Goal: Task Accomplishment & Management: Use online tool/utility

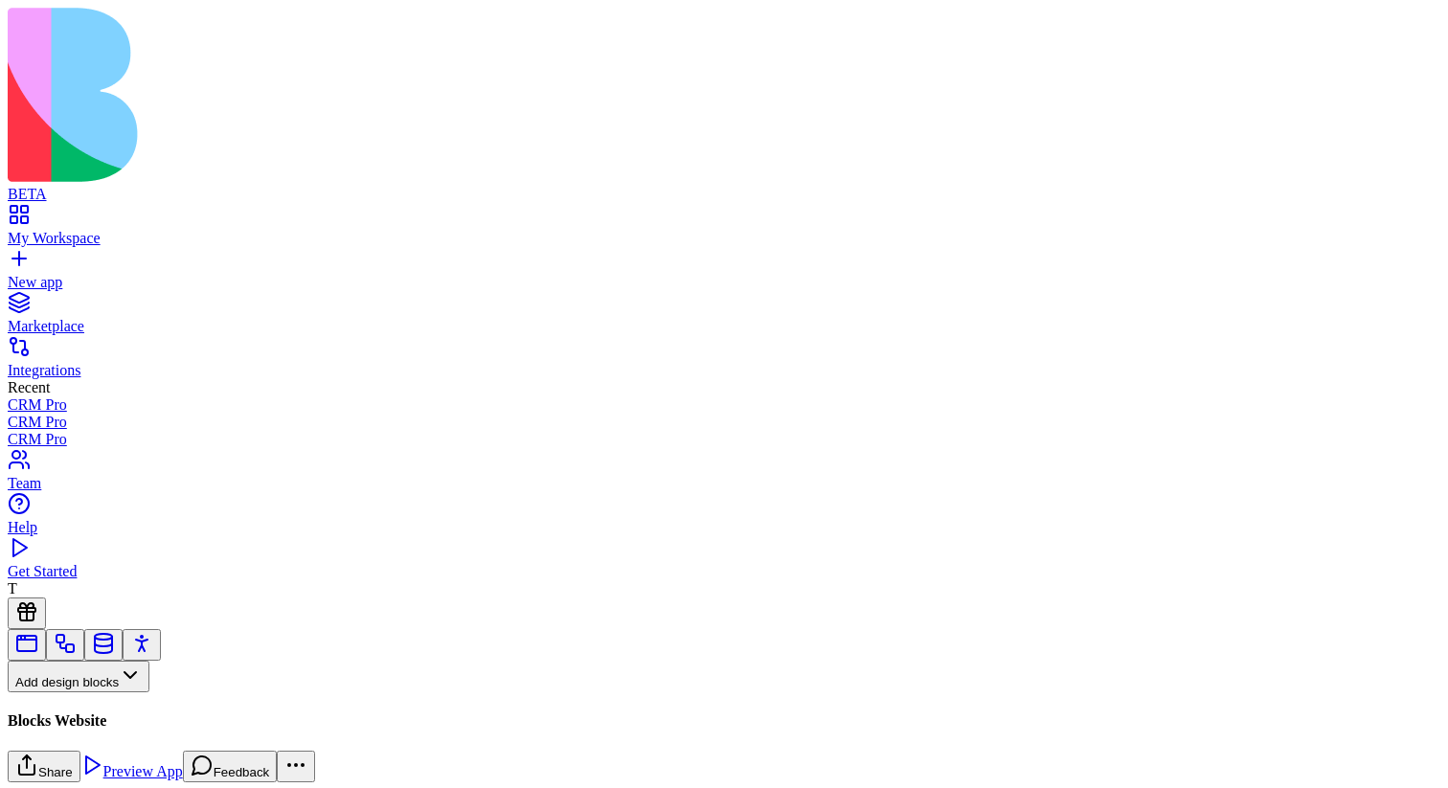
click at [82, 692] on button "Pages" at bounding box center [45, 708] width 75 height 32
click at [156, 563] on div "Websites" at bounding box center [106, 557] width 101 height 27
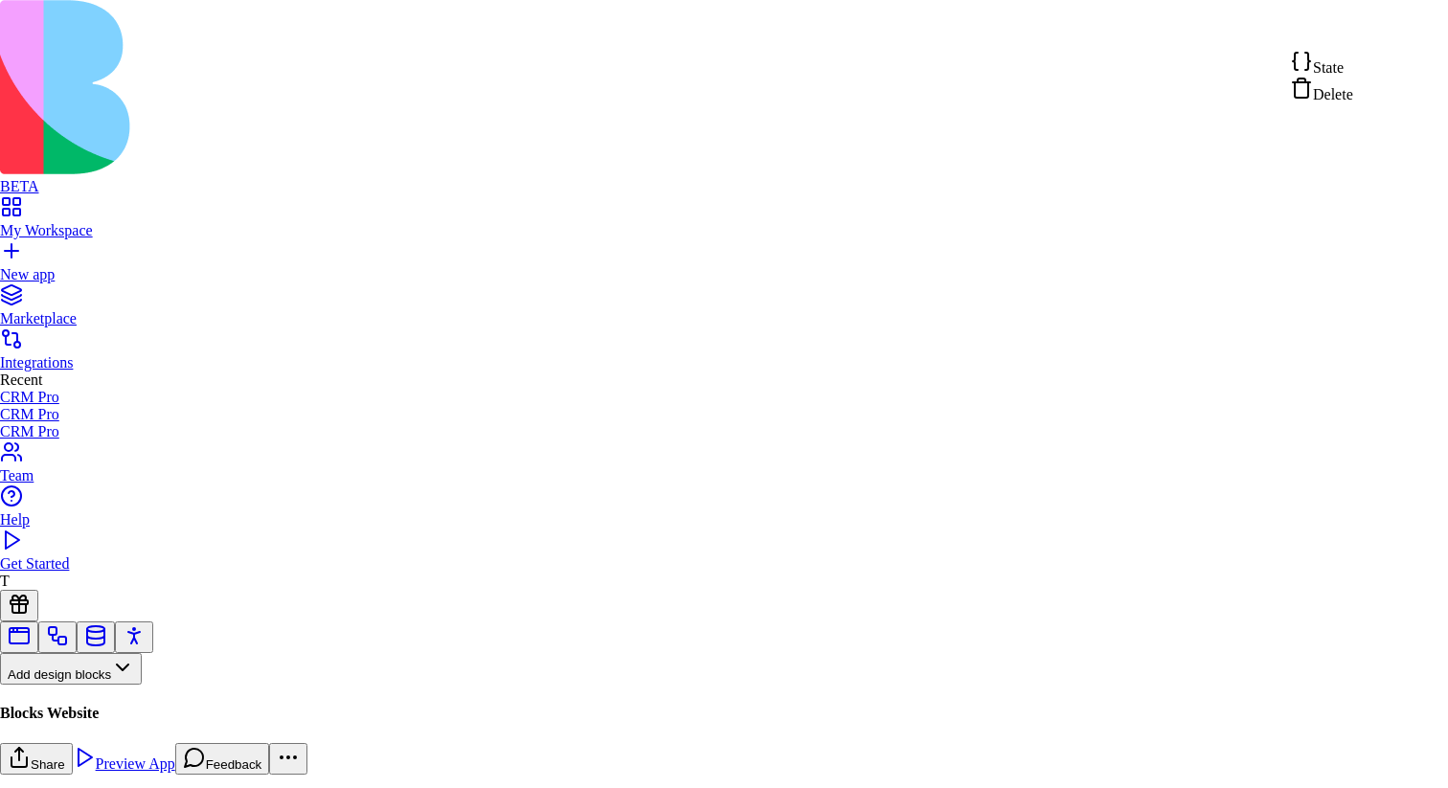
scroll to position [205, 0]
click at [1353, 57] on div "State" at bounding box center [1321, 63] width 63 height 27
type textarea "**********"
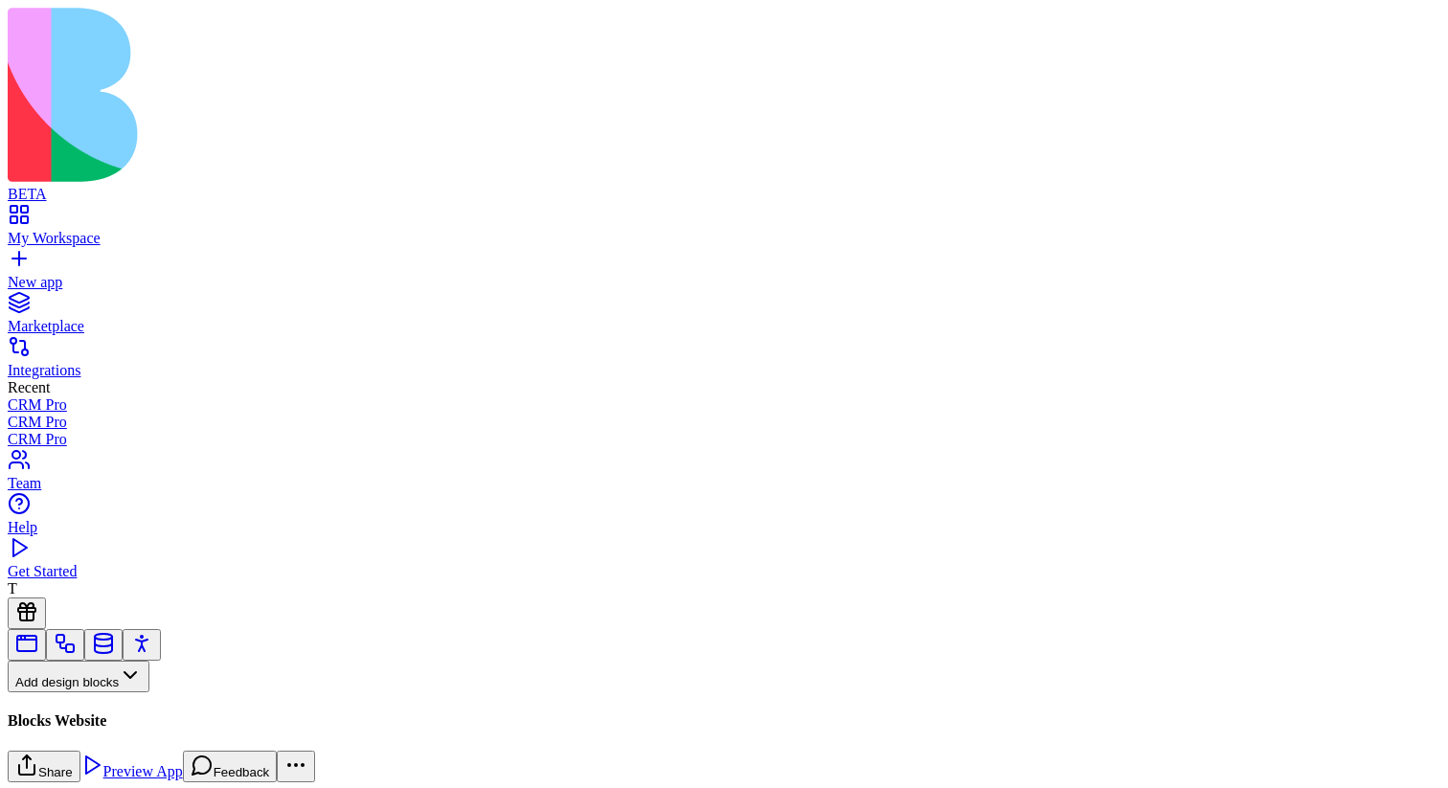
scroll to position [2204, 0]
click at [82, 692] on button "Pages" at bounding box center [45, 708] width 75 height 32
click at [140, 544] on div "Components" at bounding box center [106, 530] width 101 height 27
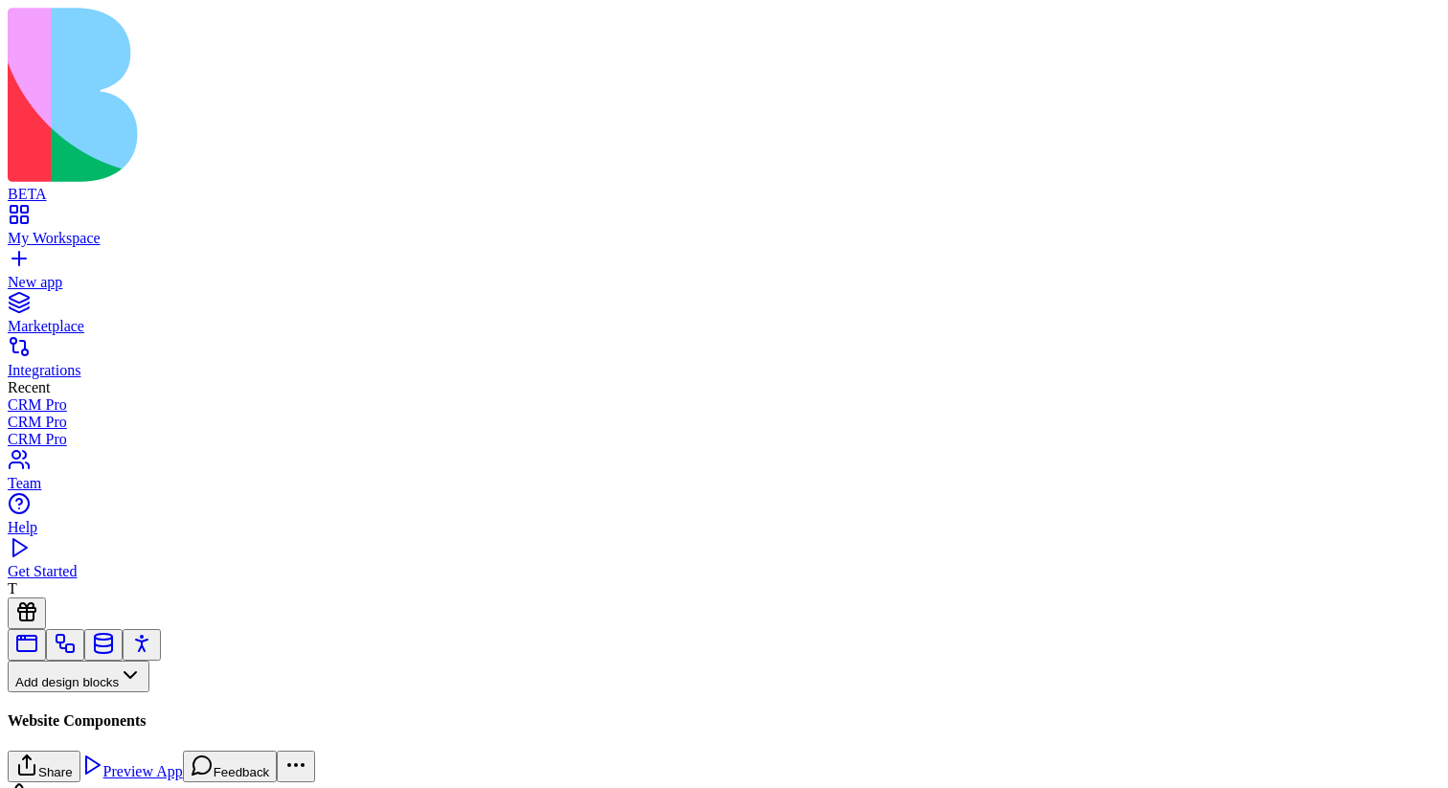
scroll to position [236, 0]
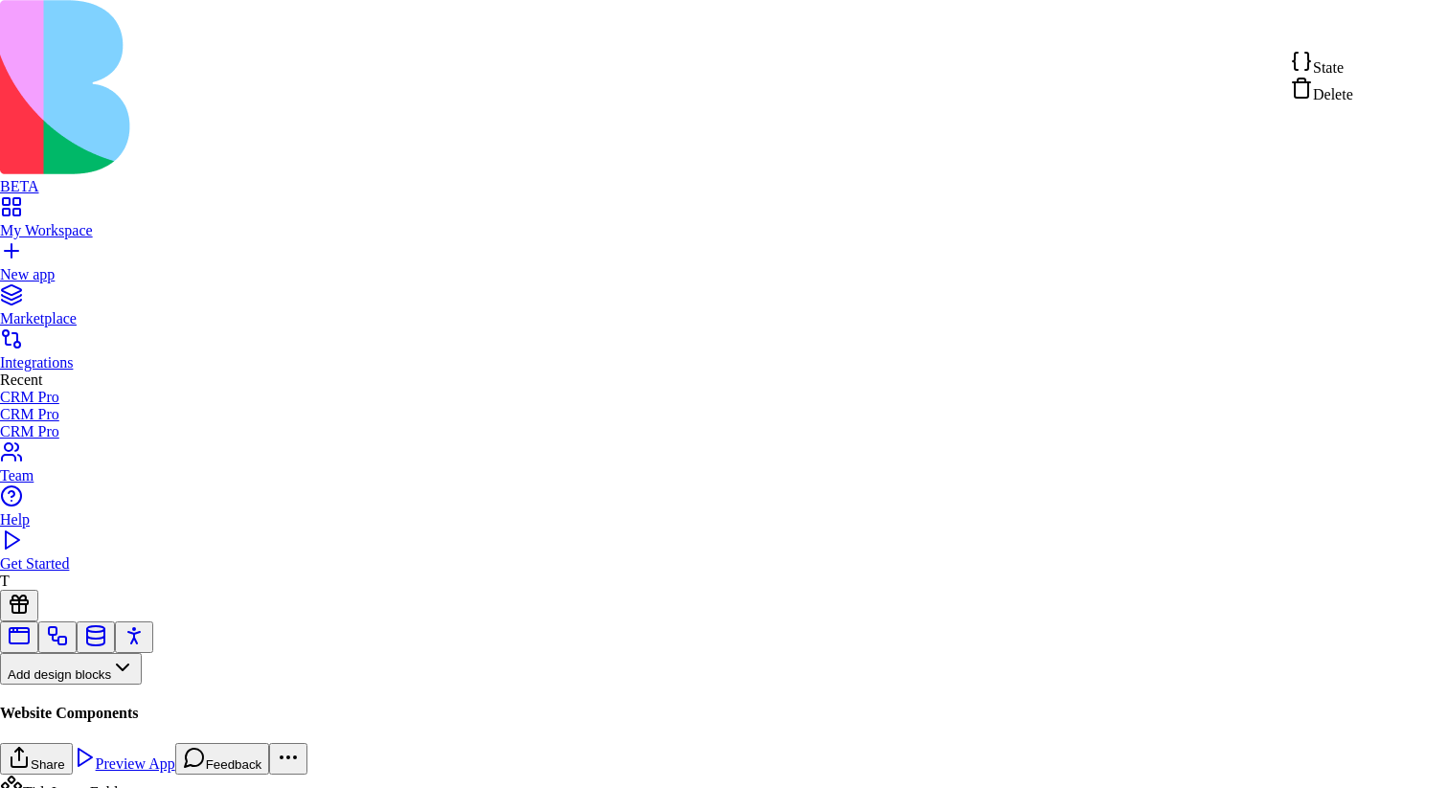
click at [1353, 65] on div "State" at bounding box center [1321, 63] width 63 height 27
type textarea "**********"
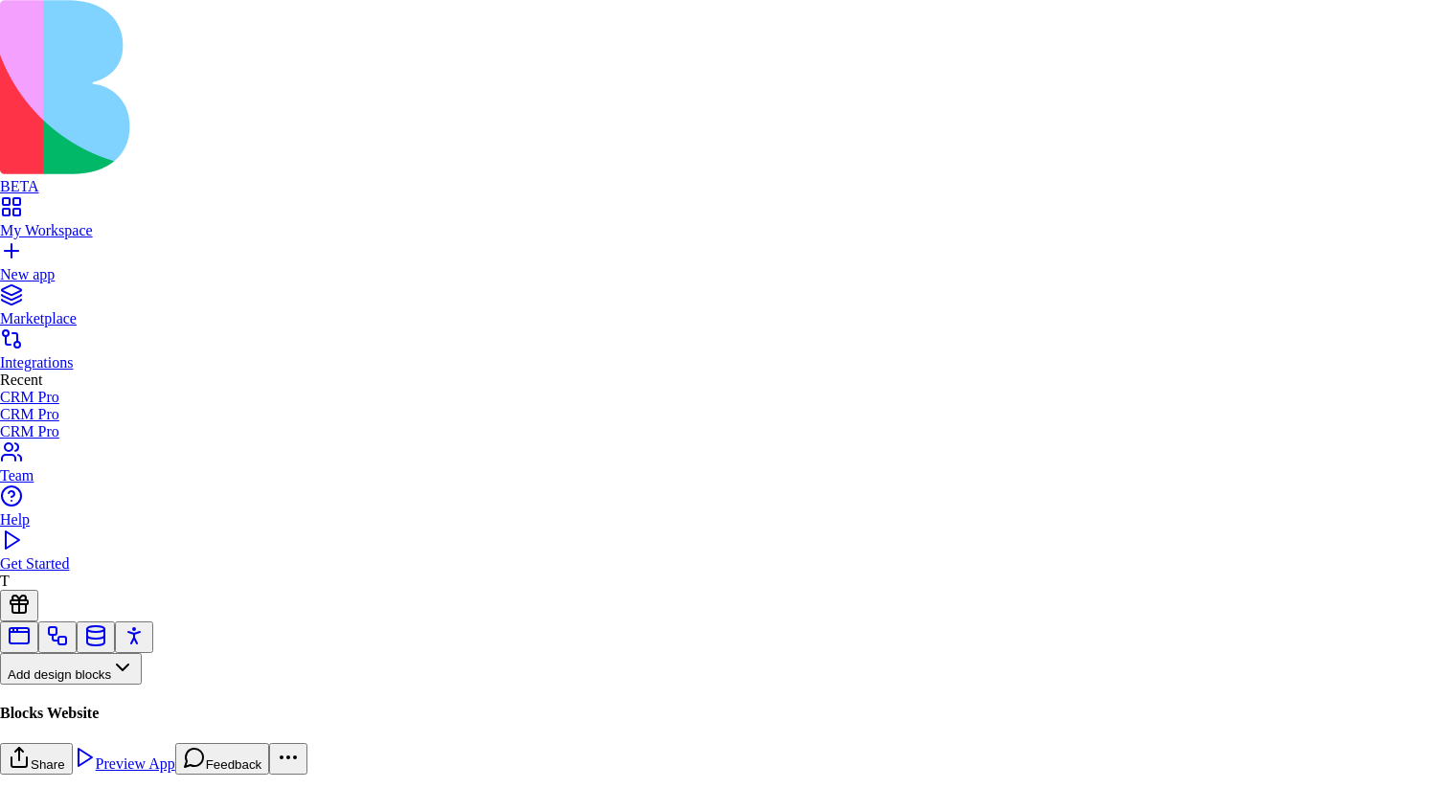
scroll to position [155, 97]
type textarea "**********"
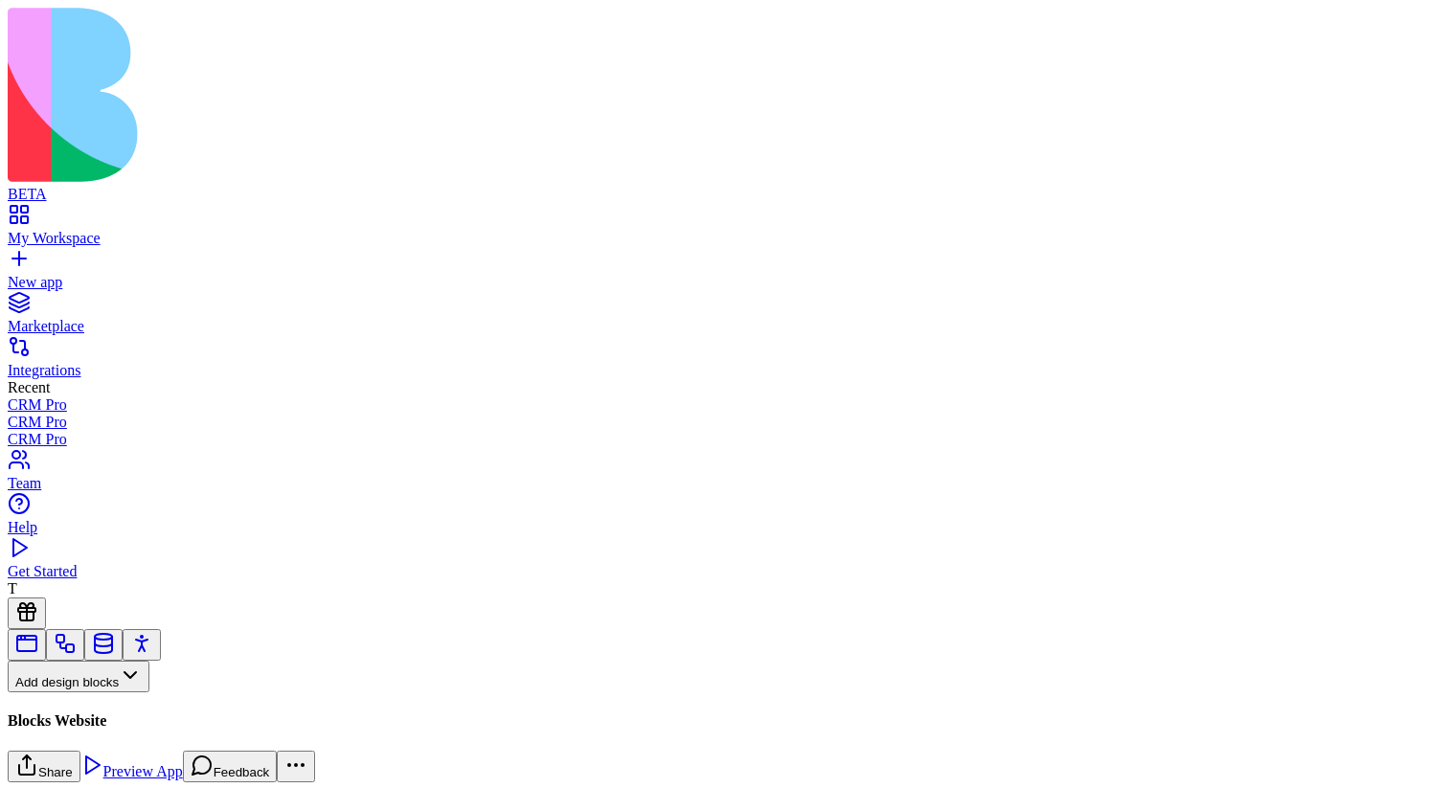
click at [82, 692] on button "Pages" at bounding box center [45, 708] width 75 height 32
click at [150, 560] on div "Websites" at bounding box center [106, 557] width 101 height 27
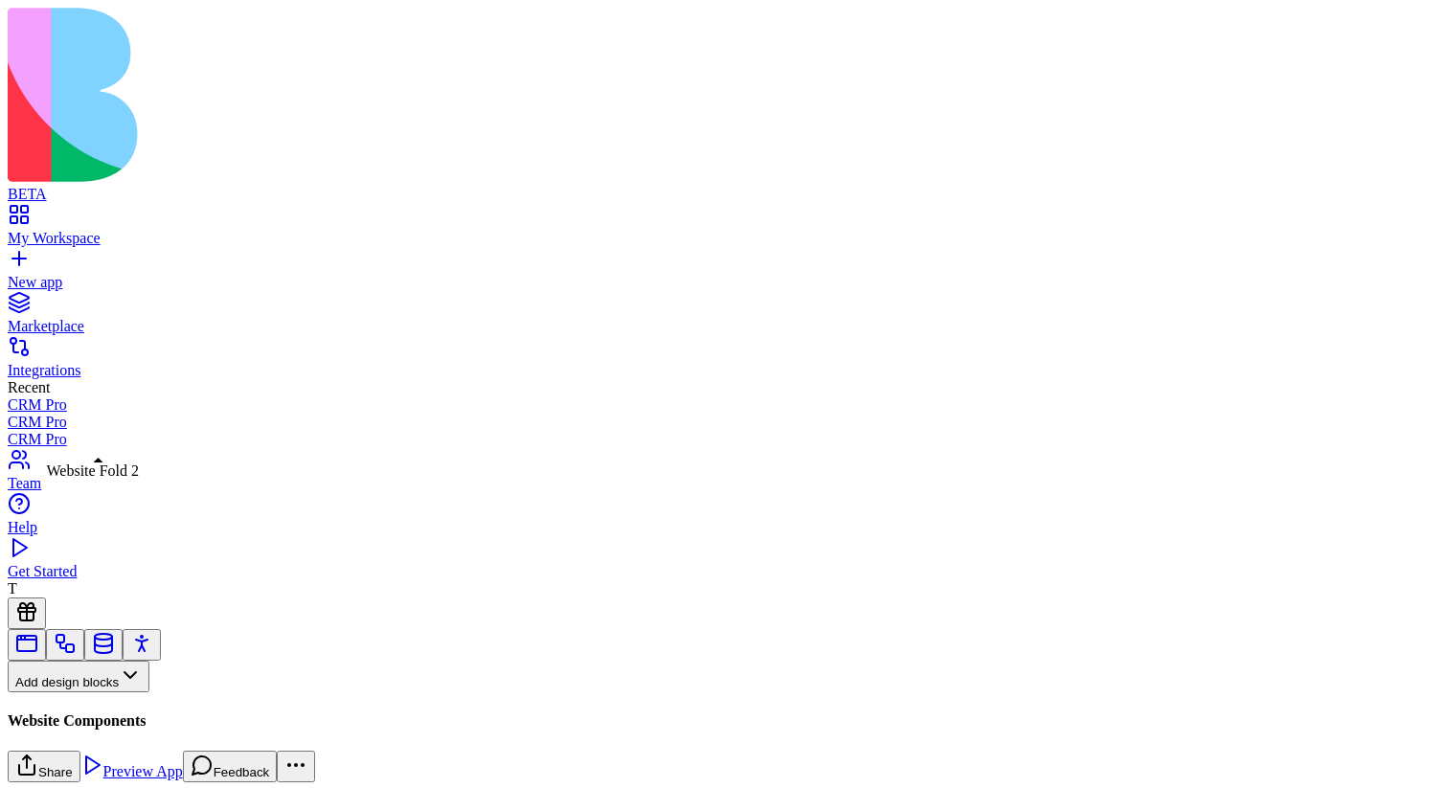
click at [123, 468] on div "Website Fold 2 Website Fold 2" at bounding box center [93, 471] width 92 height 17
click at [82, 692] on button "Pages" at bounding box center [45, 708] width 75 height 32
click at [156, 538] on div "Components" at bounding box center [106, 530] width 101 height 27
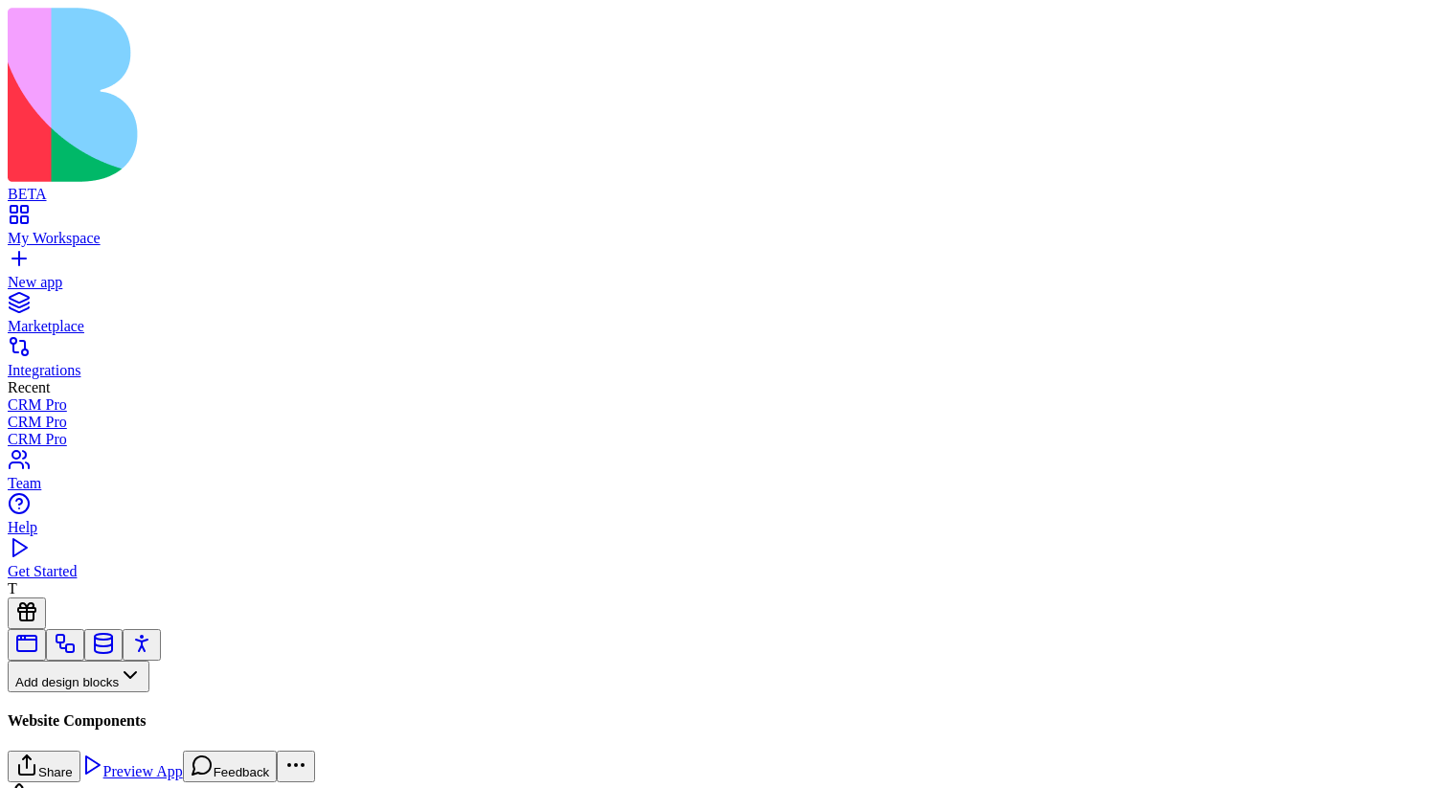
click at [150, 703] on input at bounding box center [99, 712] width 136 height 19
type input "****"
drag, startPoint x: 93, startPoint y: 216, endPoint x: 1290, endPoint y: 273, distance: 1198.5
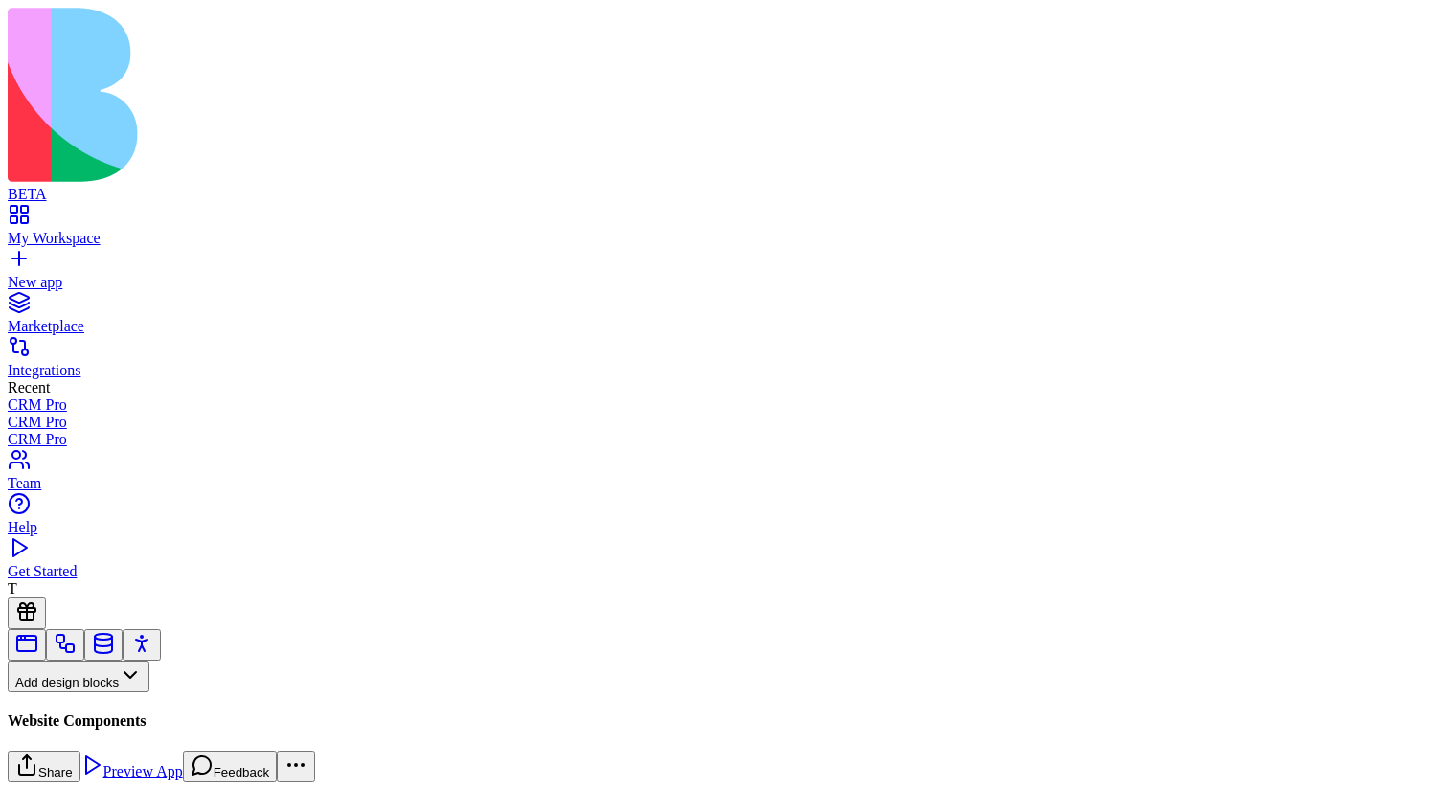
drag, startPoint x: 105, startPoint y: 207, endPoint x: 1340, endPoint y: 245, distance: 1235.1
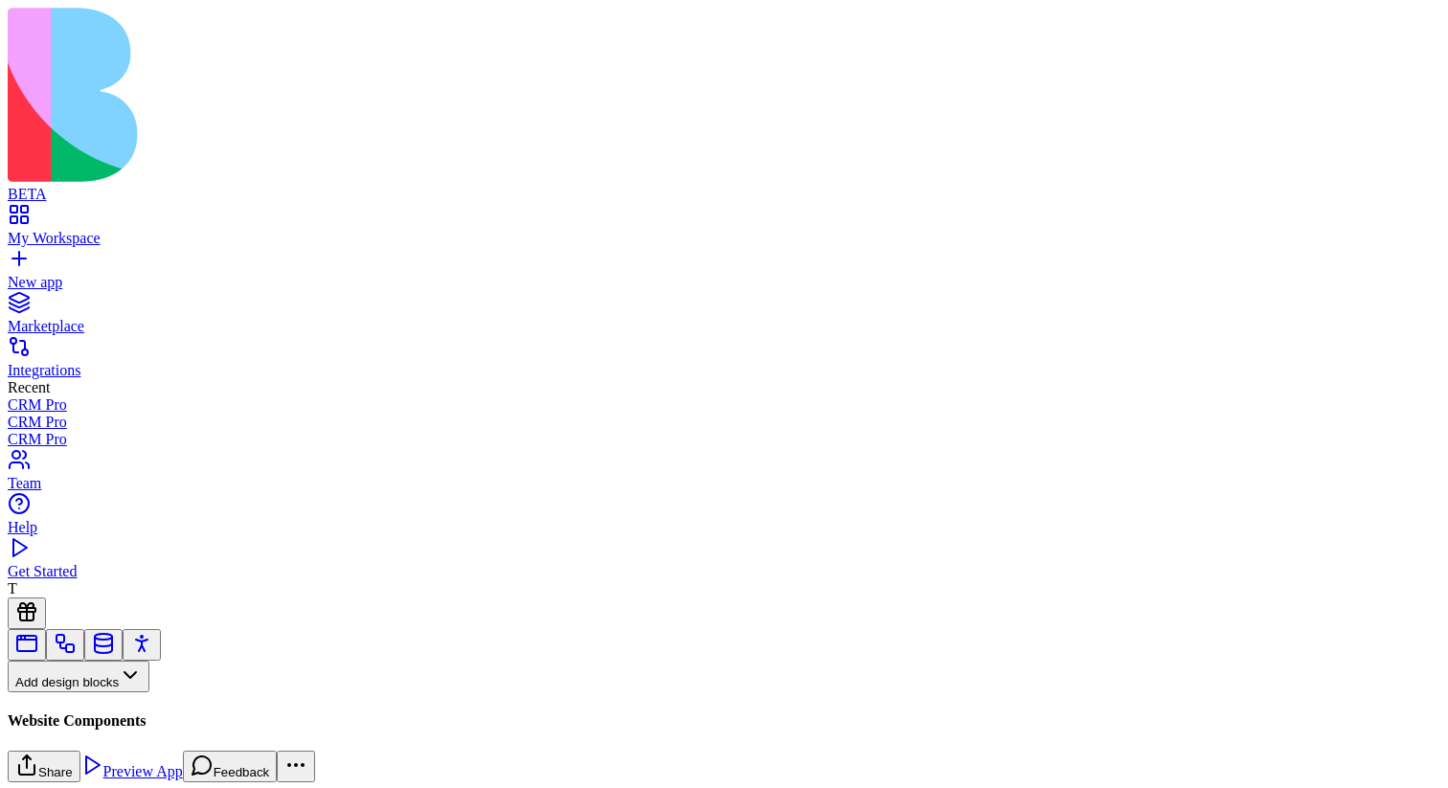
drag, startPoint x: 100, startPoint y: 218, endPoint x: 1285, endPoint y: 275, distance: 1187.0
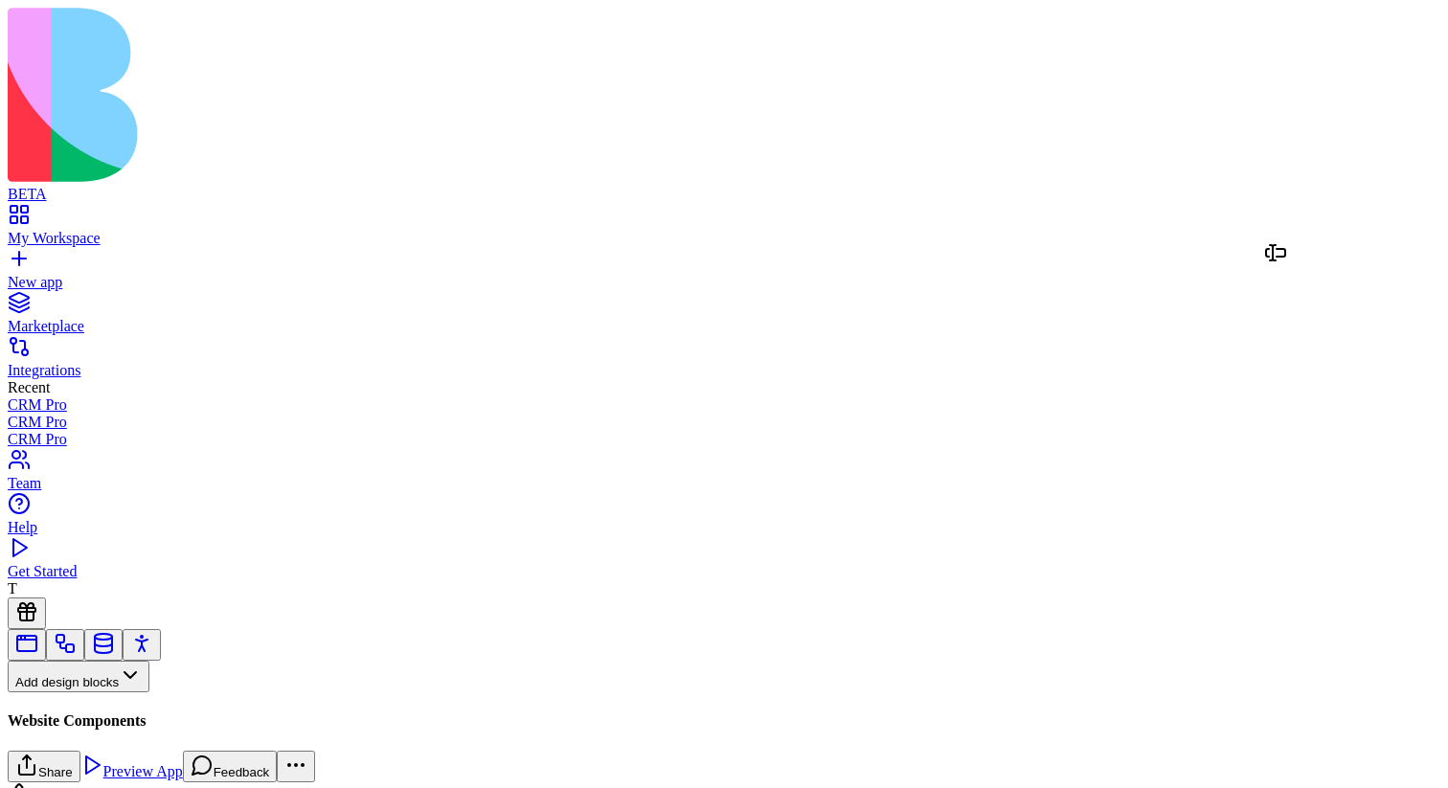
drag, startPoint x: 87, startPoint y: 218, endPoint x: 1284, endPoint y: 268, distance: 1198.2
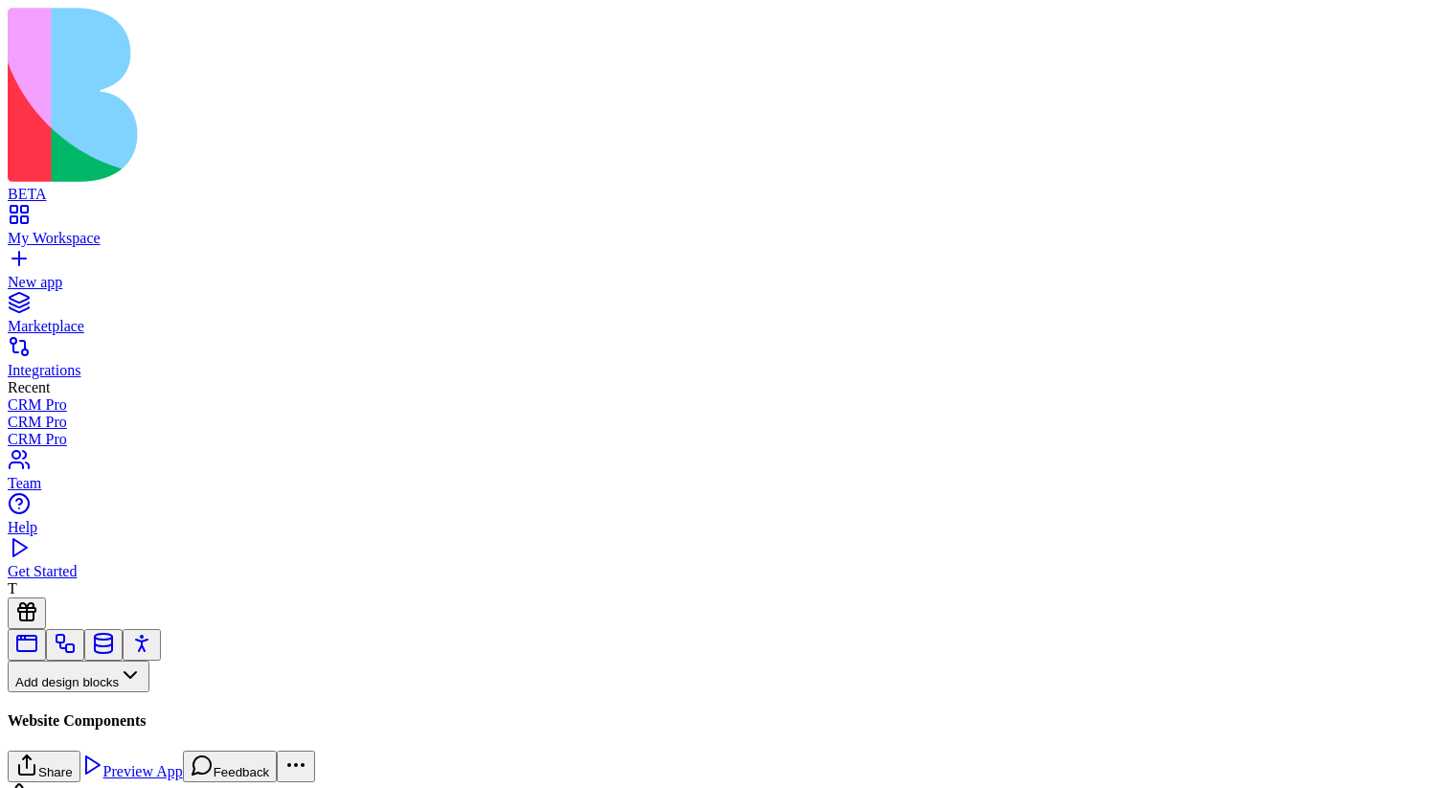
click at [82, 692] on button "Pages" at bounding box center [45, 708] width 75 height 32
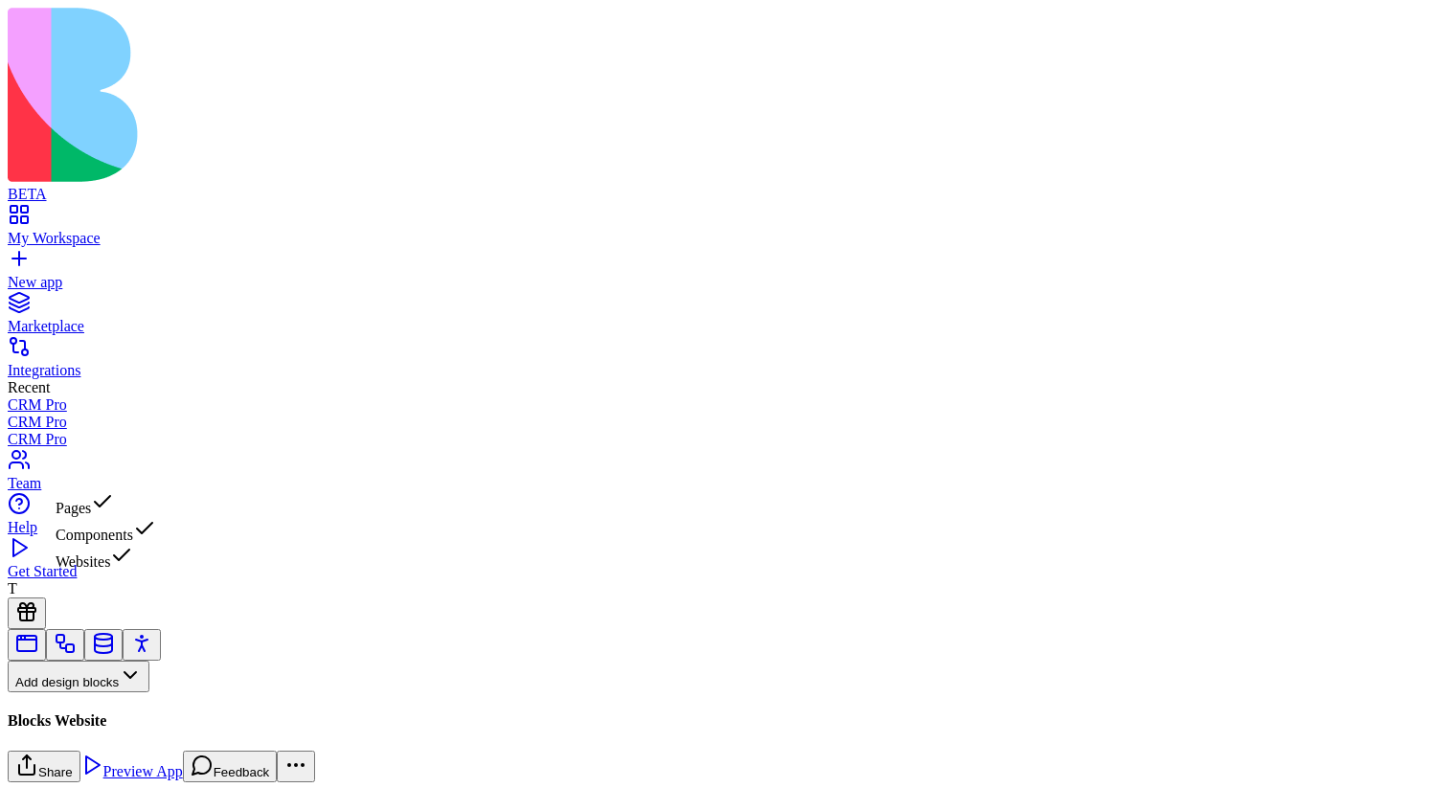
click at [156, 559] on div "Websites" at bounding box center [106, 557] width 101 height 27
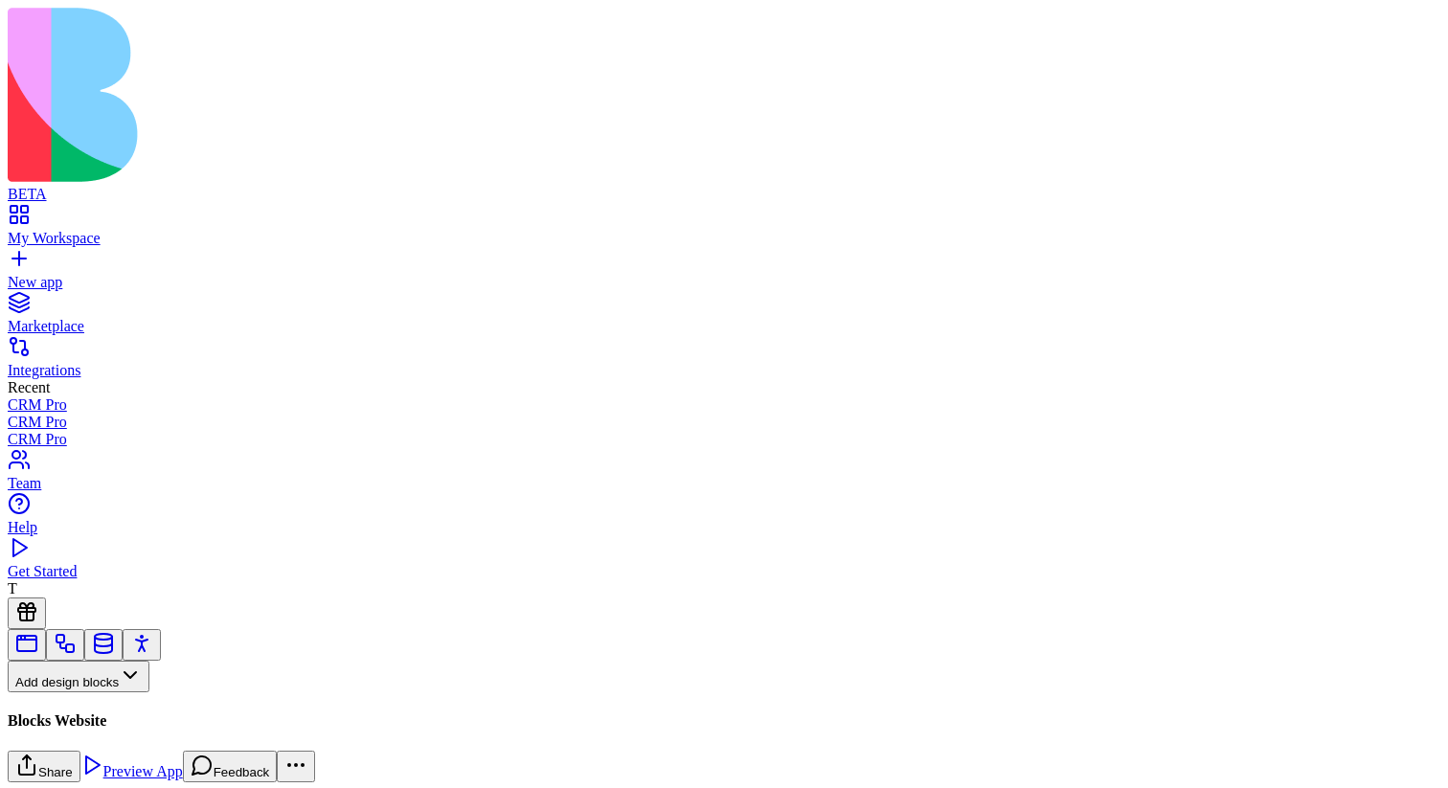
scroll to position [266, 0]
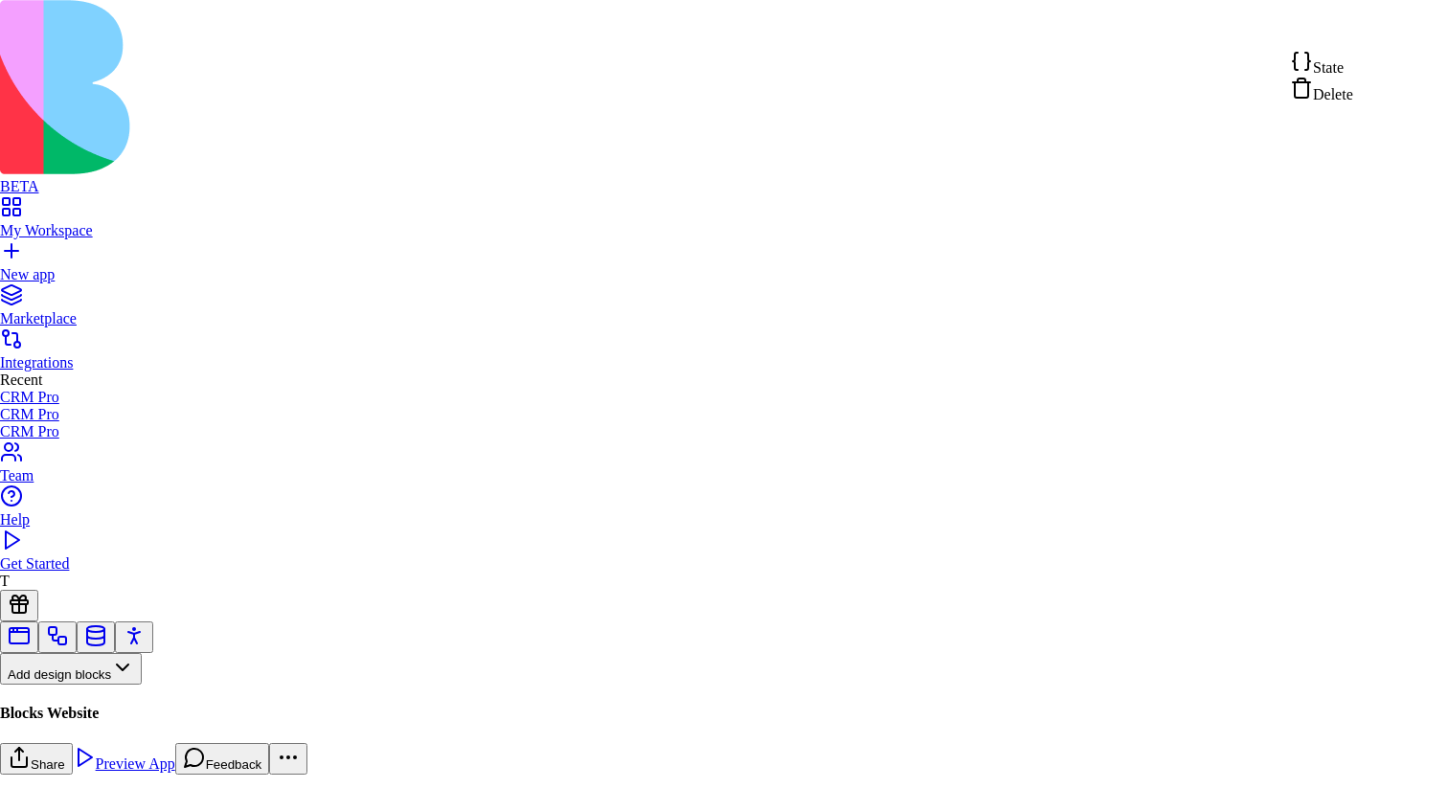
click at [1353, 71] on div "State" at bounding box center [1321, 63] width 63 height 27
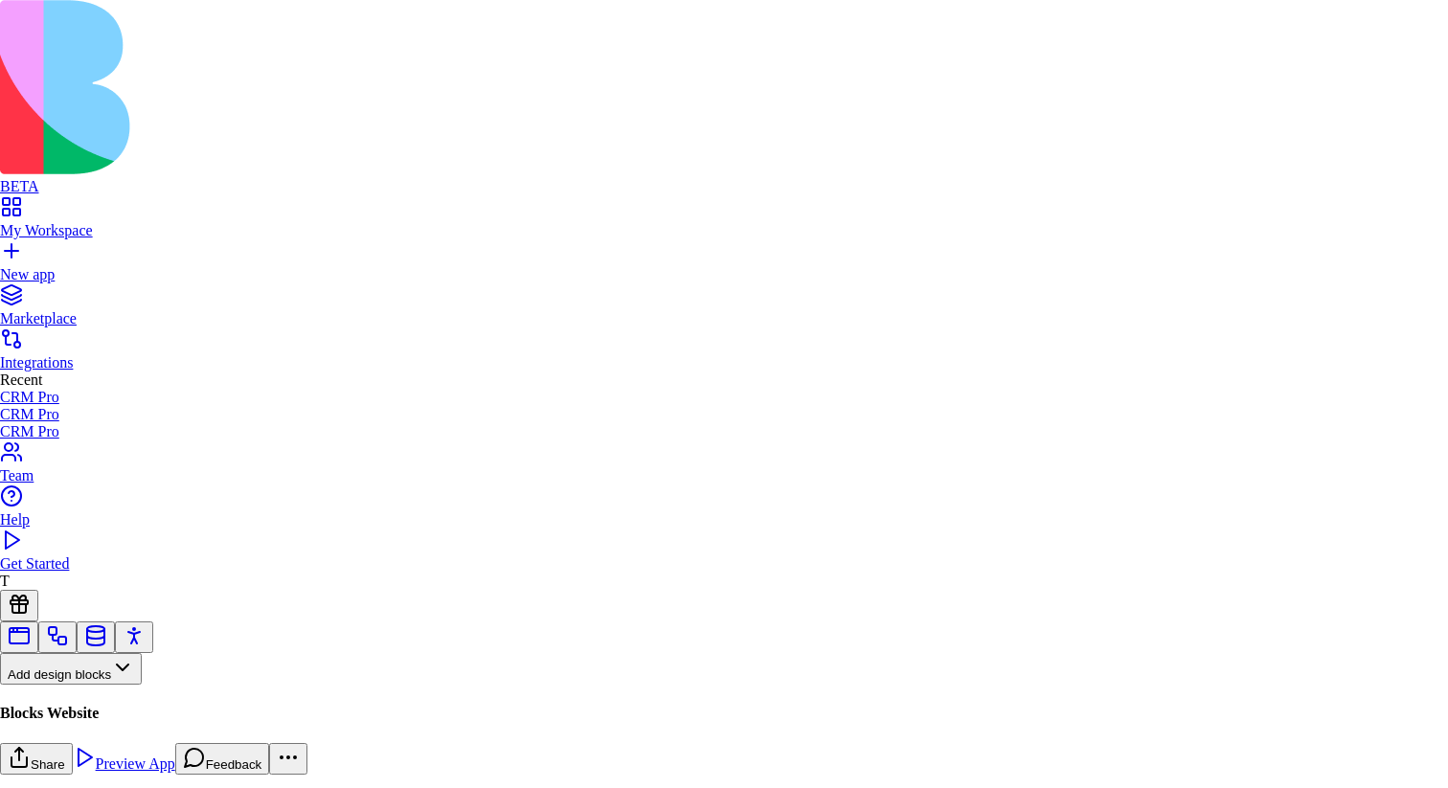
scroll to position [86, 111]
type textarea "**********"
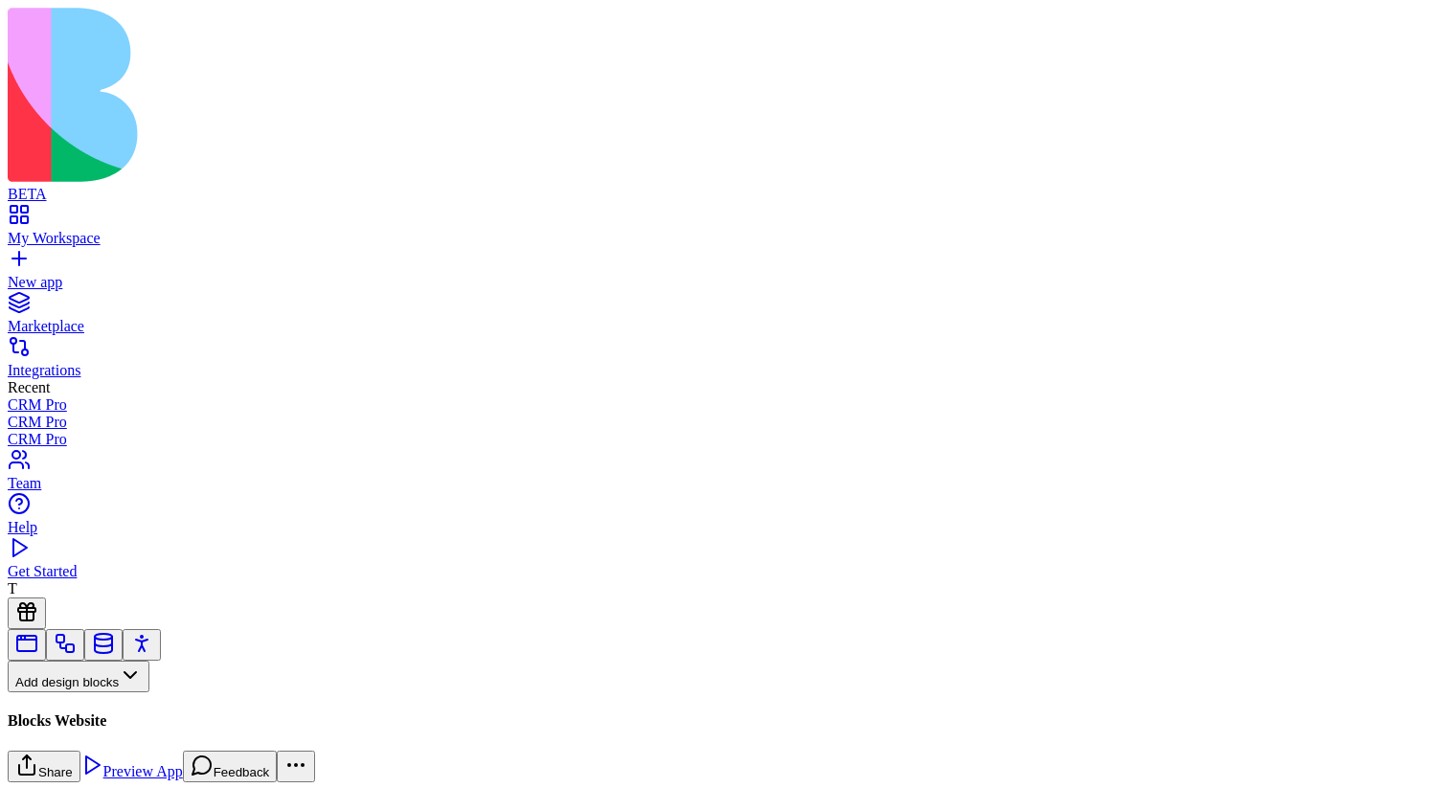
scroll to position [6034, 0]
click at [82, 692] on button "Pages" at bounding box center [45, 708] width 75 height 32
click at [151, 571] on div "Websites" at bounding box center [106, 557] width 101 height 27
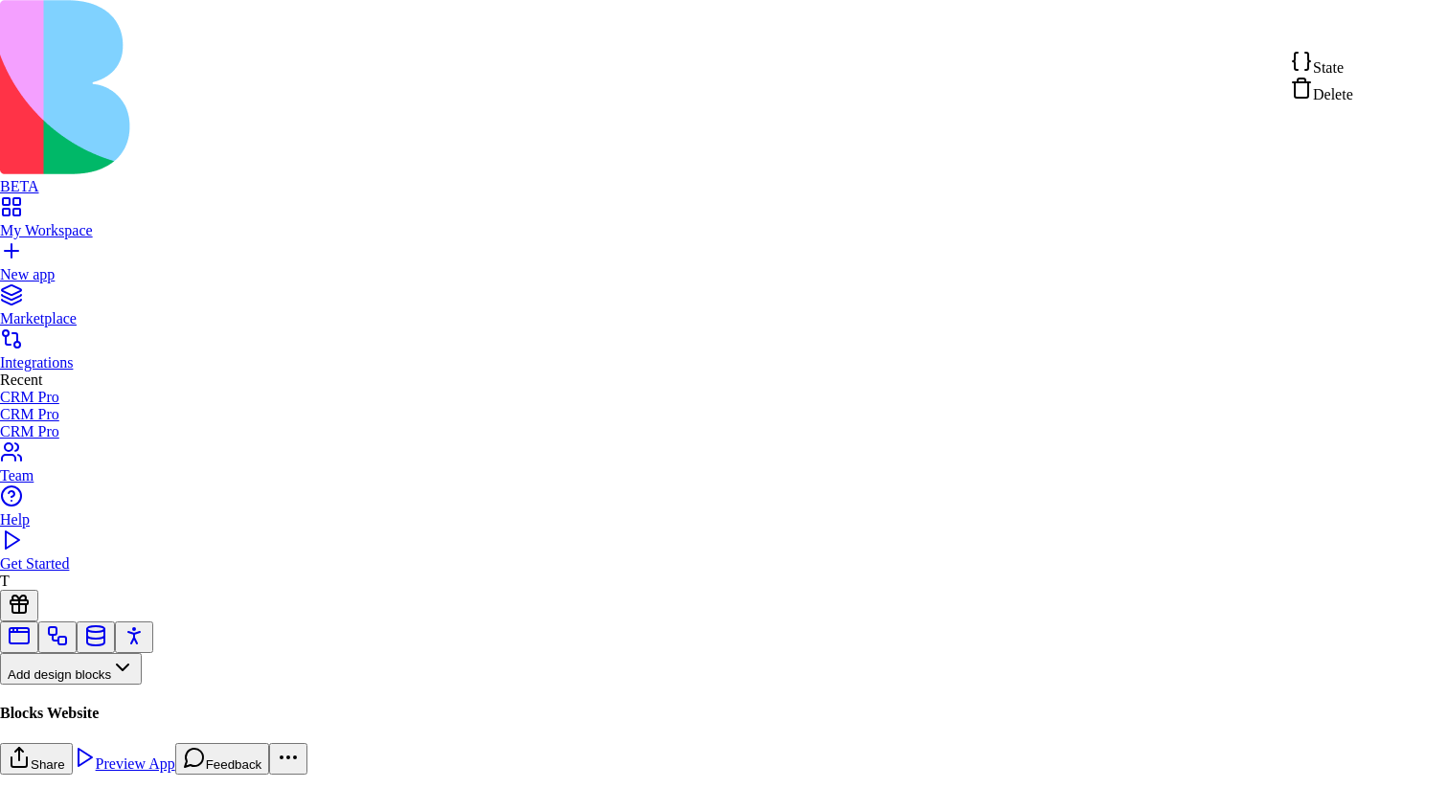
click at [1353, 68] on div "State" at bounding box center [1321, 63] width 63 height 27
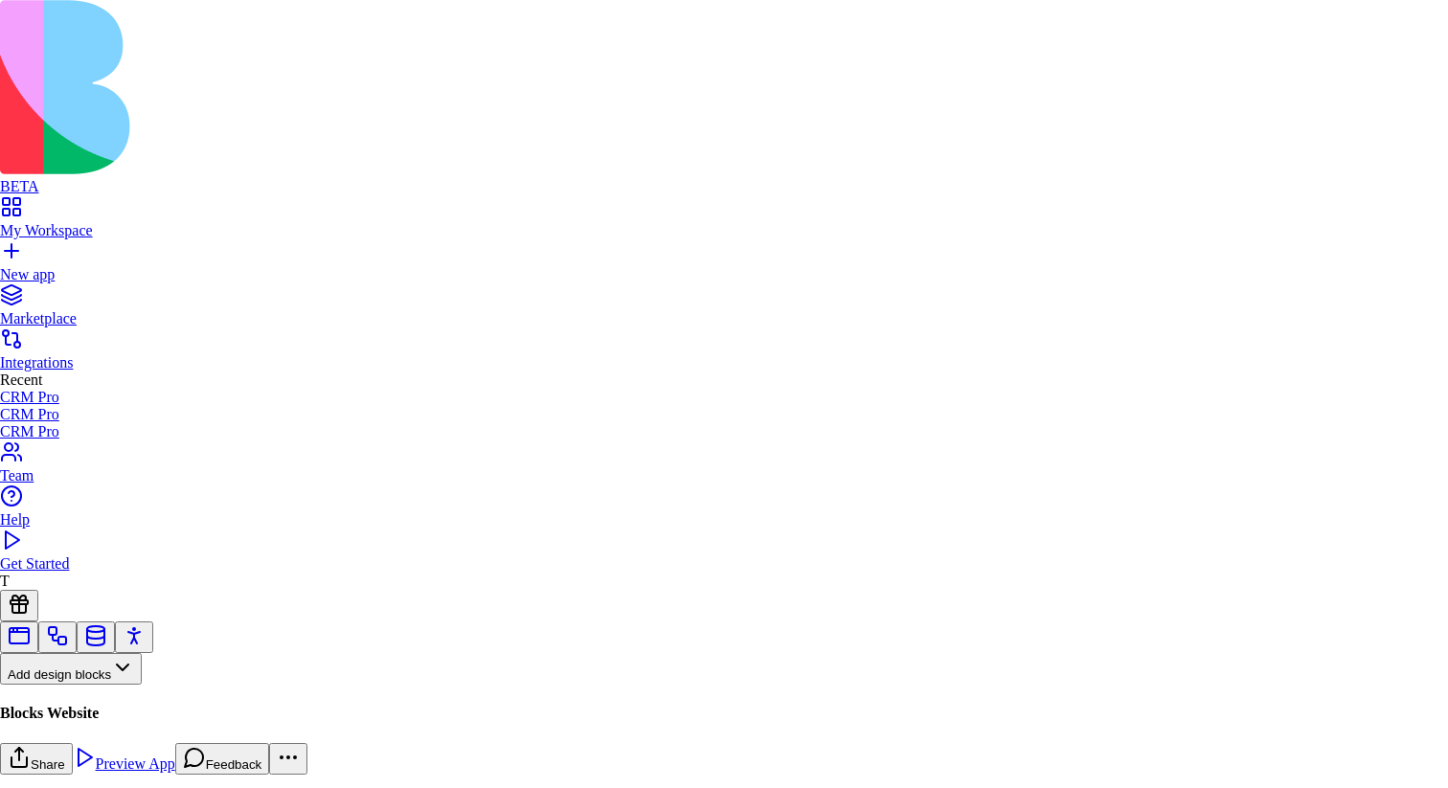
type textarea "**********"
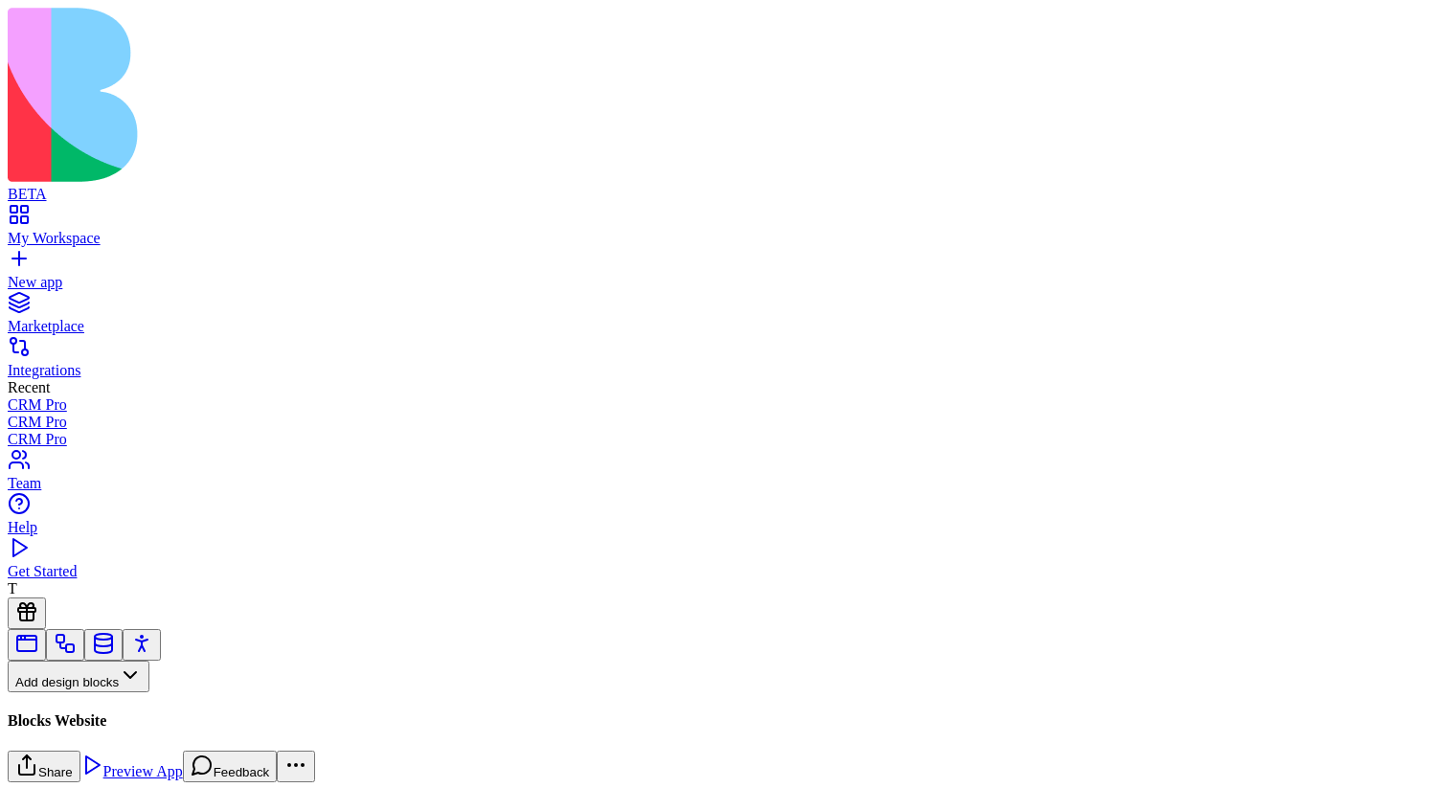
scroll to position [6969, 0]
click at [82, 692] on button "Pages" at bounding box center [45, 708] width 75 height 32
click at [134, 568] on div "Websites" at bounding box center [106, 557] width 101 height 27
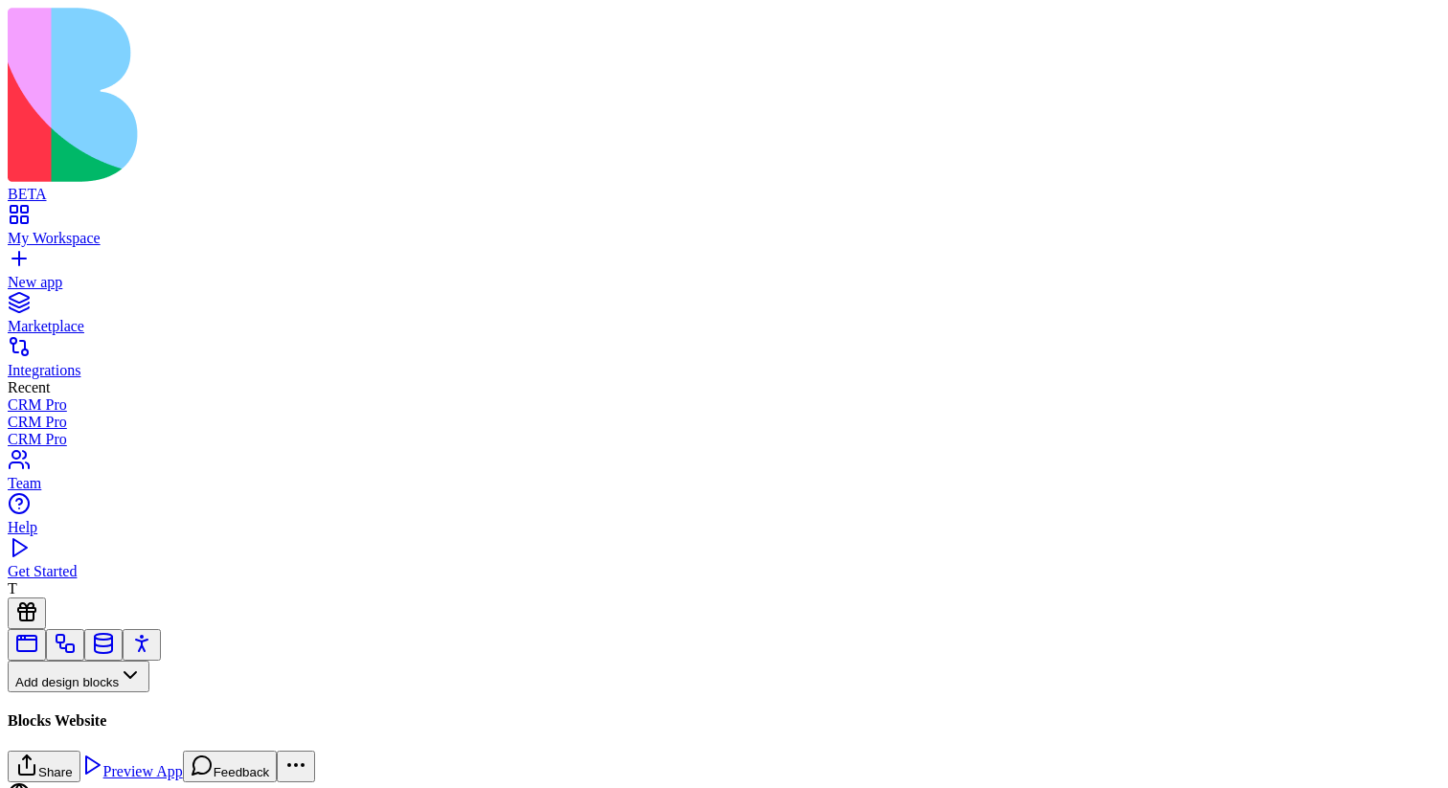
scroll to position [1505, 0]
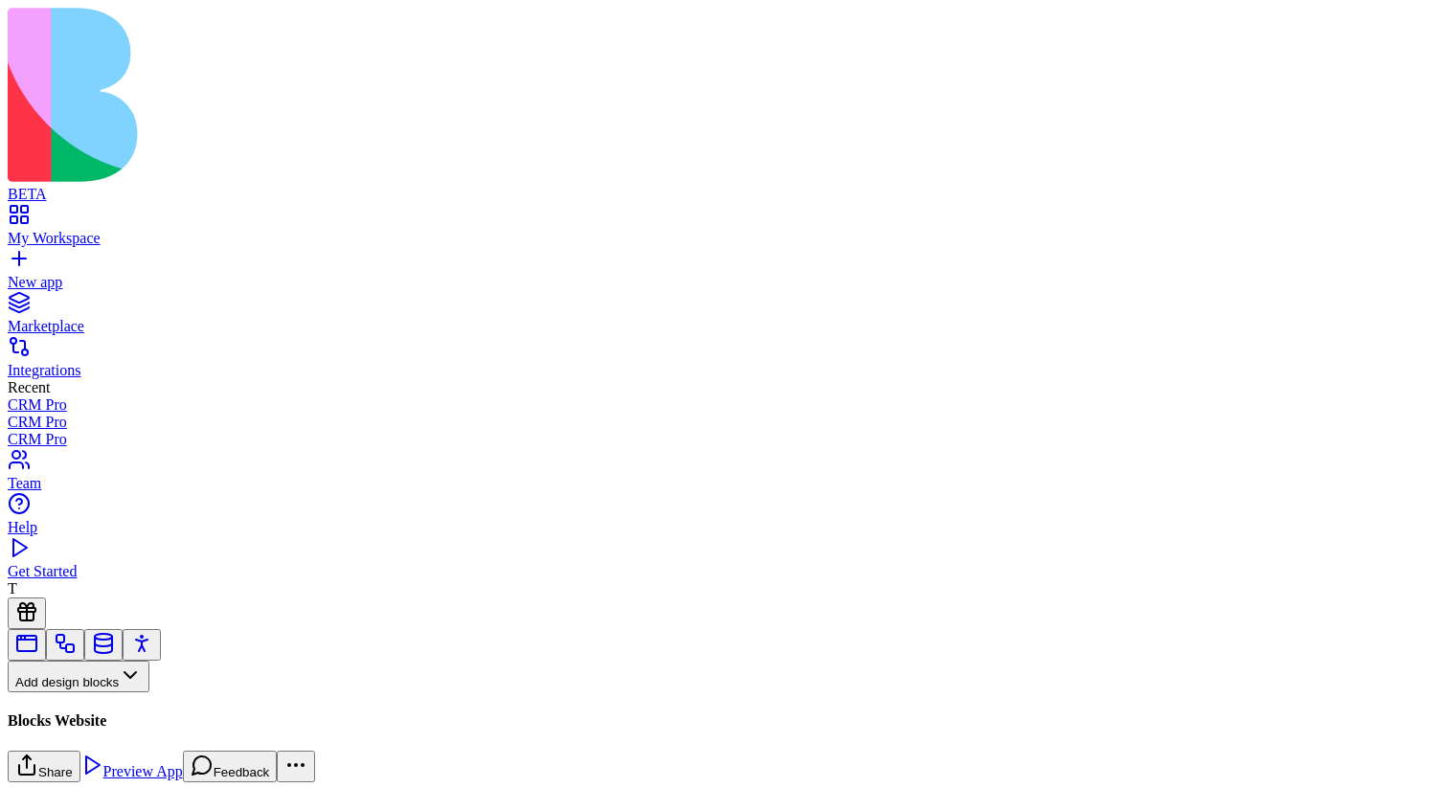
scroll to position [5026, 0]
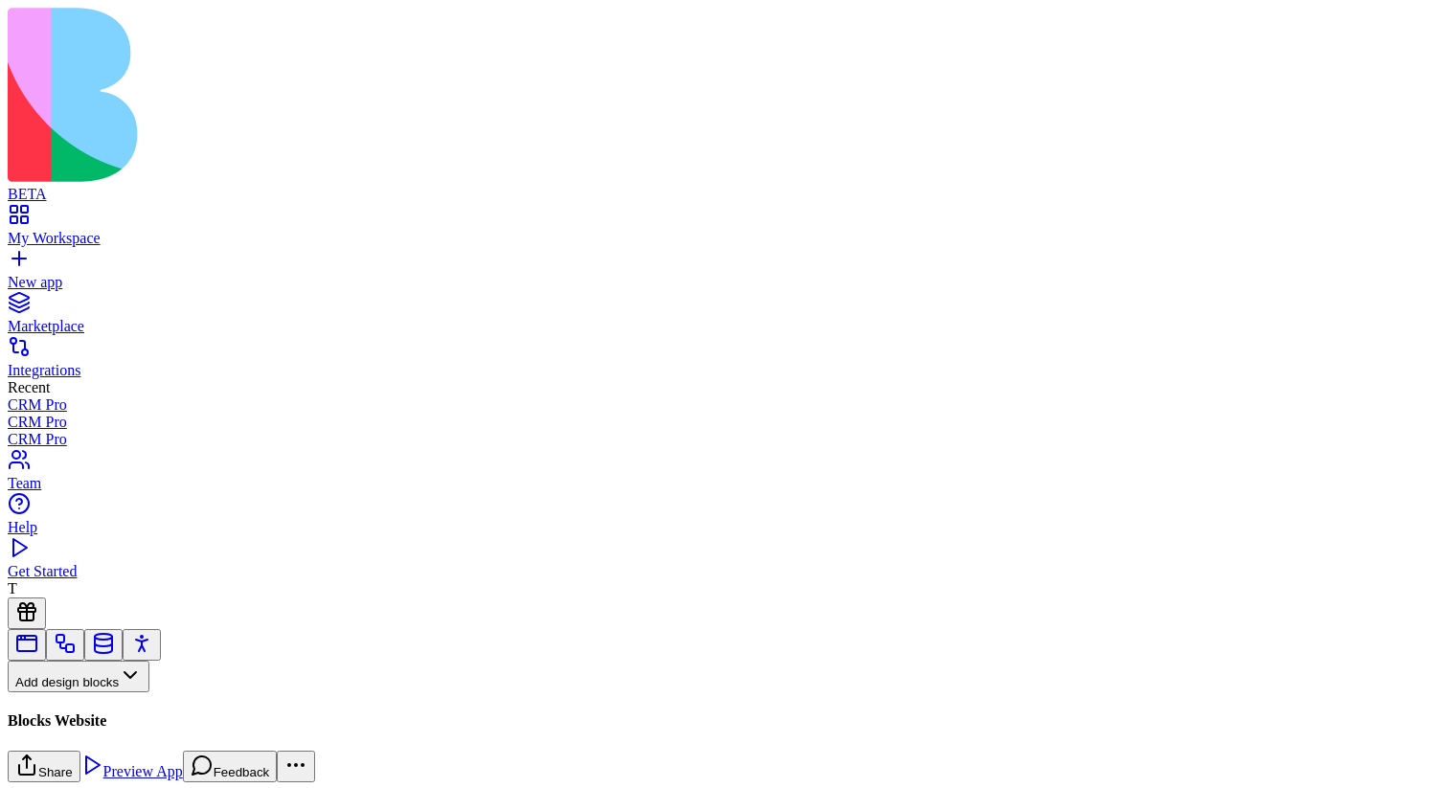
click at [82, 692] on button "Pages" at bounding box center [45, 708] width 75 height 32
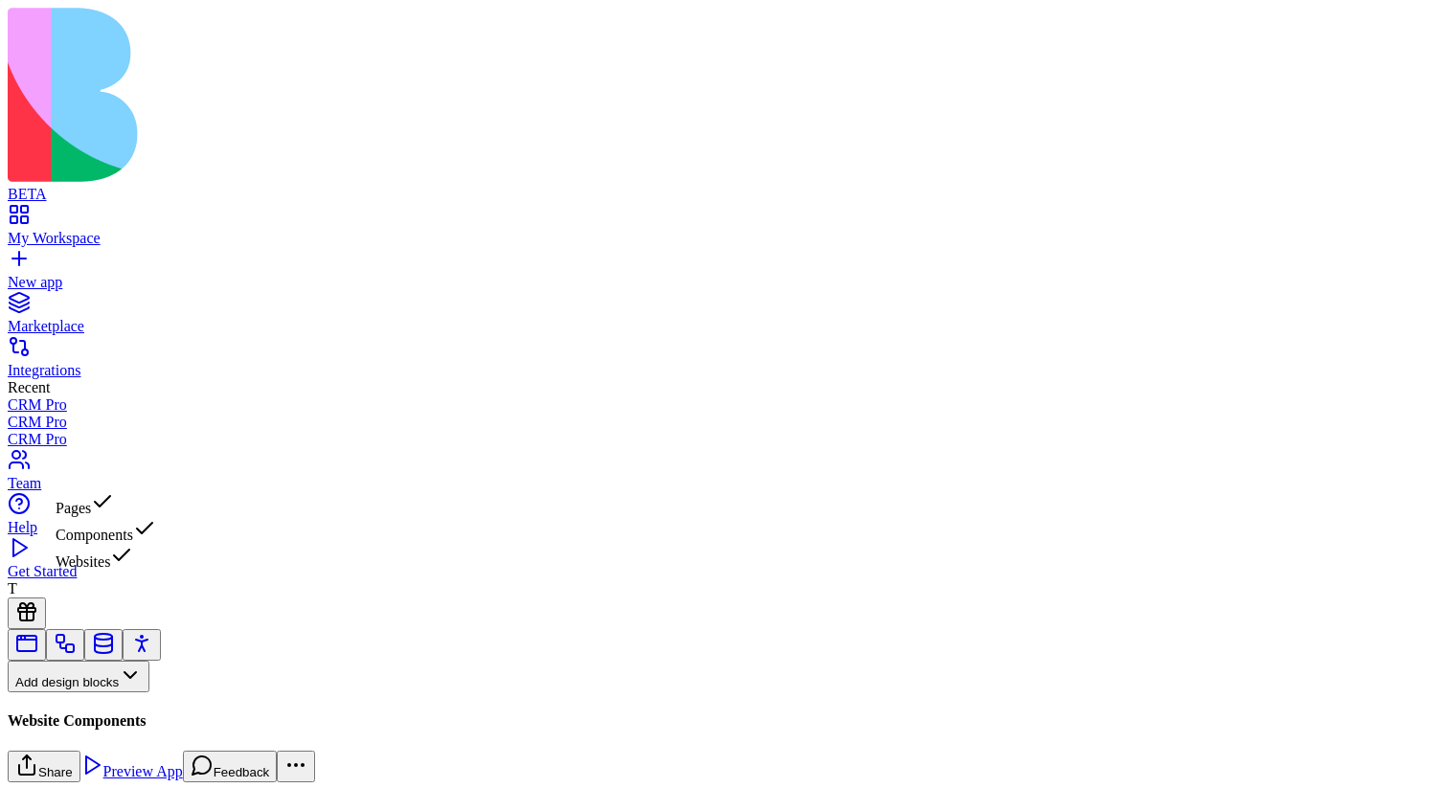
click at [120, 544] on div "Components" at bounding box center [106, 530] width 101 height 27
click at [167, 703] on input at bounding box center [99, 712] width 136 height 19
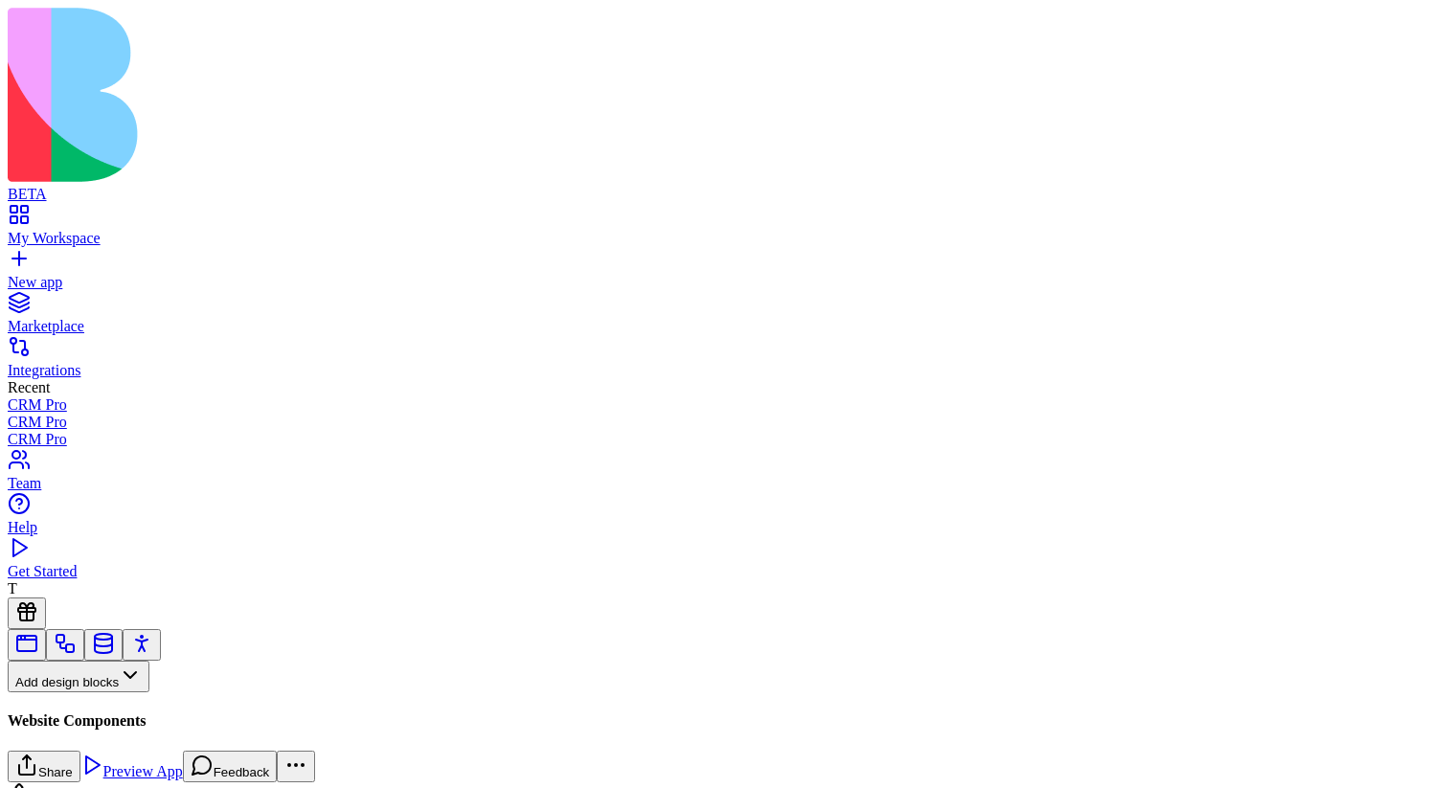
type input "****"
drag, startPoint x: 100, startPoint y: 227, endPoint x: 1316, endPoint y: 308, distance: 1219.0
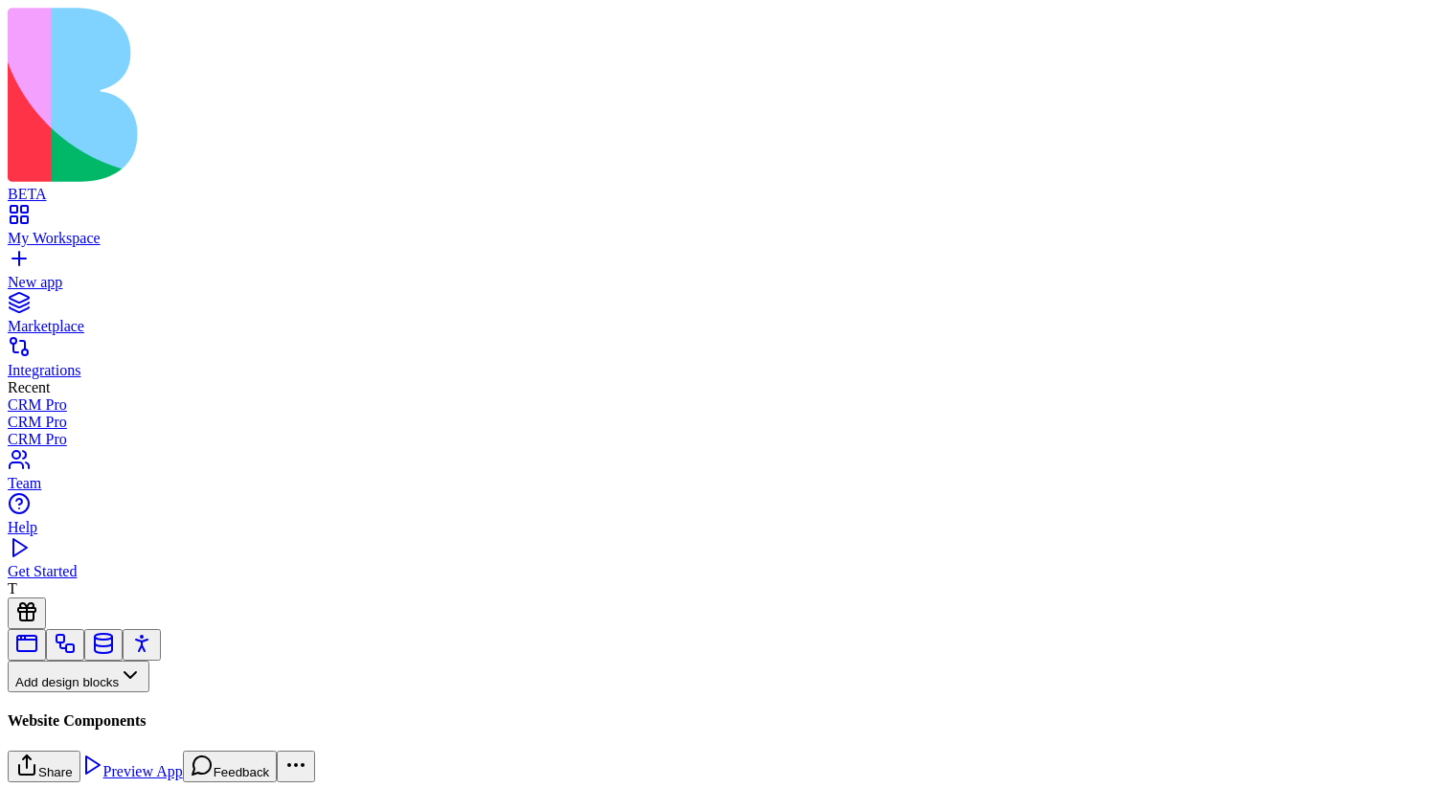
click at [82, 692] on button "Pages" at bounding box center [45, 708] width 75 height 32
click at [145, 568] on div "Websites" at bounding box center [106, 557] width 101 height 27
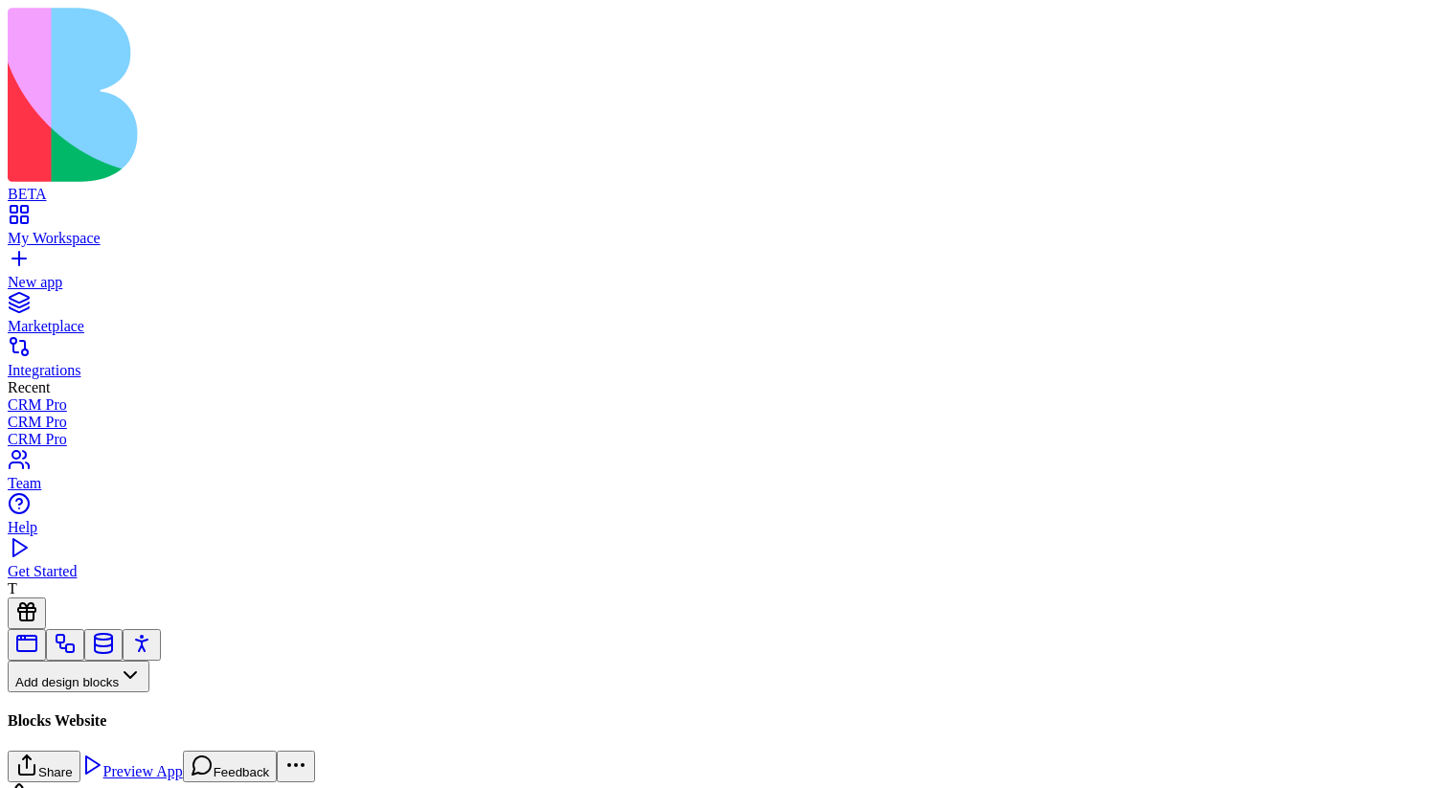
scroll to position [2374, 0]
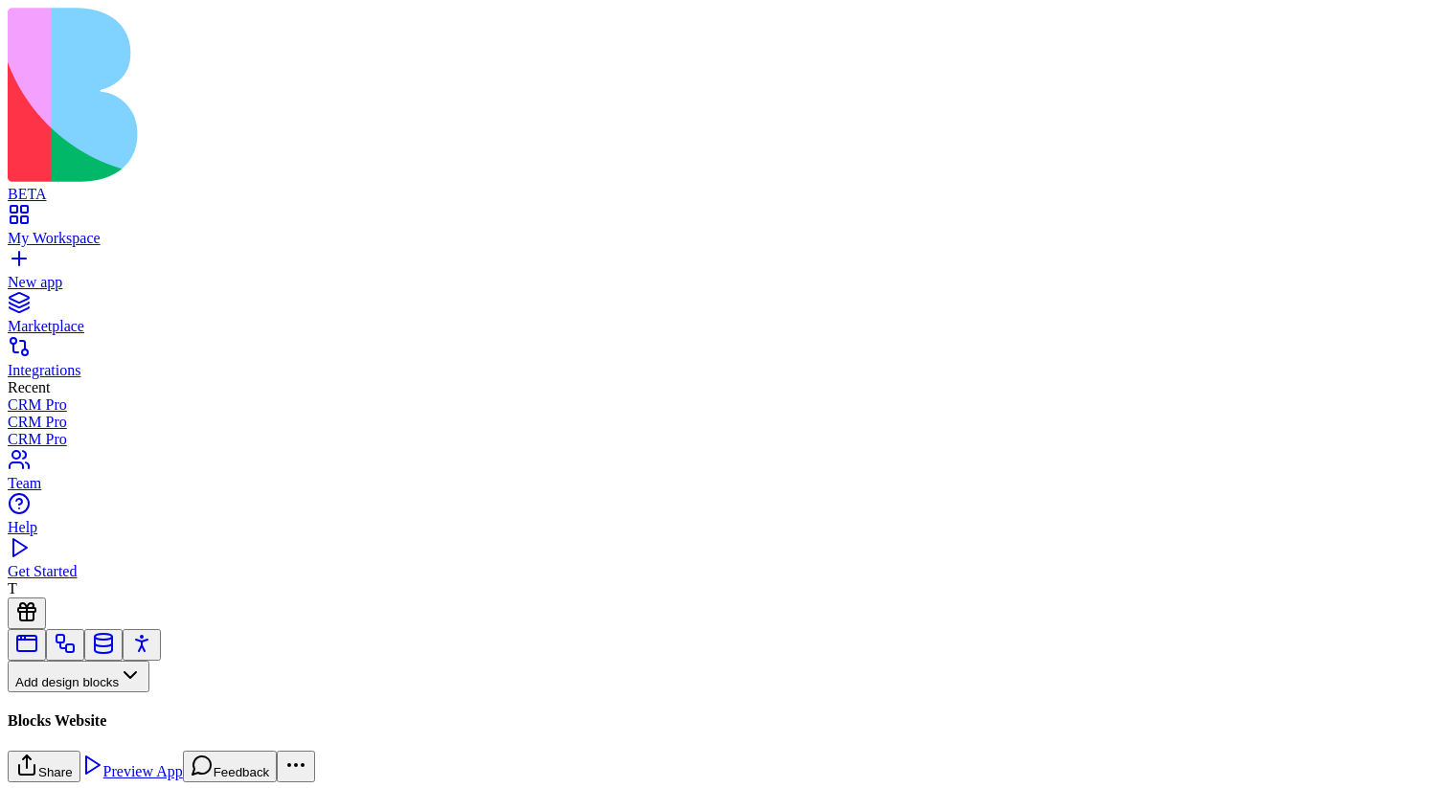
scroll to position [3394, 0]
click at [82, 692] on button "Pages" at bounding box center [45, 708] width 75 height 32
click at [136, 571] on div "Websites" at bounding box center [106, 557] width 101 height 27
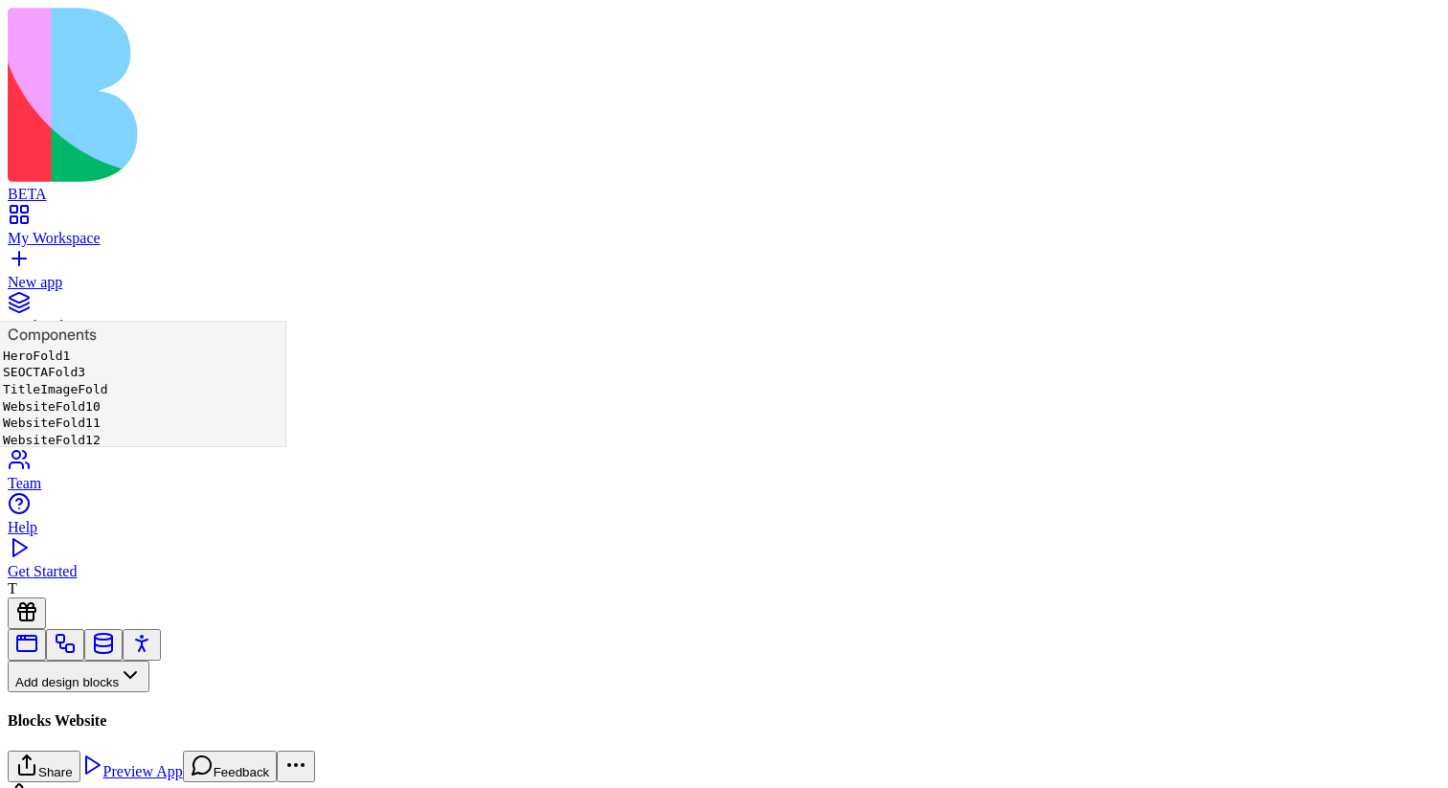
scroll to position [34, 0]
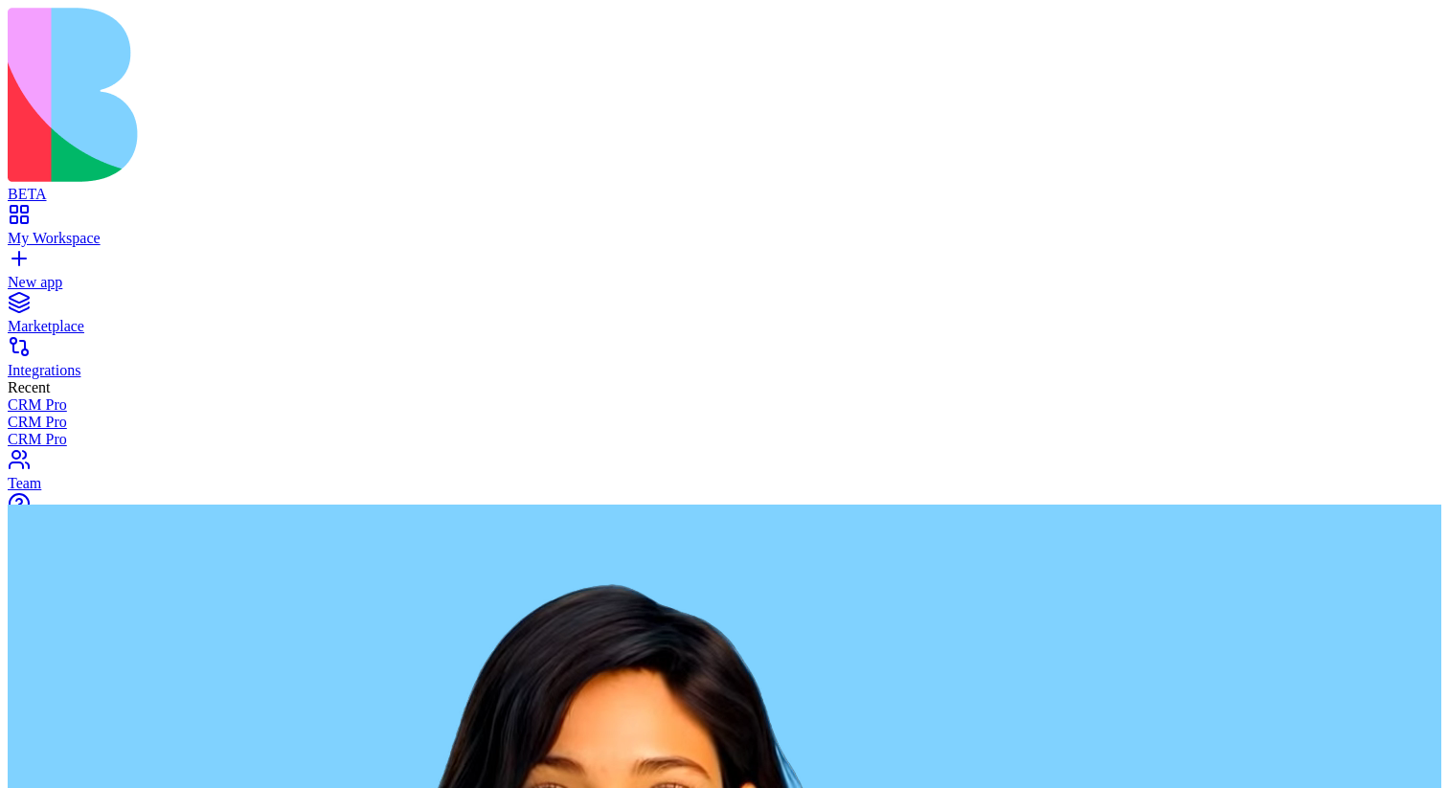
scroll to position [0, 378]
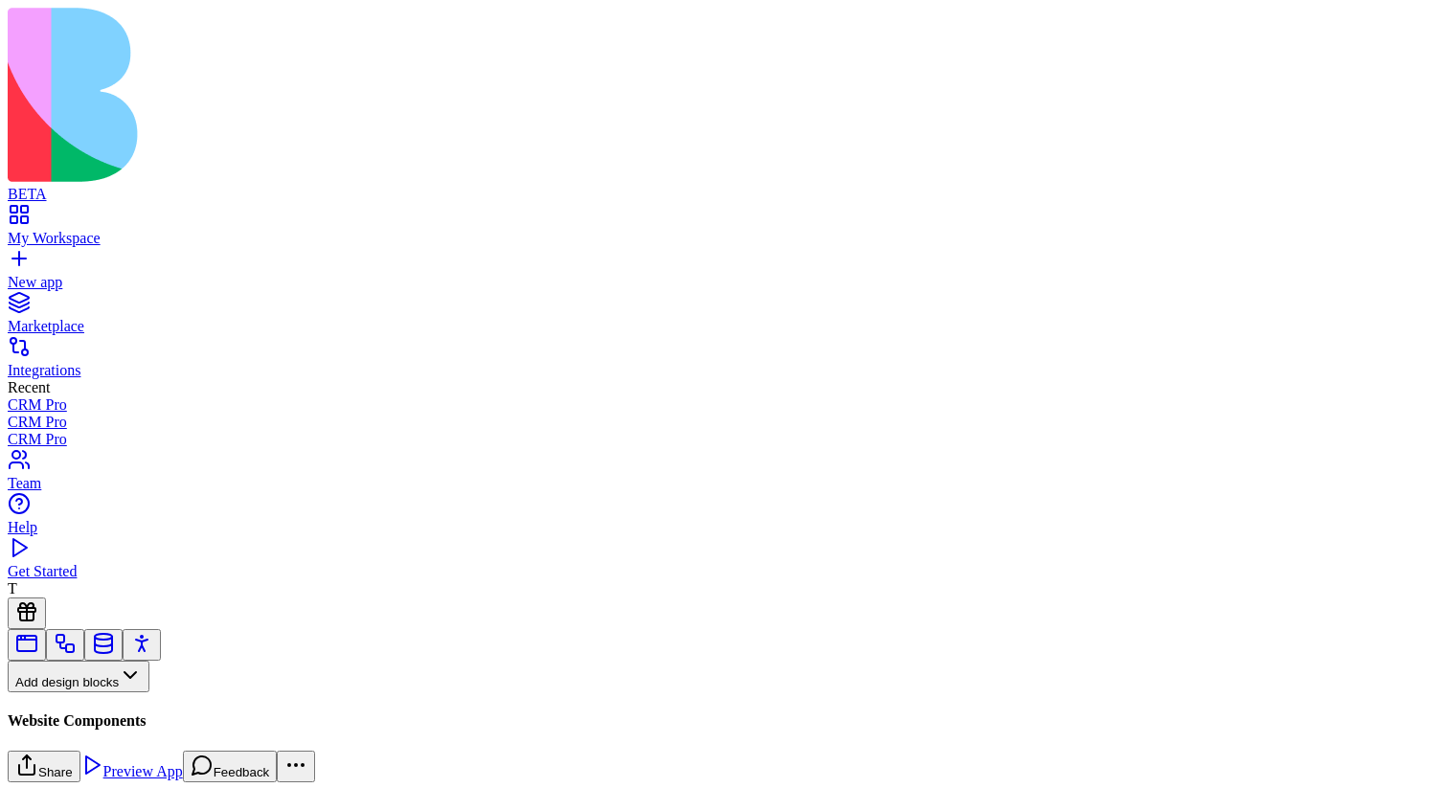
click at [82, 692] on button "Pages" at bounding box center [45, 708] width 75 height 32
click at [142, 571] on div "Websites" at bounding box center [106, 557] width 101 height 27
click at [99, 692] on button "Websites" at bounding box center [53, 708] width 91 height 32
click at [156, 544] on div "Components" at bounding box center [106, 530] width 101 height 27
click at [82, 692] on button "Pages" at bounding box center [45, 708] width 75 height 32
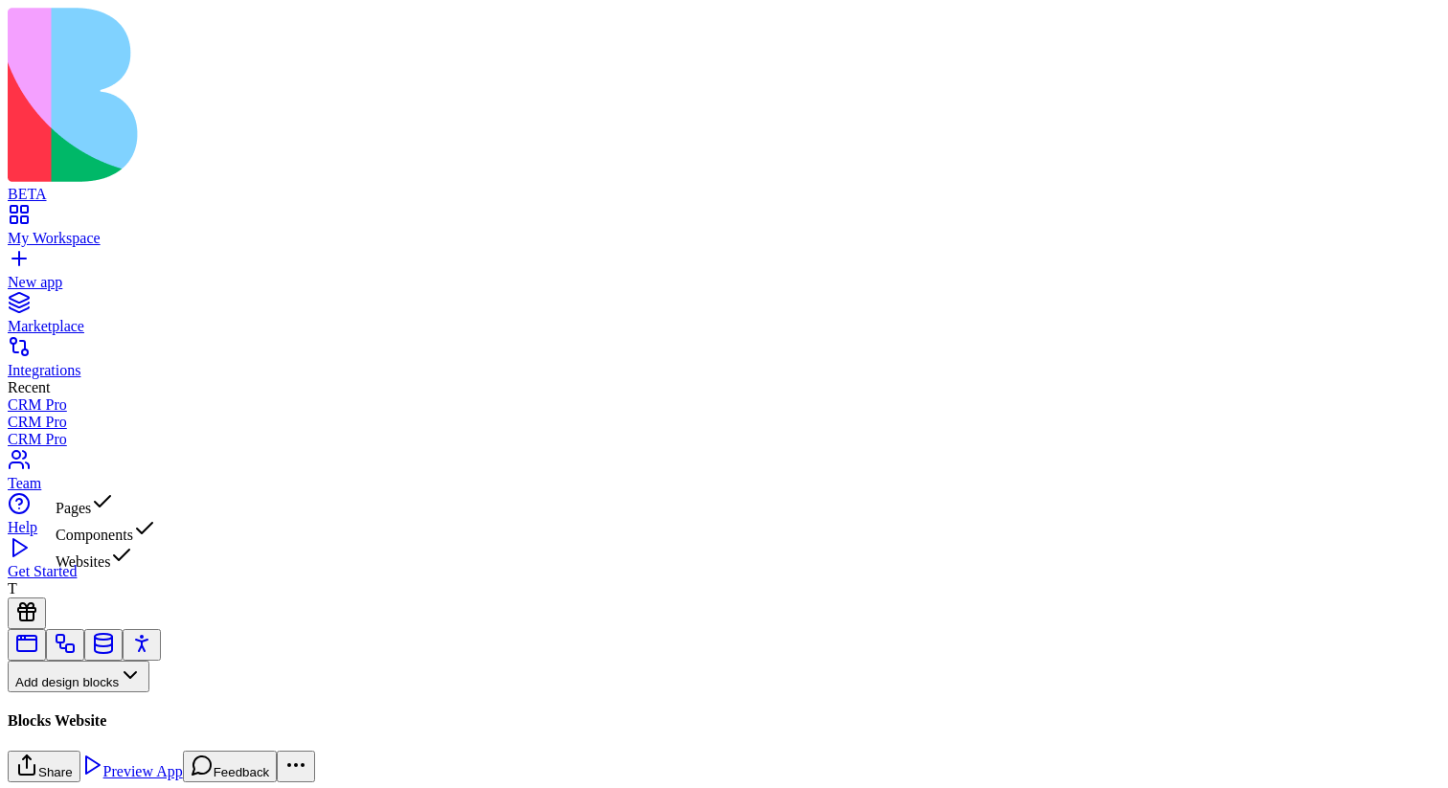
click at [156, 571] on div "Websites" at bounding box center [106, 557] width 101 height 27
click at [46, 724] on button at bounding box center [27, 740] width 38 height 32
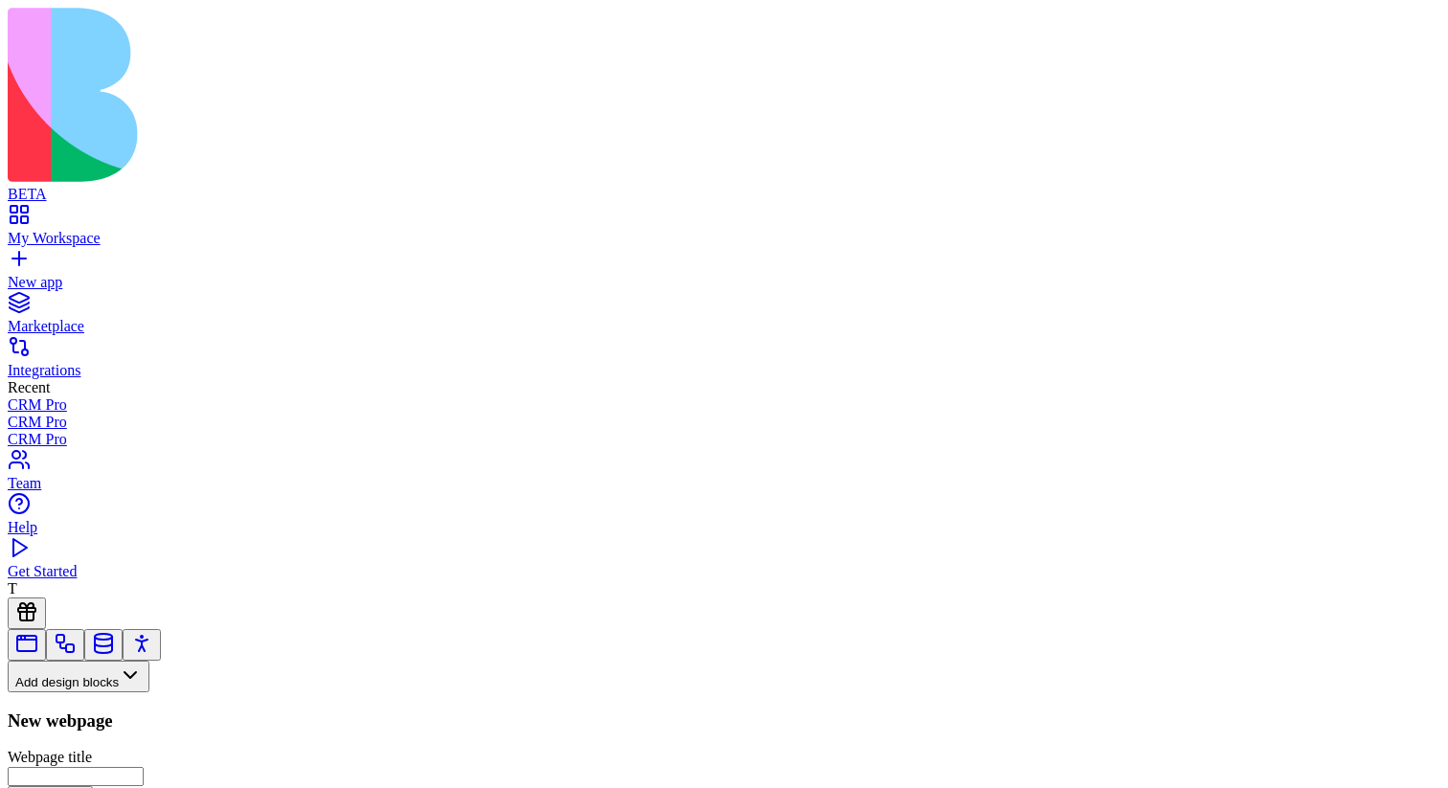
click at [82, 692] on button "Pages" at bounding box center [45, 708] width 75 height 32
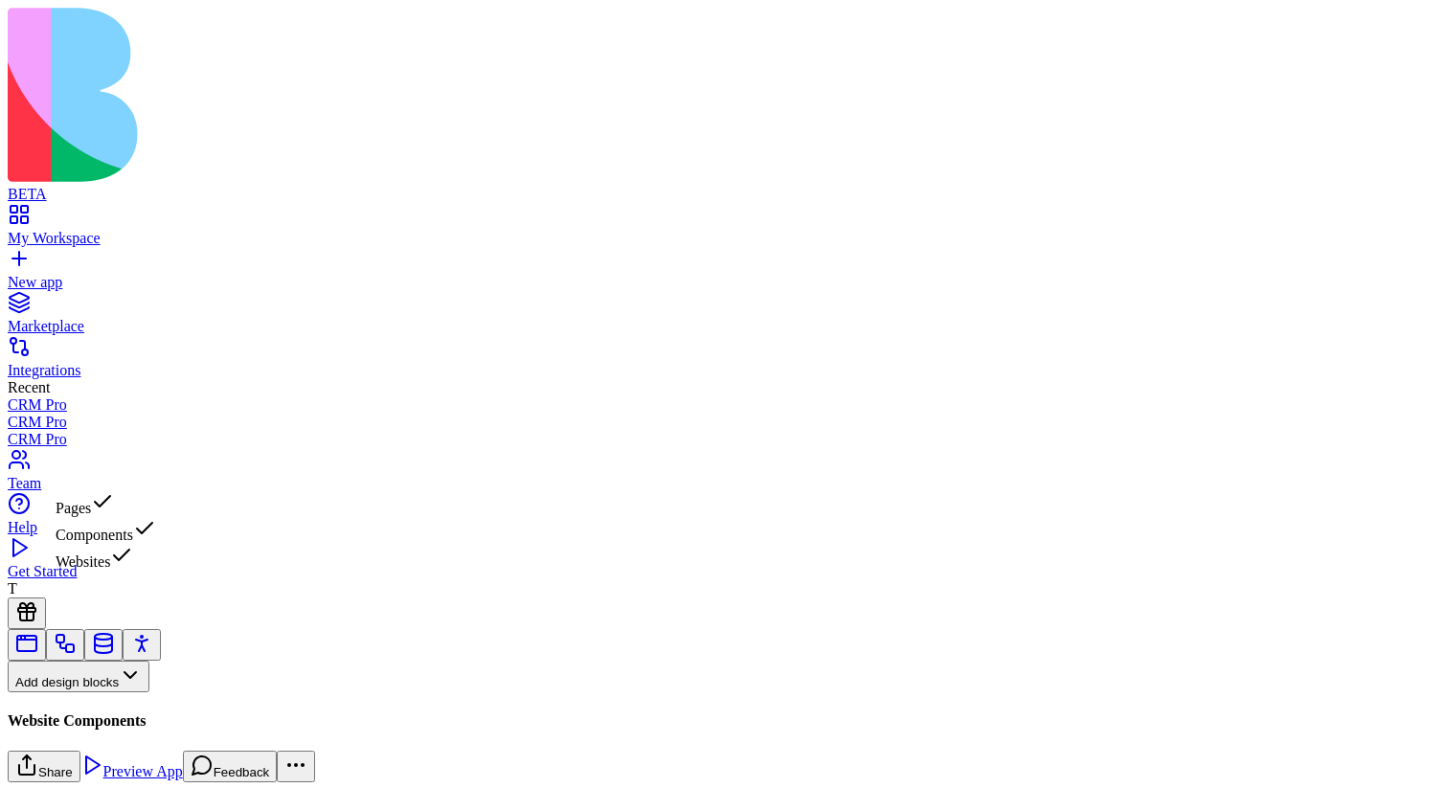
click at [151, 544] on div "Components" at bounding box center [106, 530] width 101 height 27
click at [46, 724] on button at bounding box center [27, 740] width 38 height 32
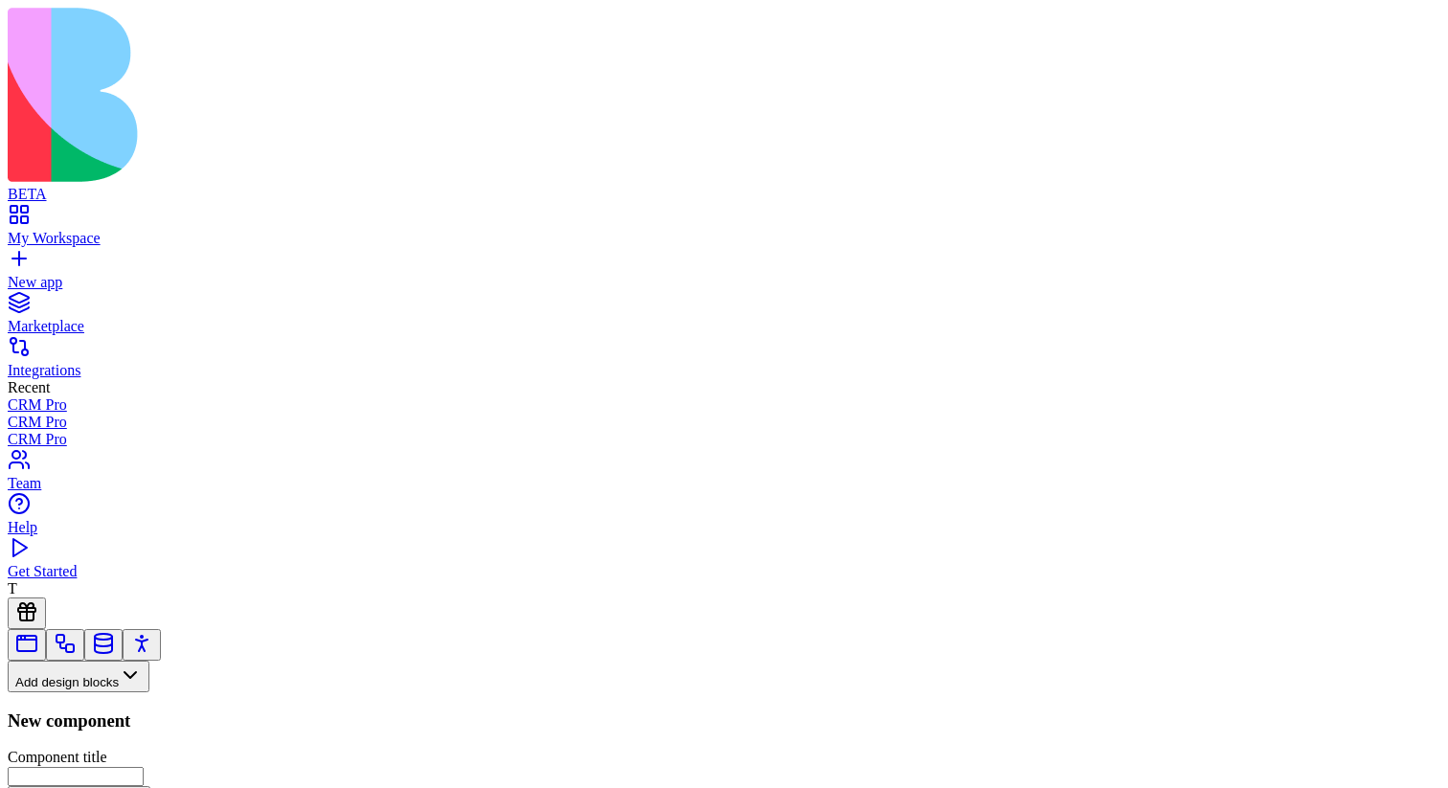
click at [46, 724] on button at bounding box center [27, 740] width 38 height 32
click at [125, 722] on button "Website Components" at bounding box center [88, 738] width 160 height 32
click at [144, 767] on input "Component title" at bounding box center [76, 776] width 136 height 19
type input "**********"
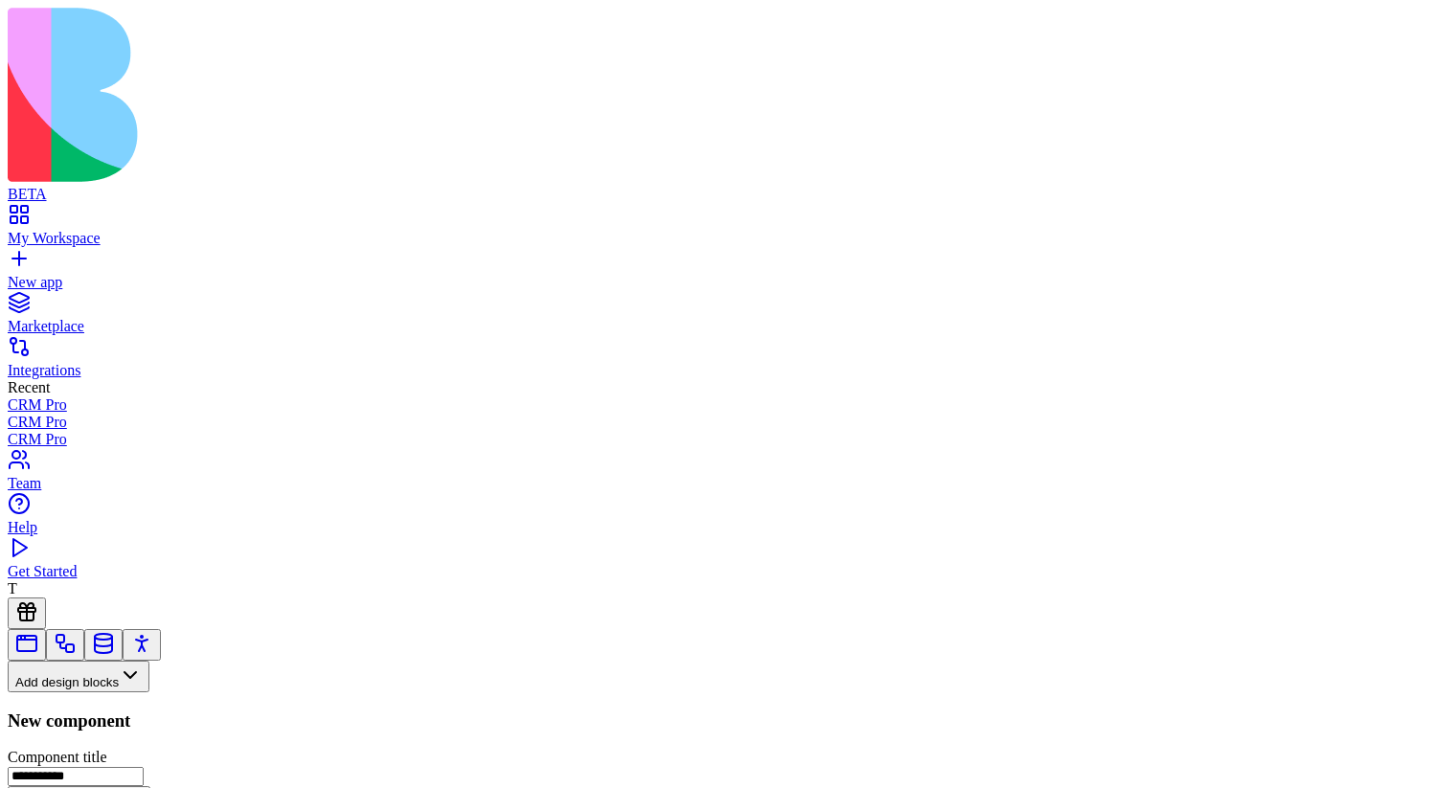
click at [150, 786] on button "Create Component" at bounding box center [79, 802] width 143 height 32
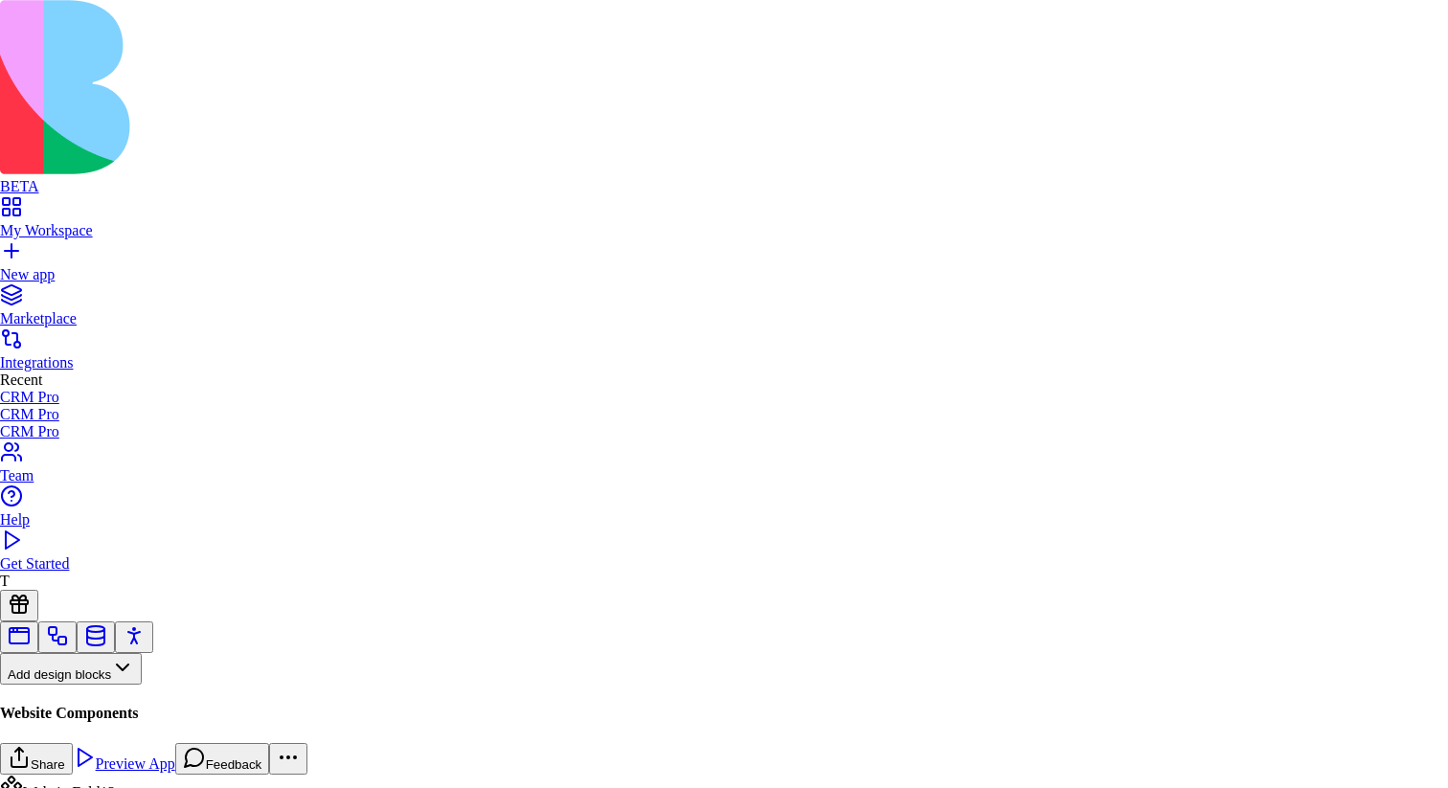
type textarea "**********"
drag, startPoint x: 607, startPoint y: 490, endPoint x: 526, endPoint y: 402, distance: 120.0
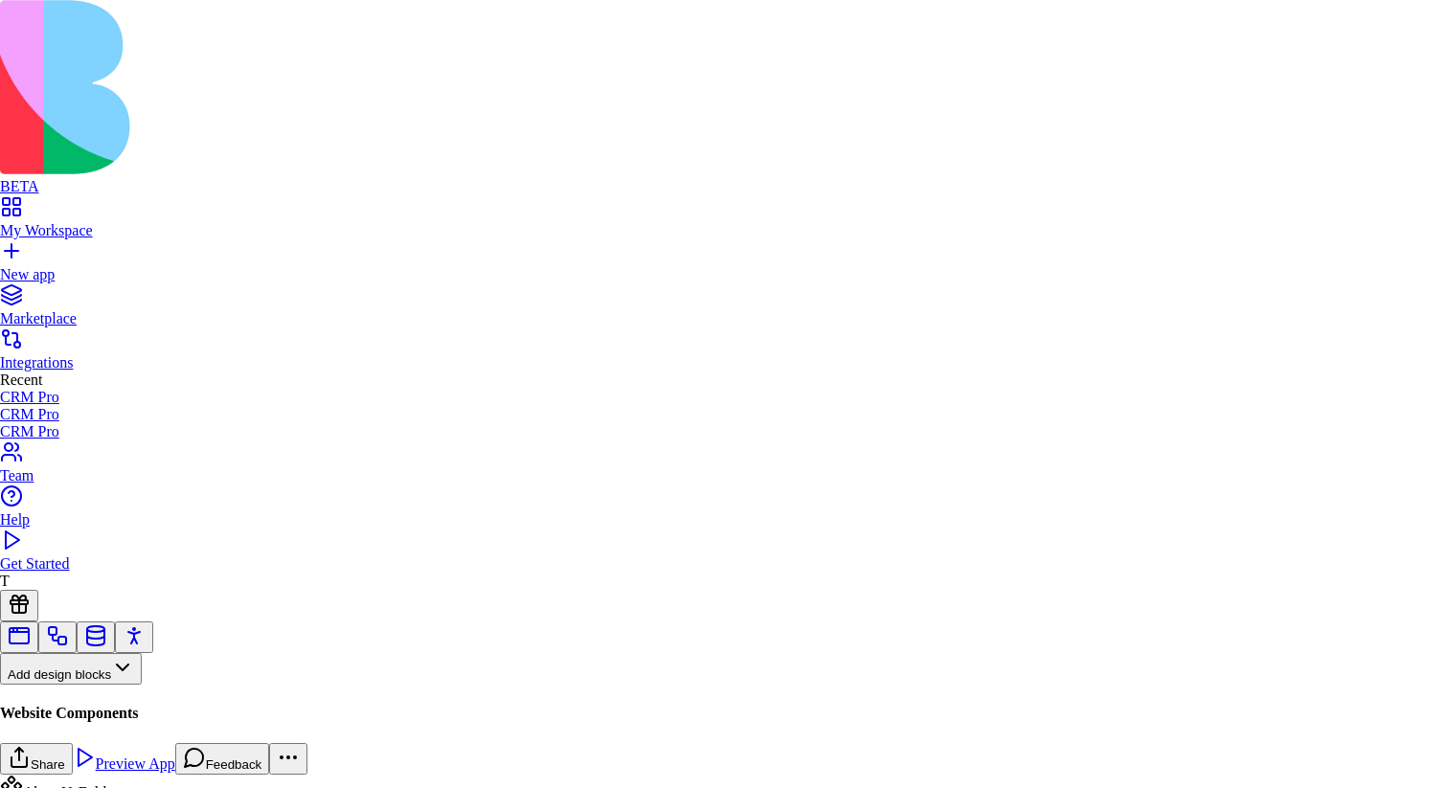
scroll to position [155, 0]
drag, startPoint x: 614, startPoint y: 446, endPoint x: 461, endPoint y: 397, distance: 160.8
type textarea "**********"
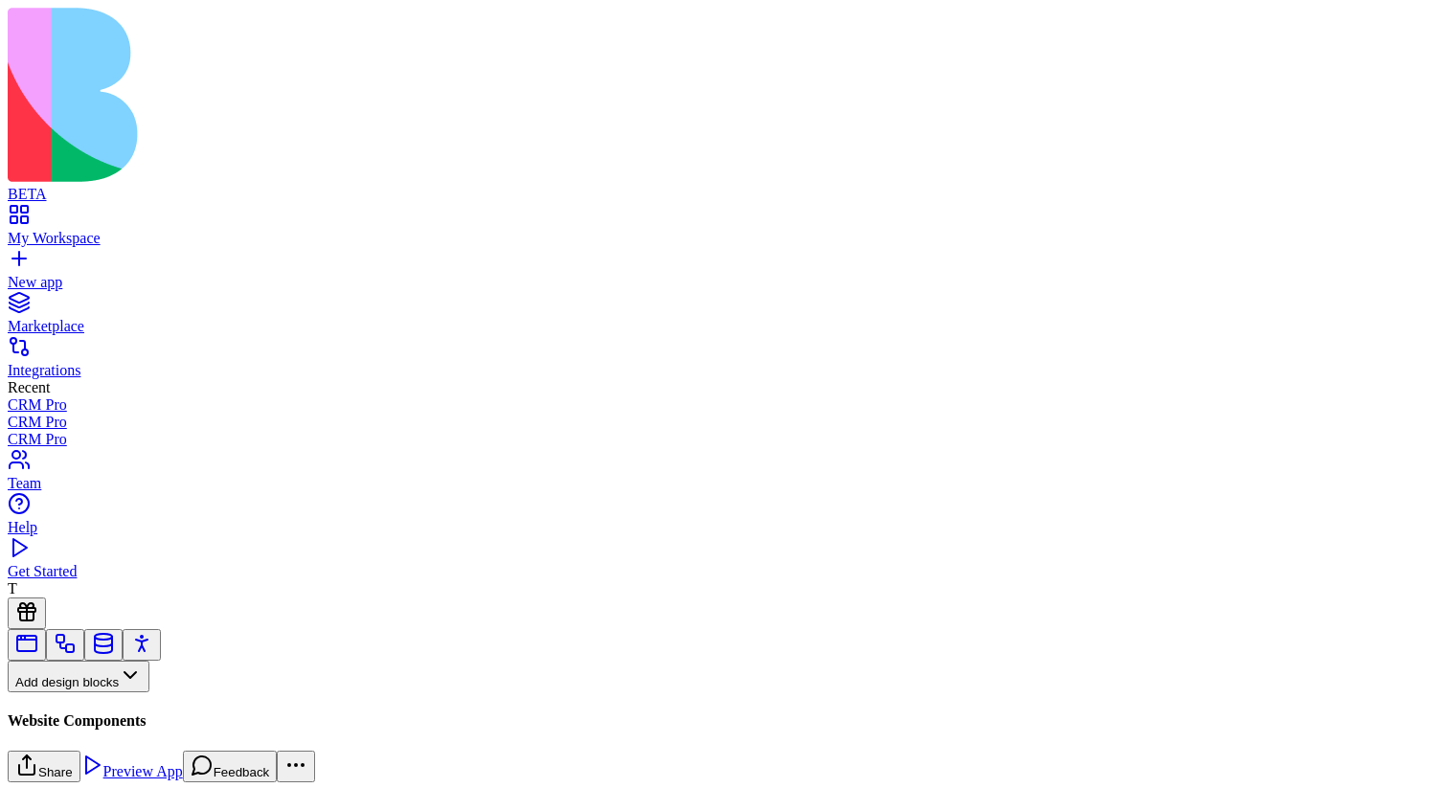
click at [82, 692] on button "Pages" at bounding box center [45, 708] width 75 height 32
click at [156, 544] on div "Components" at bounding box center [106, 530] width 101 height 27
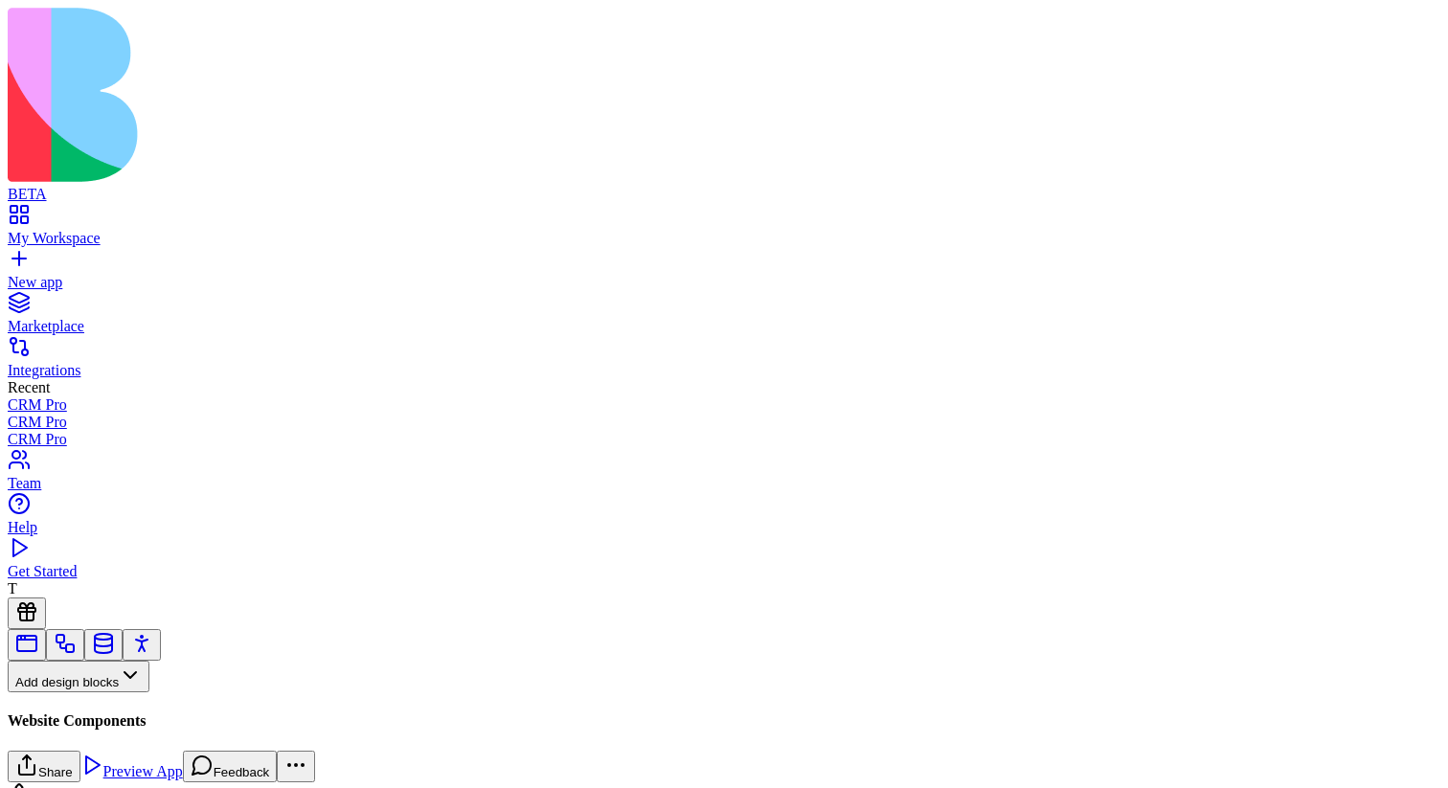
click at [167, 703] on input at bounding box center [99, 712] width 136 height 19
click at [167, 706] on input "****" at bounding box center [99, 715] width 136 height 19
type input "*"
drag, startPoint x: 99, startPoint y: 237, endPoint x: 1365, endPoint y: 166, distance: 1268.1
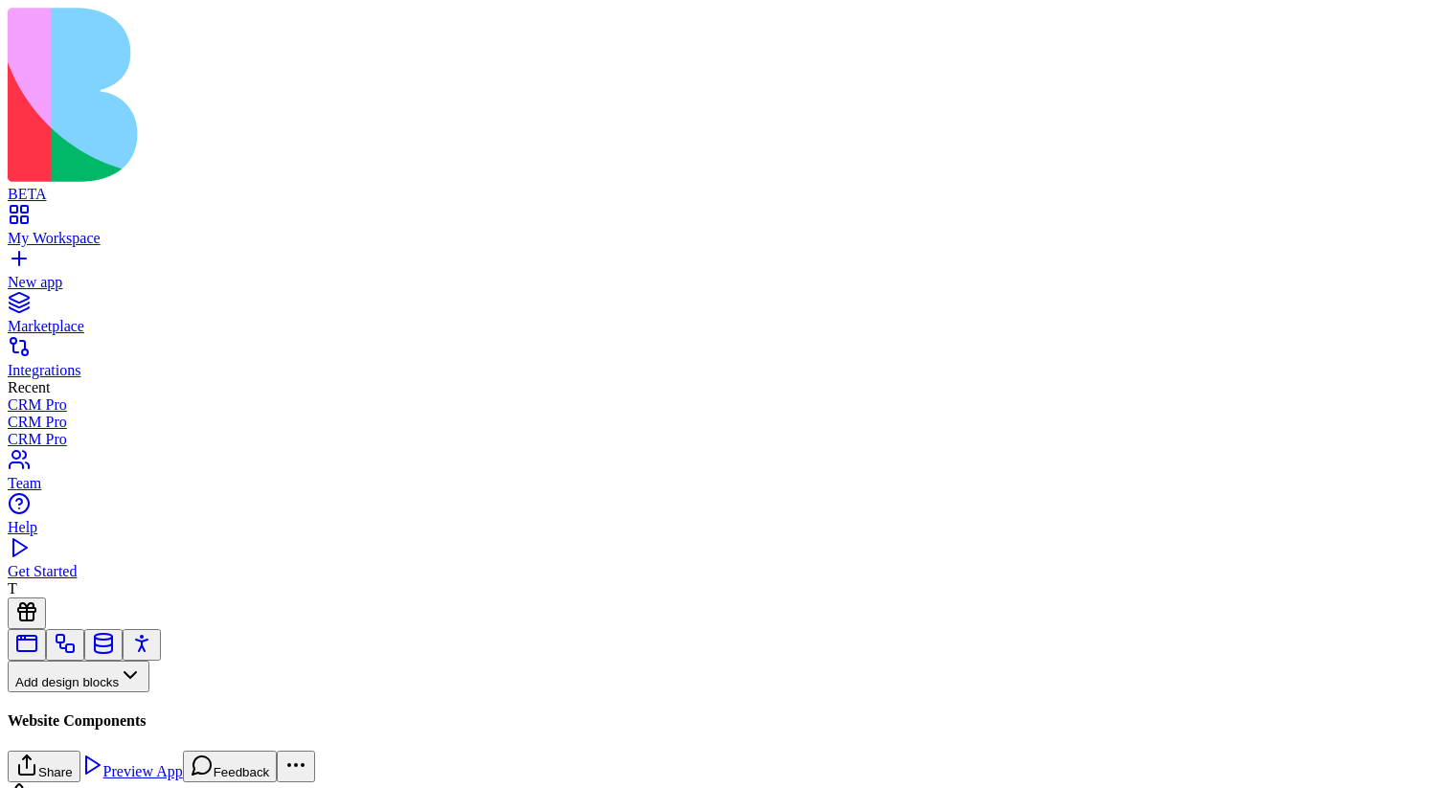
drag, startPoint x: 100, startPoint y: 233, endPoint x: 1367, endPoint y: 239, distance: 1267.1
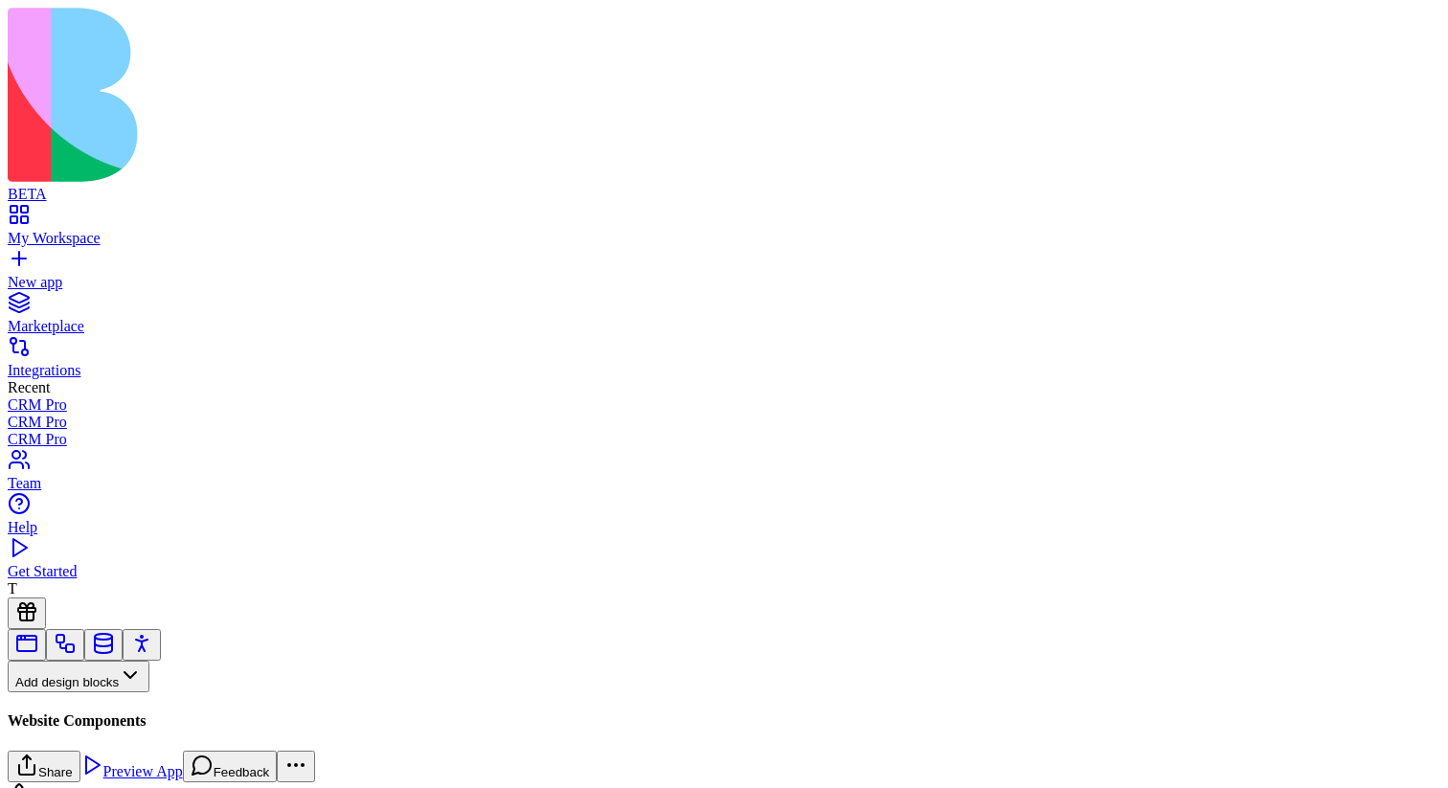
click at [167, 706] on input "****" at bounding box center [99, 715] width 136 height 19
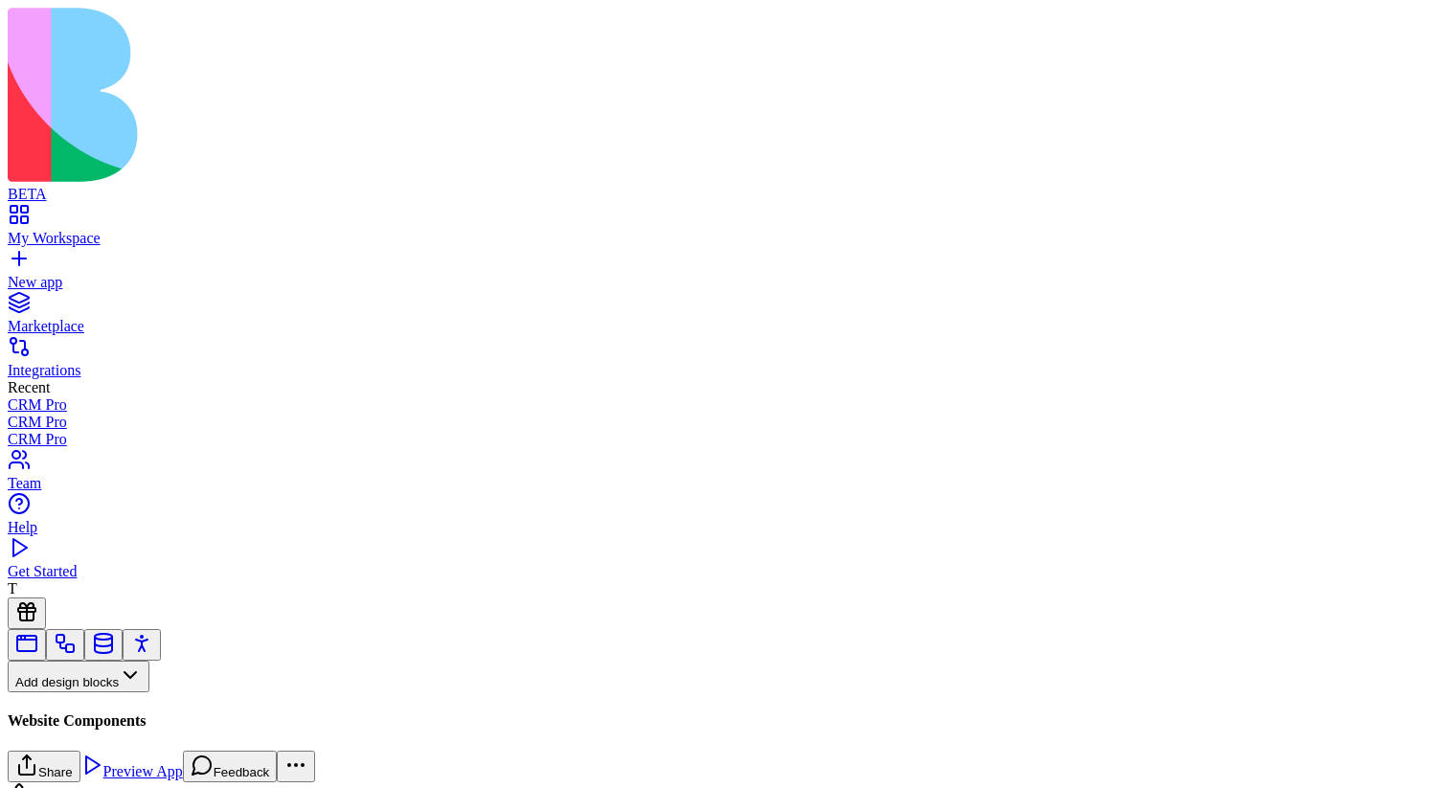
click at [167, 706] on input "****" at bounding box center [99, 715] width 136 height 19
type input "****"
drag, startPoint x: 97, startPoint y: 215, endPoint x: 1325, endPoint y: 294, distance: 1231.3
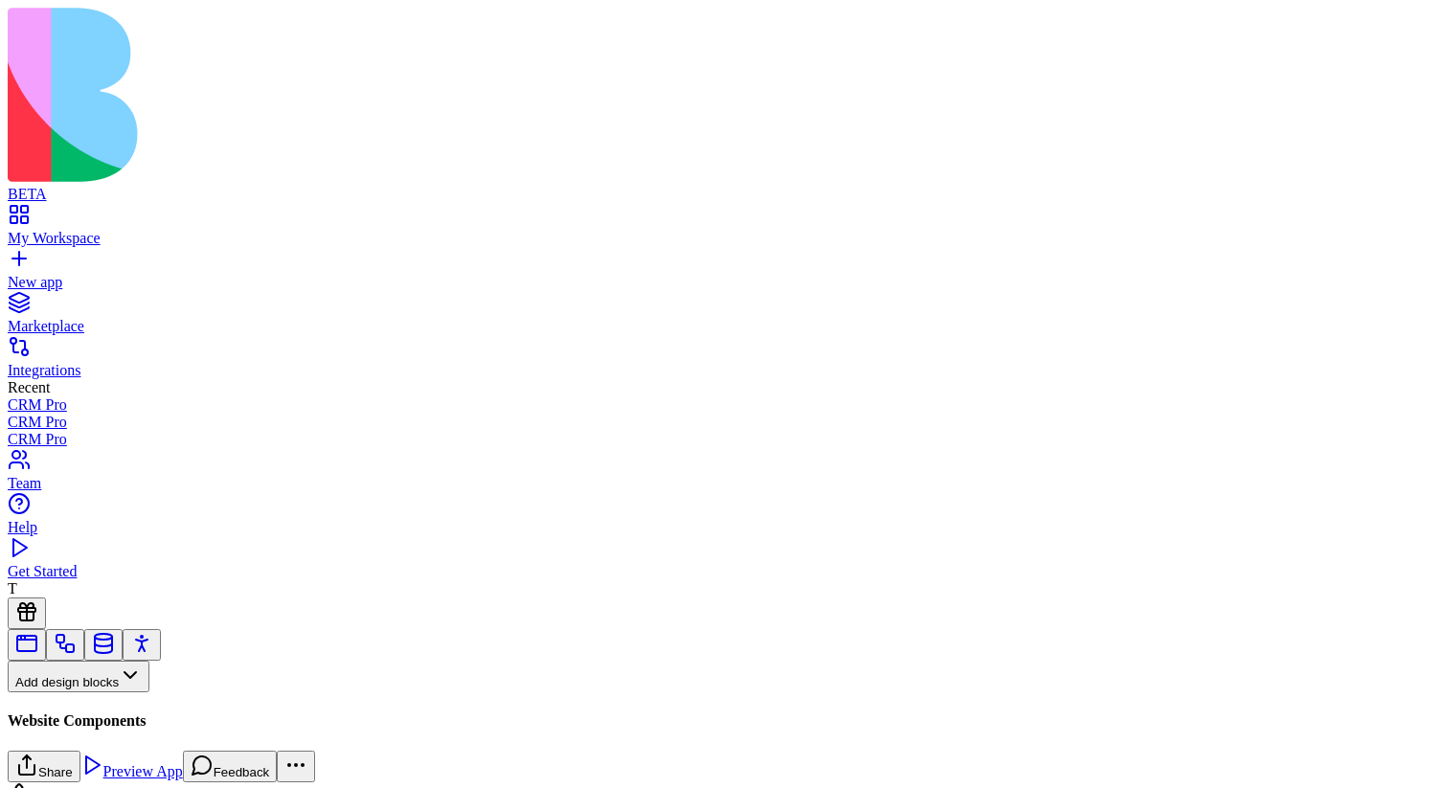
click at [138, 661] on button "Add design blocks" at bounding box center [79, 677] width 142 height 32
click at [143, 661] on button "Add design blocks" at bounding box center [79, 677] width 142 height 32
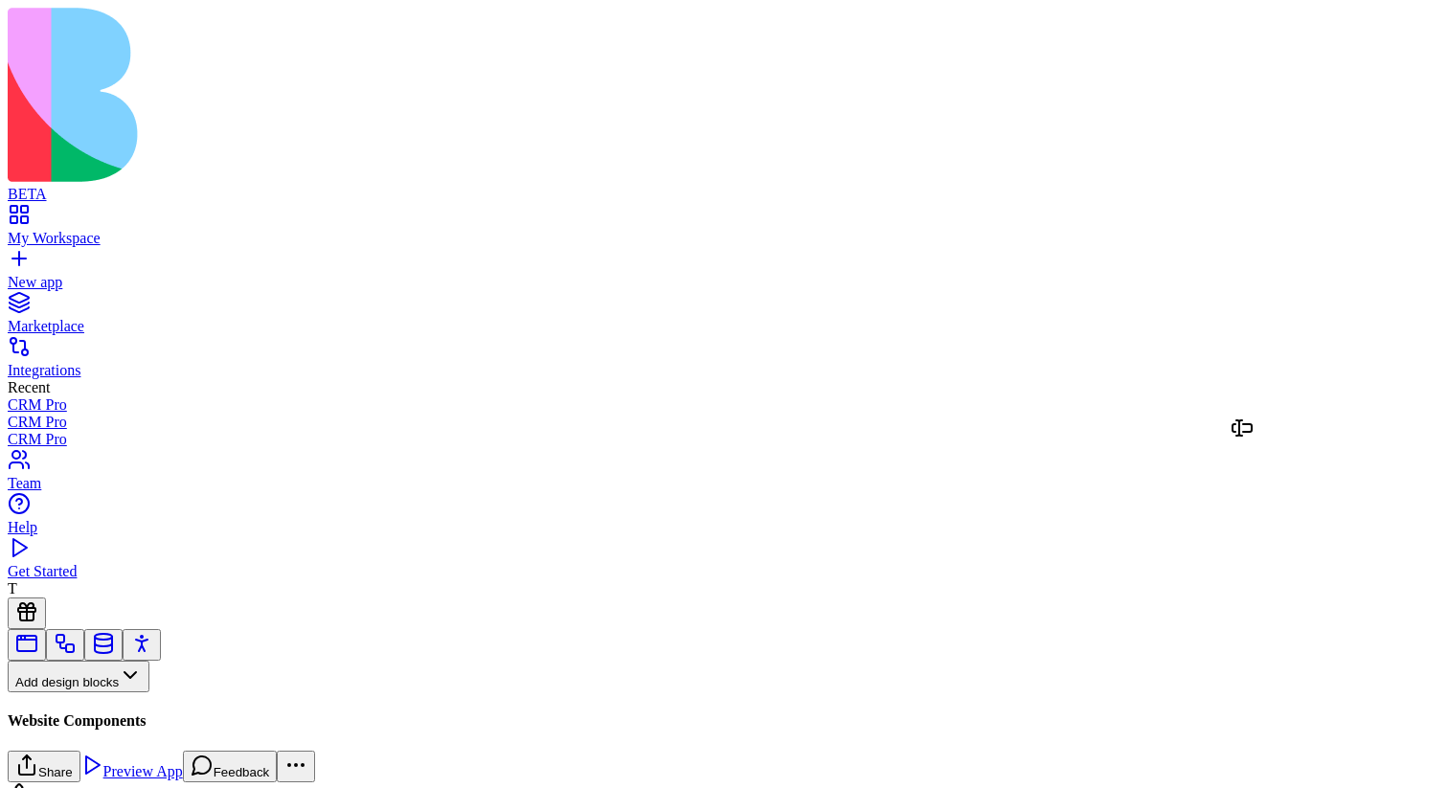
drag, startPoint x: 99, startPoint y: 224, endPoint x: 1262, endPoint y: 448, distance: 1185.0
drag, startPoint x: 98, startPoint y: 234, endPoint x: 1124, endPoint y: 526, distance: 1067.4
drag, startPoint x: 96, startPoint y: 208, endPoint x: 1047, endPoint y: 614, distance: 1034.1
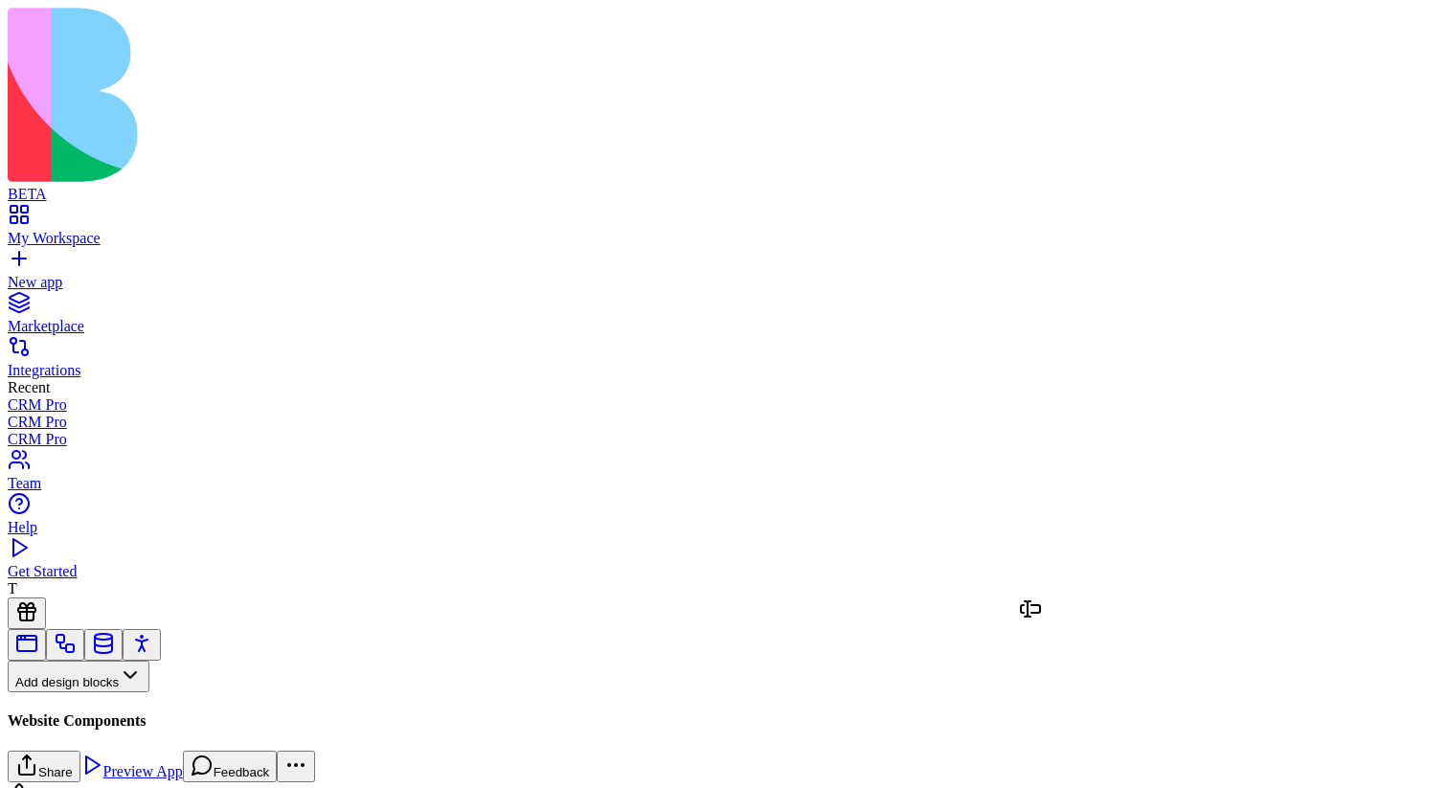
drag, startPoint x: 935, startPoint y: 626, endPoint x: 1047, endPoint y: 671, distance: 120.8
click at [140, 706] on input "****" at bounding box center [99, 715] width 136 height 19
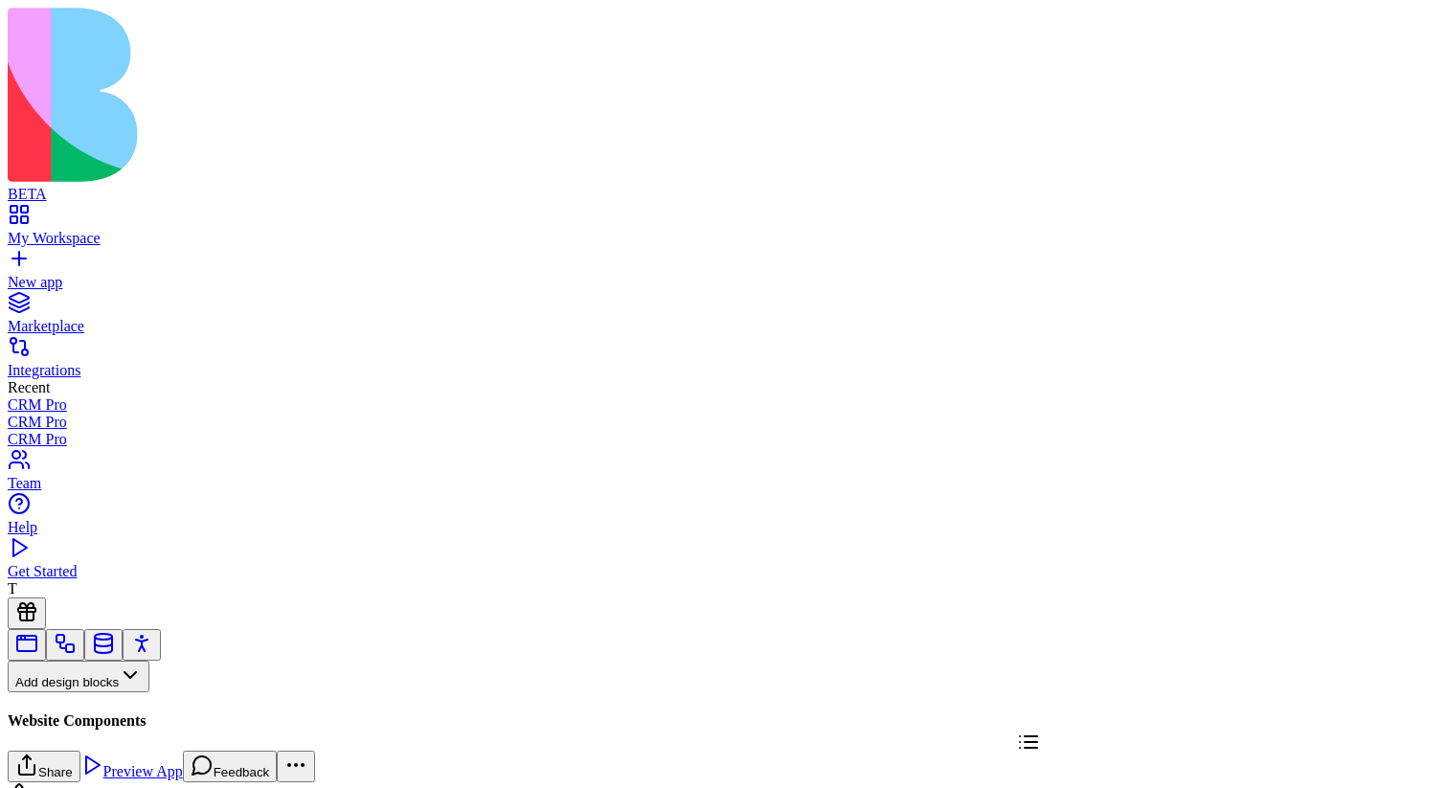
drag, startPoint x: 85, startPoint y: 218, endPoint x: 1036, endPoint y: 758, distance: 1093.2
click at [128, 706] on input "****" at bounding box center [99, 715] width 136 height 19
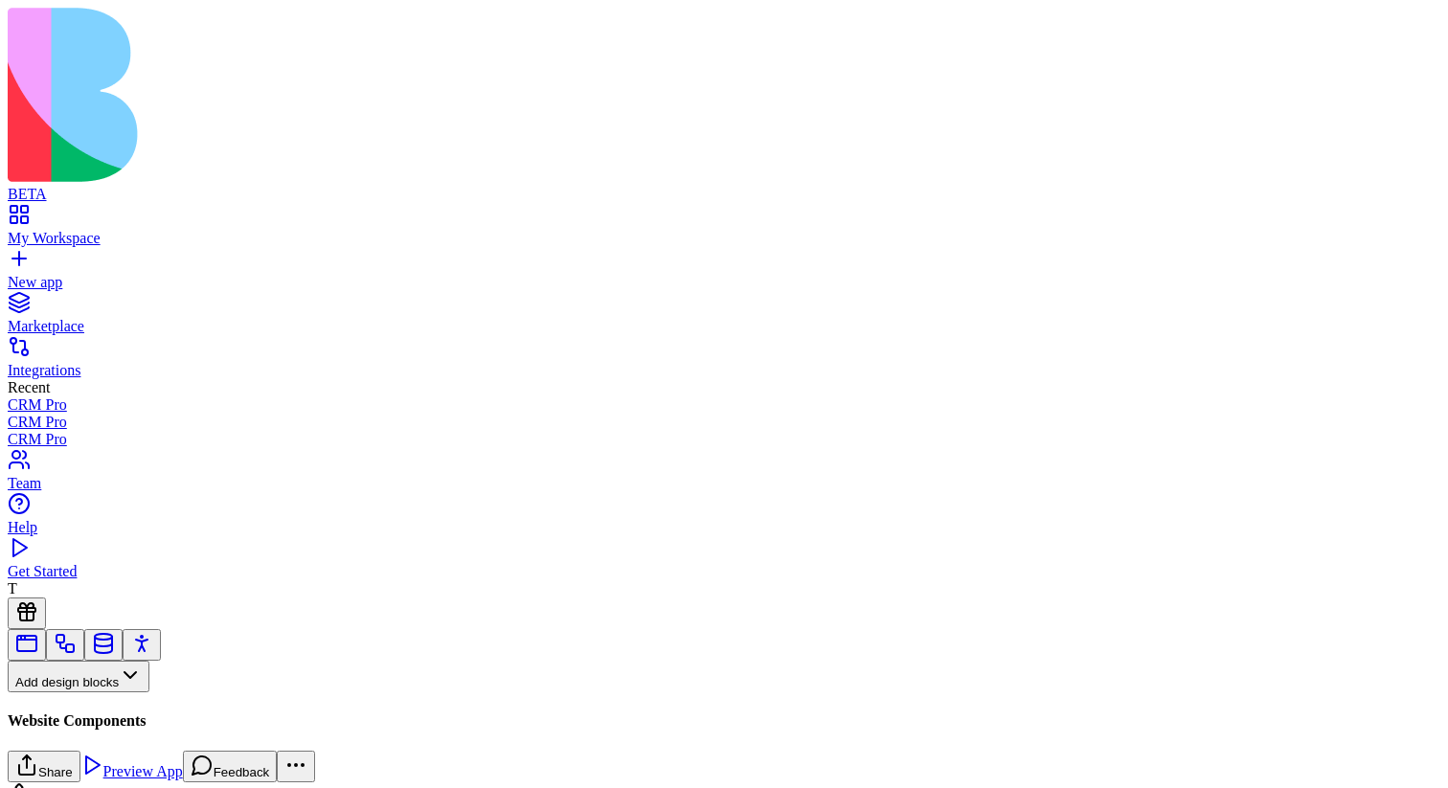
type input "****"
drag, startPoint x: 93, startPoint y: 224, endPoint x: 1050, endPoint y: 630, distance: 1039.4
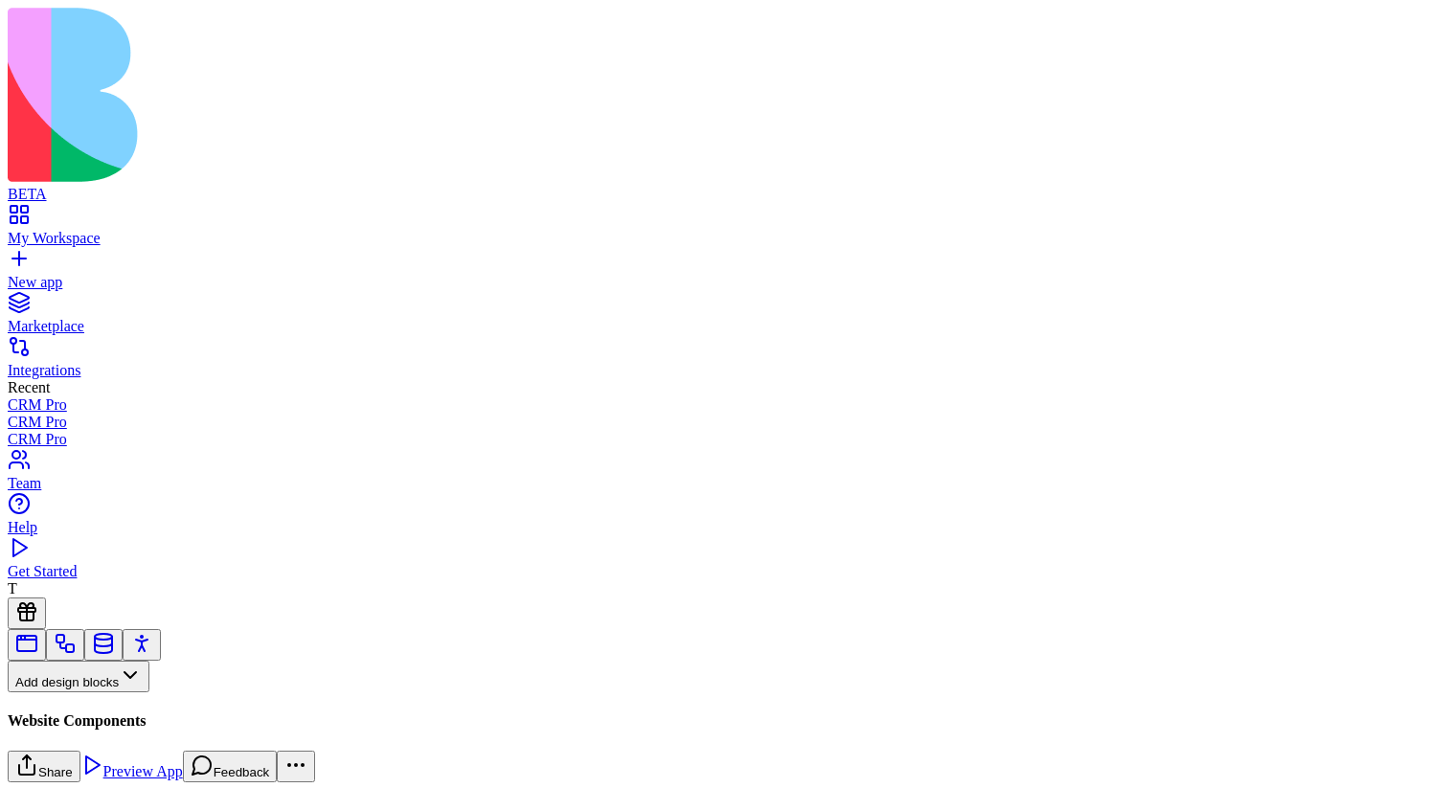
click at [167, 706] on input "****" at bounding box center [99, 715] width 136 height 19
drag, startPoint x: 94, startPoint y: 227, endPoint x: 1031, endPoint y: 727, distance: 1061.7
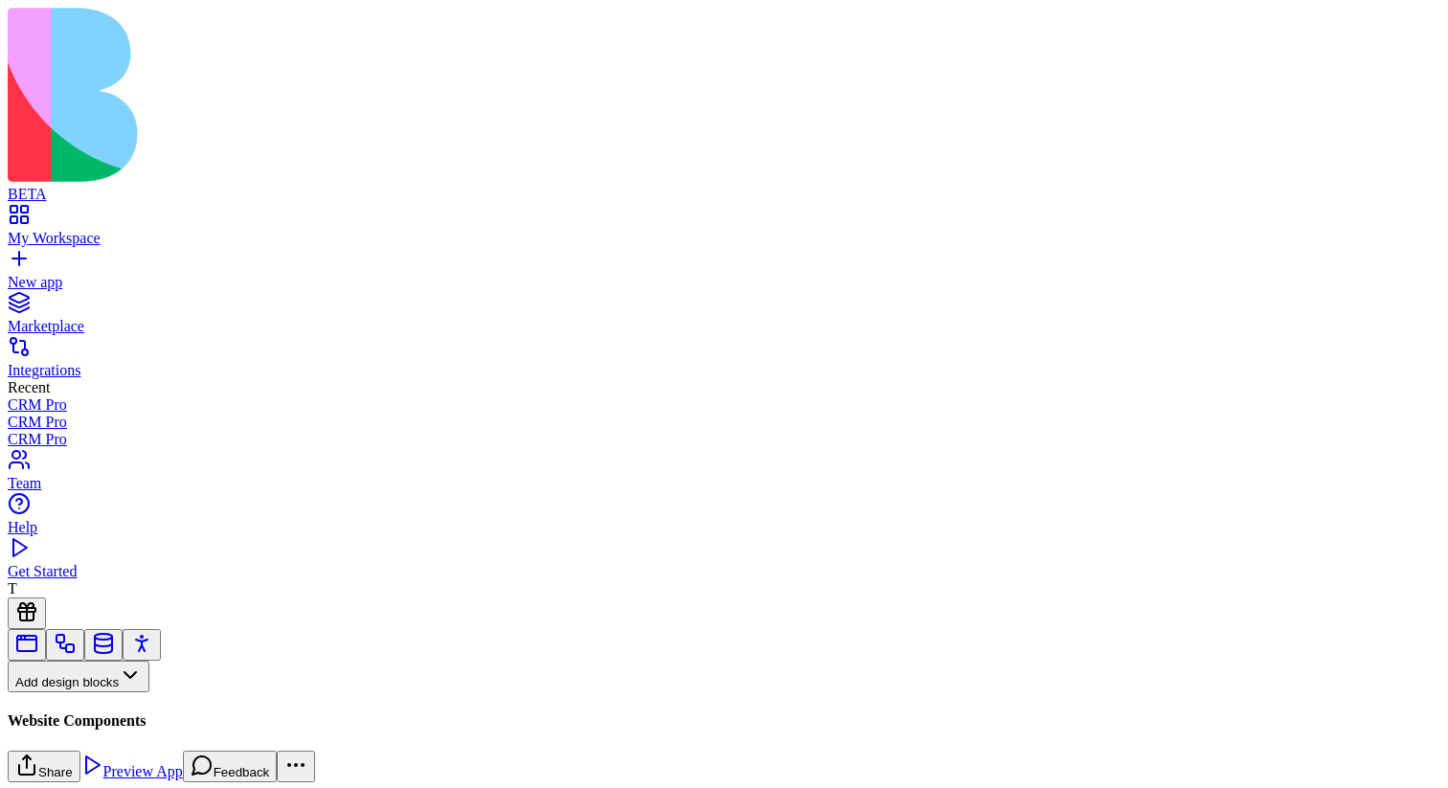
scroll to position [113, 0]
click at [167, 706] on input "****" at bounding box center [99, 715] width 136 height 19
type input "****"
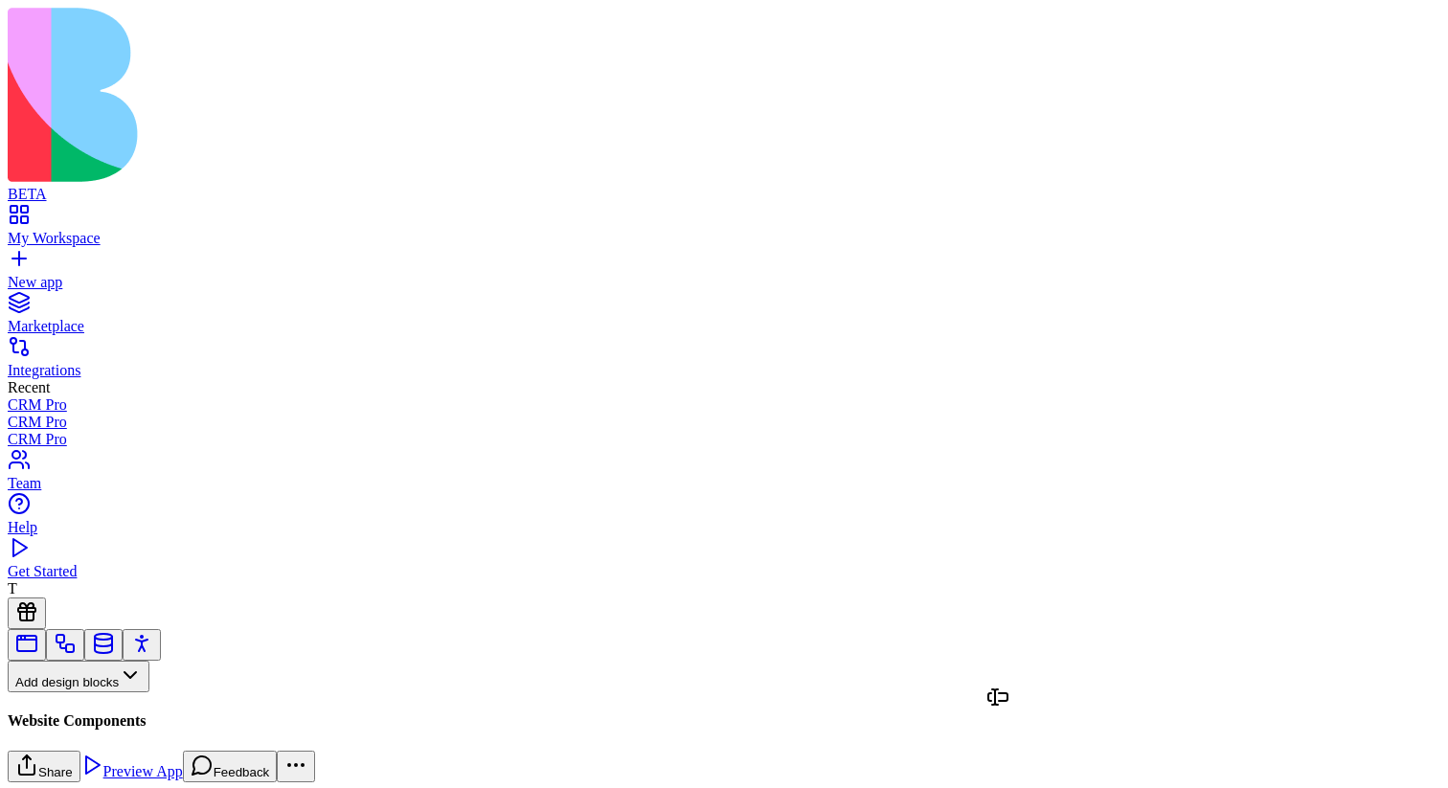
scroll to position [285, 0]
drag, startPoint x: 101, startPoint y: 229, endPoint x: 1020, endPoint y: 724, distance: 1044.3
drag, startPoint x: 1059, startPoint y: 526, endPoint x: 1042, endPoint y: 752, distance: 226.7
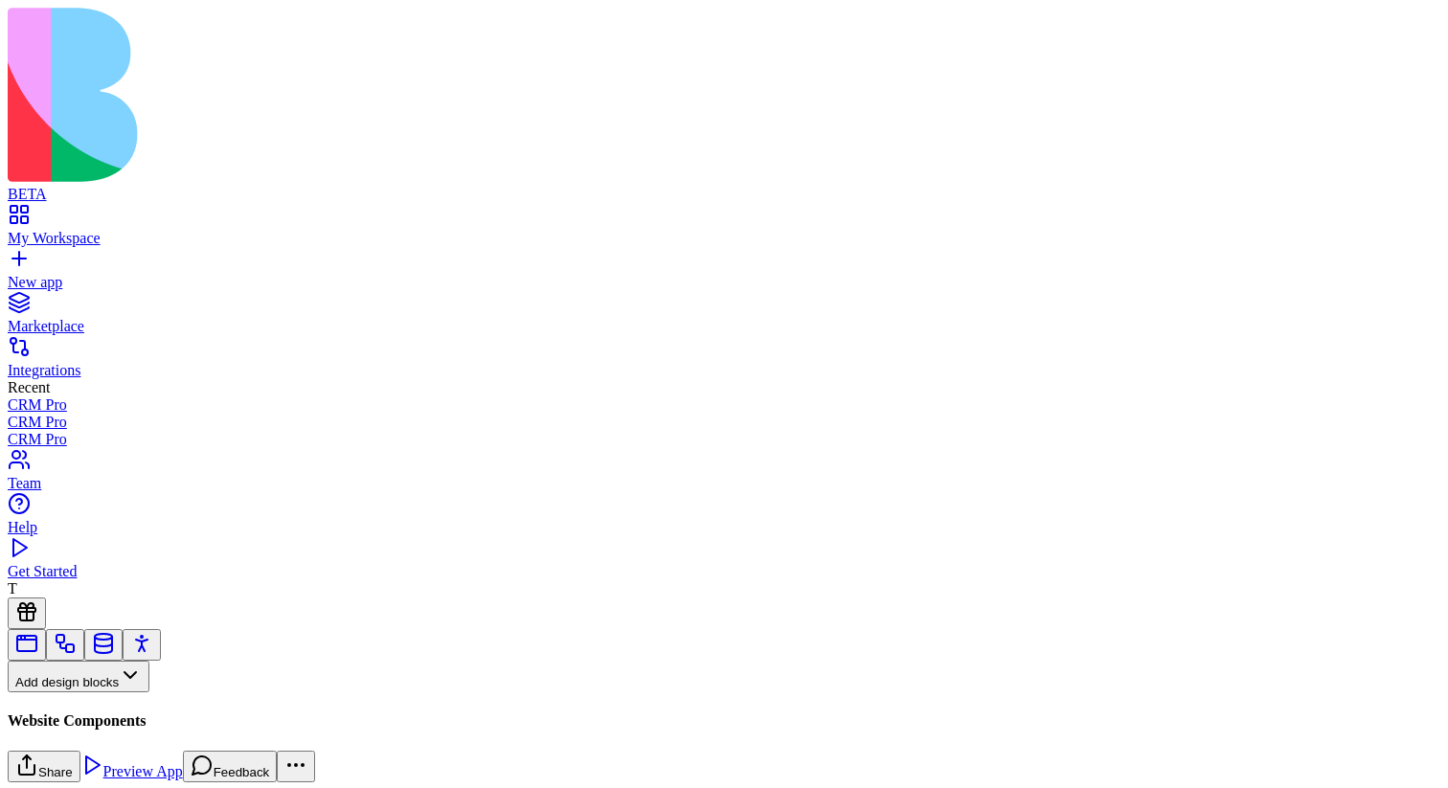
click at [29, 213] on link "My Workspace" at bounding box center [724, 230] width 1433 height 34
click at [144, 767] on input "Webpage title" at bounding box center [76, 776] width 136 height 19
type input "*********"
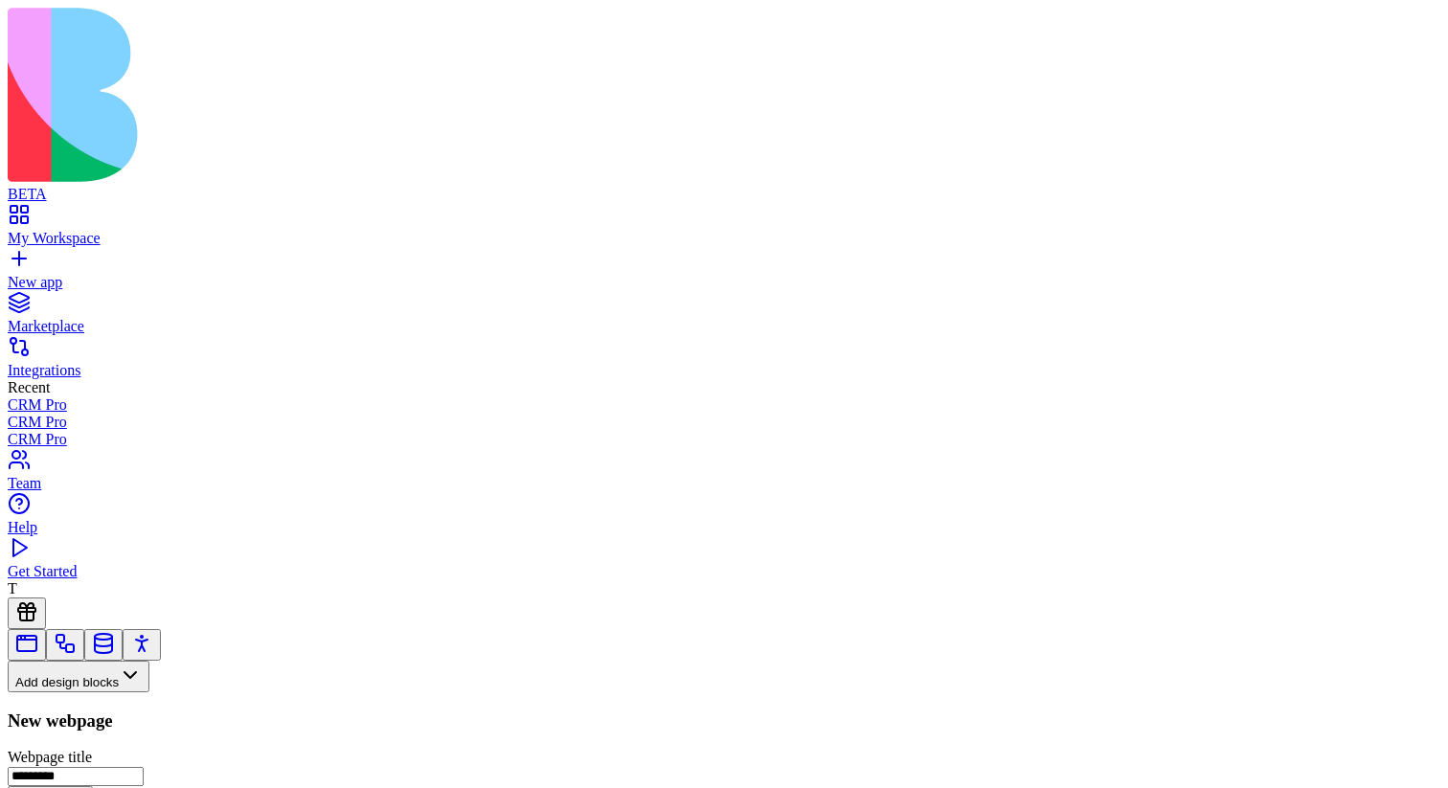
click at [8, 786] on button "Create Block" at bounding box center [50, 796] width 85 height 20
click at [82, 692] on button "Pages" at bounding box center [45, 708] width 75 height 32
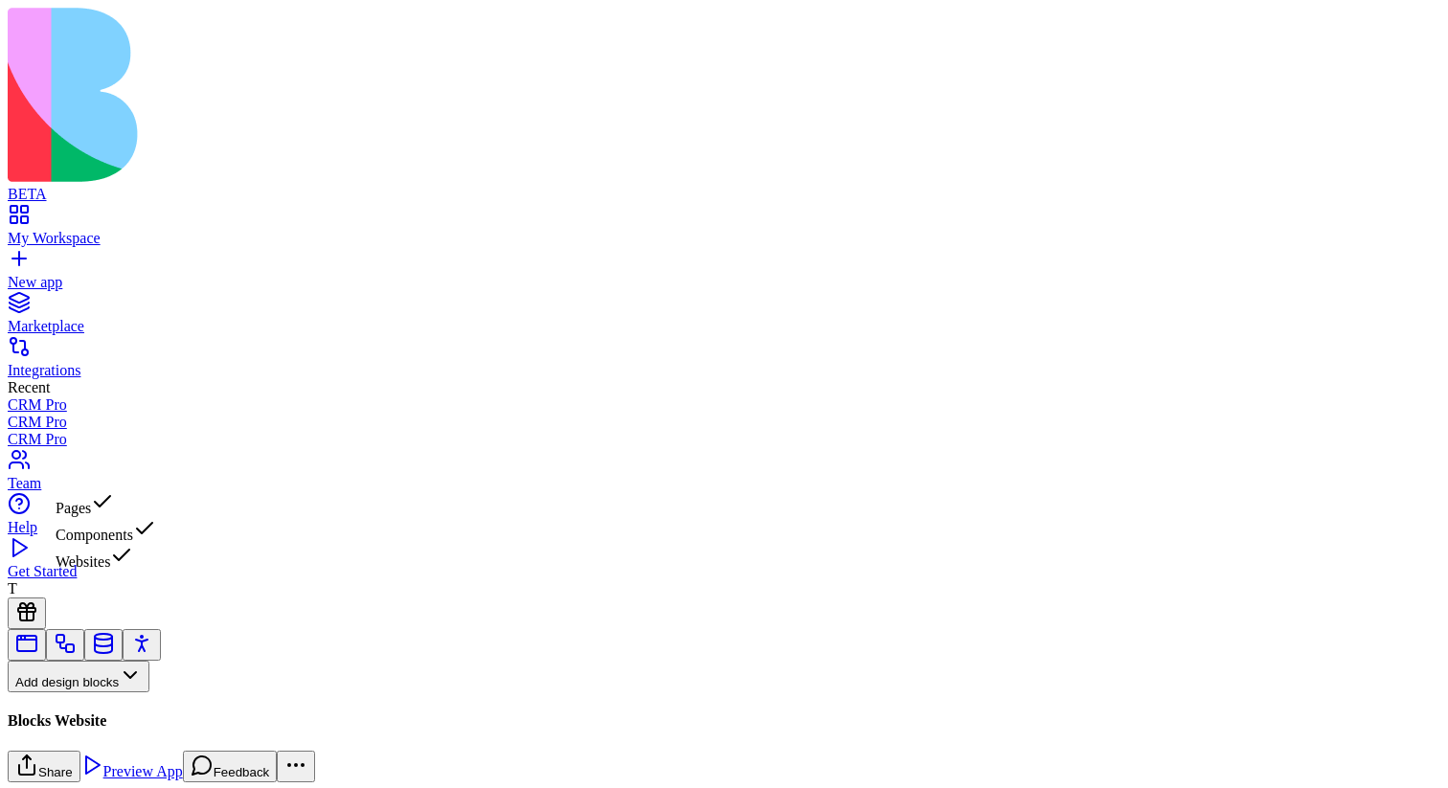
click at [156, 571] on div "Websites" at bounding box center [106, 557] width 101 height 27
click at [167, 703] on input at bounding box center [99, 712] width 136 height 19
type input "****"
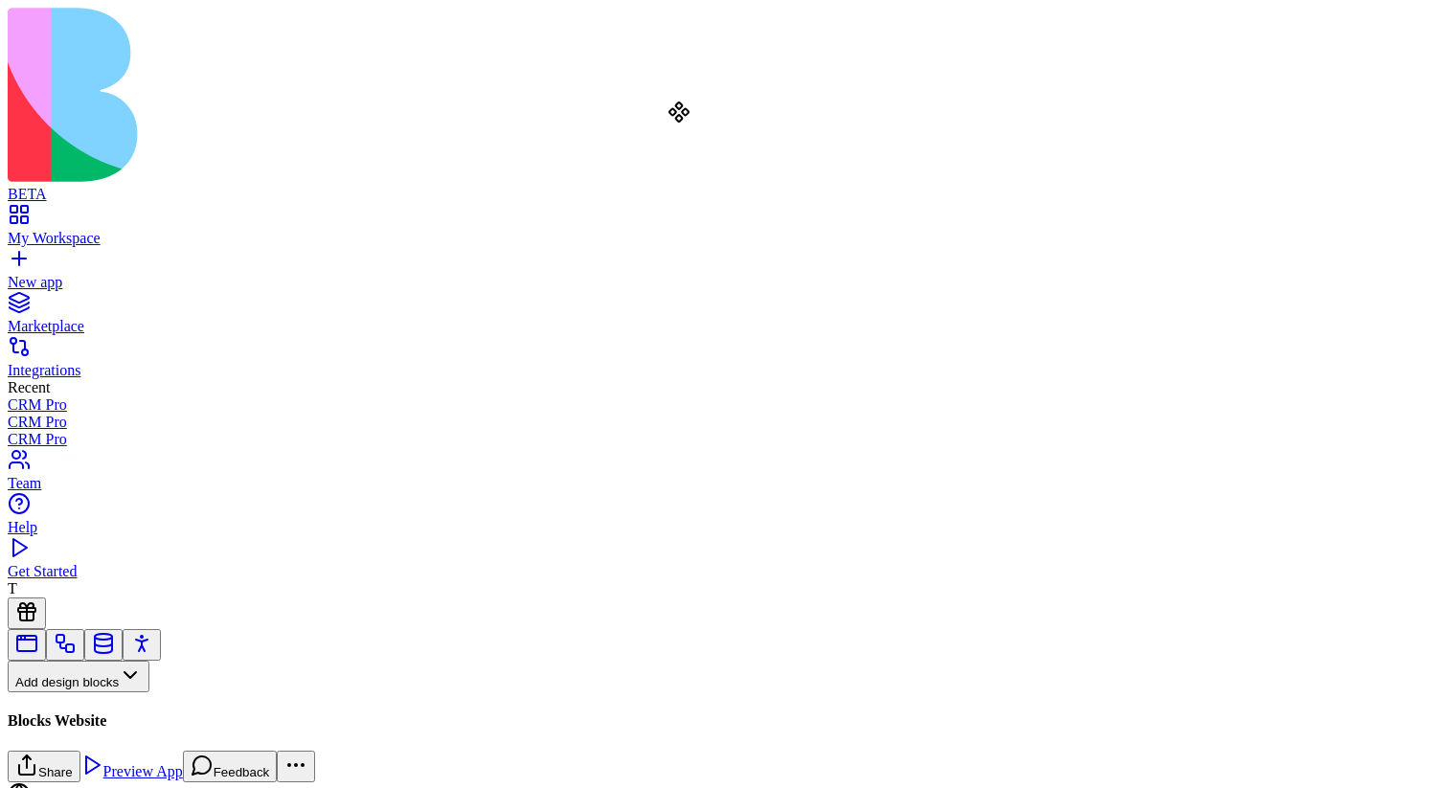
drag, startPoint x: 79, startPoint y: 239, endPoint x: 679, endPoint y: 148, distance: 607.3
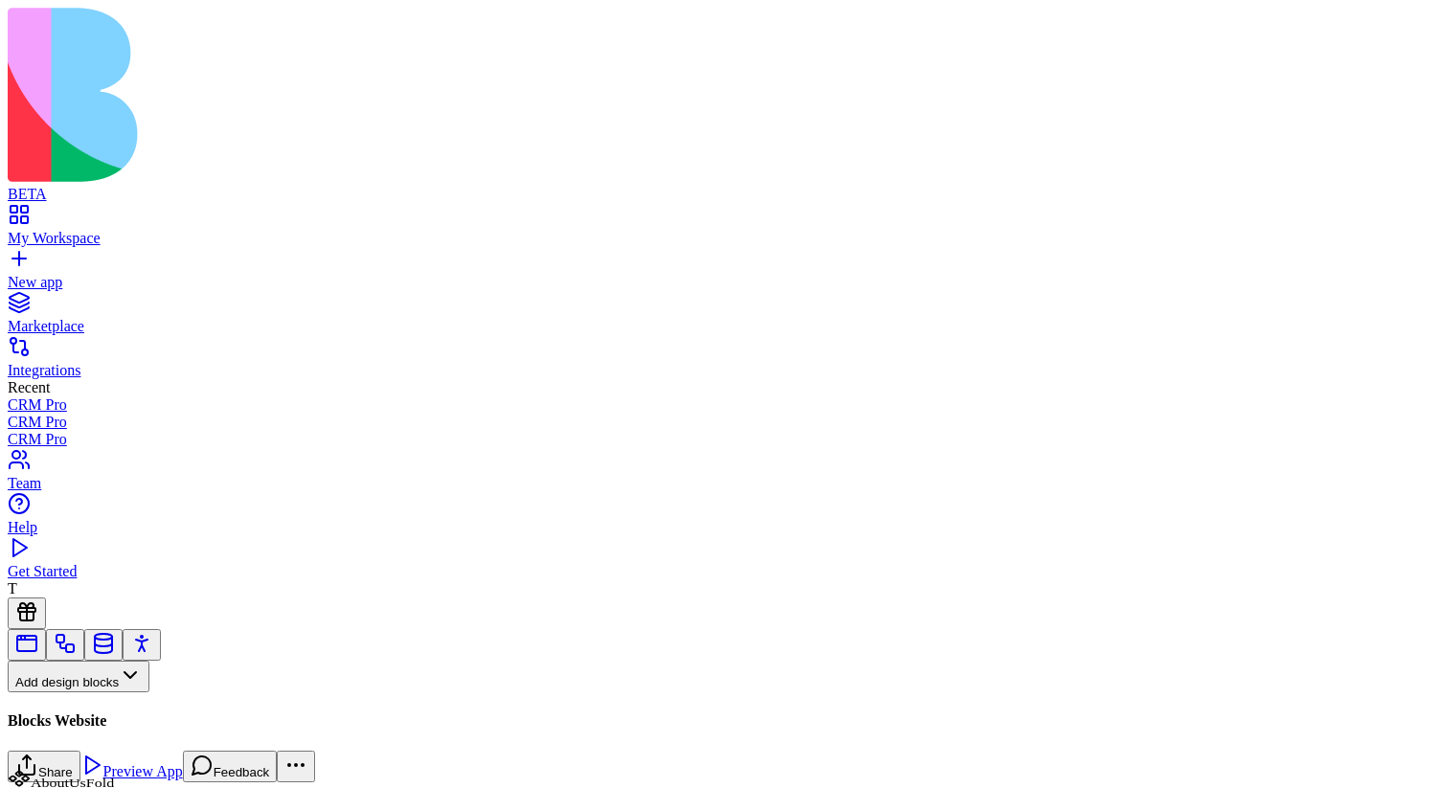
scroll to position [0, 228]
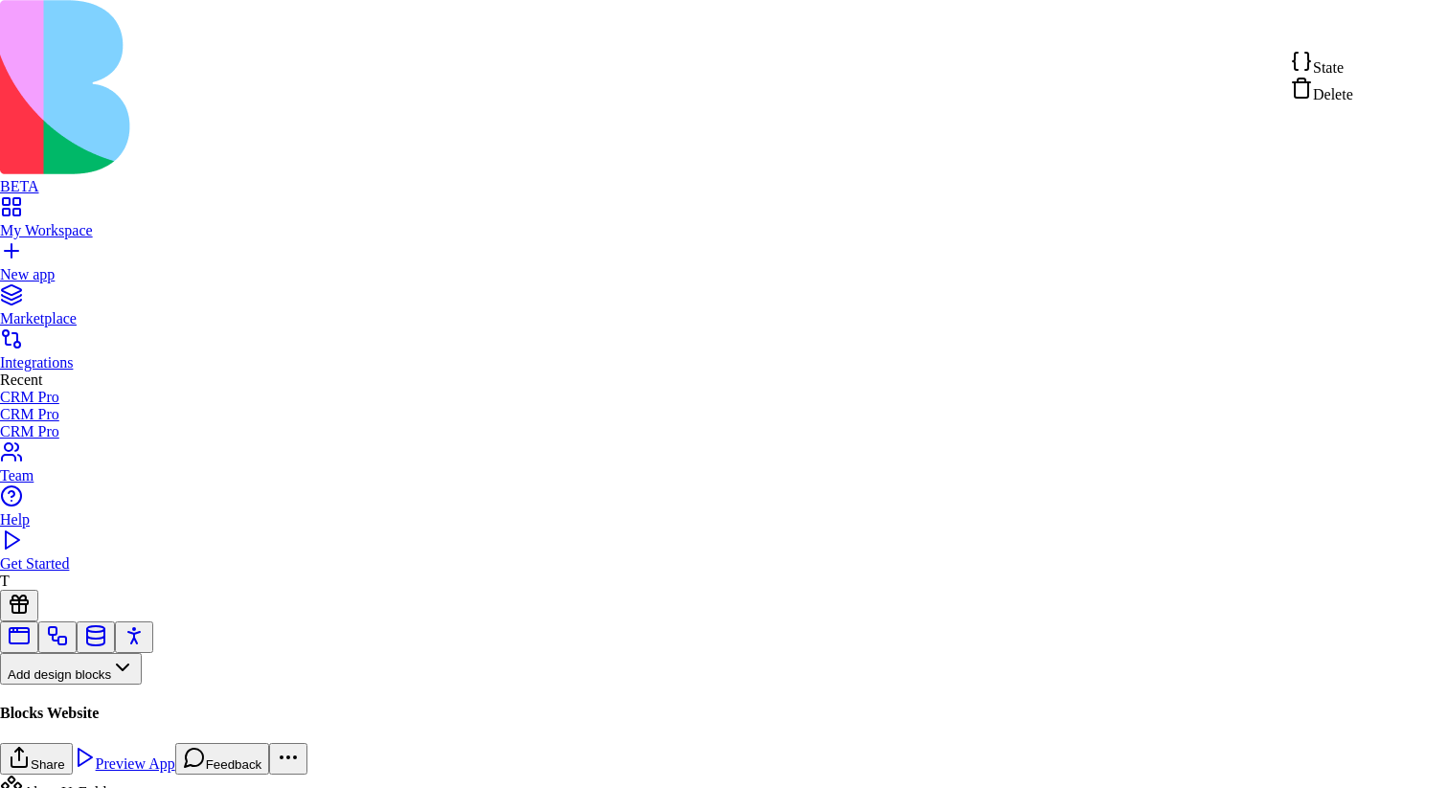
click at [1353, 74] on div "State" at bounding box center [1321, 63] width 63 height 27
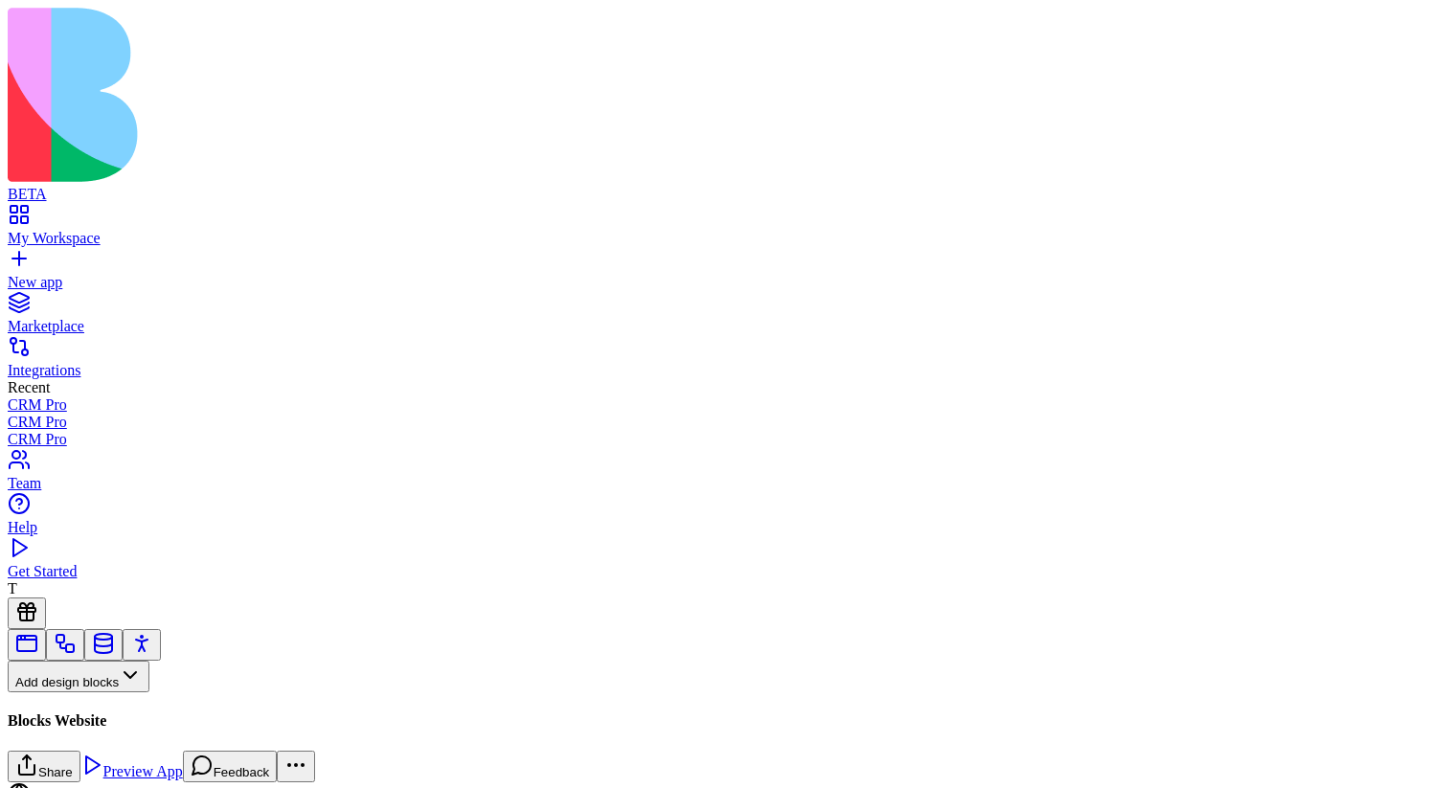
click at [82, 692] on button "Pages" at bounding box center [45, 708] width 75 height 32
click at [156, 571] on div "Websites" at bounding box center [106, 557] width 101 height 27
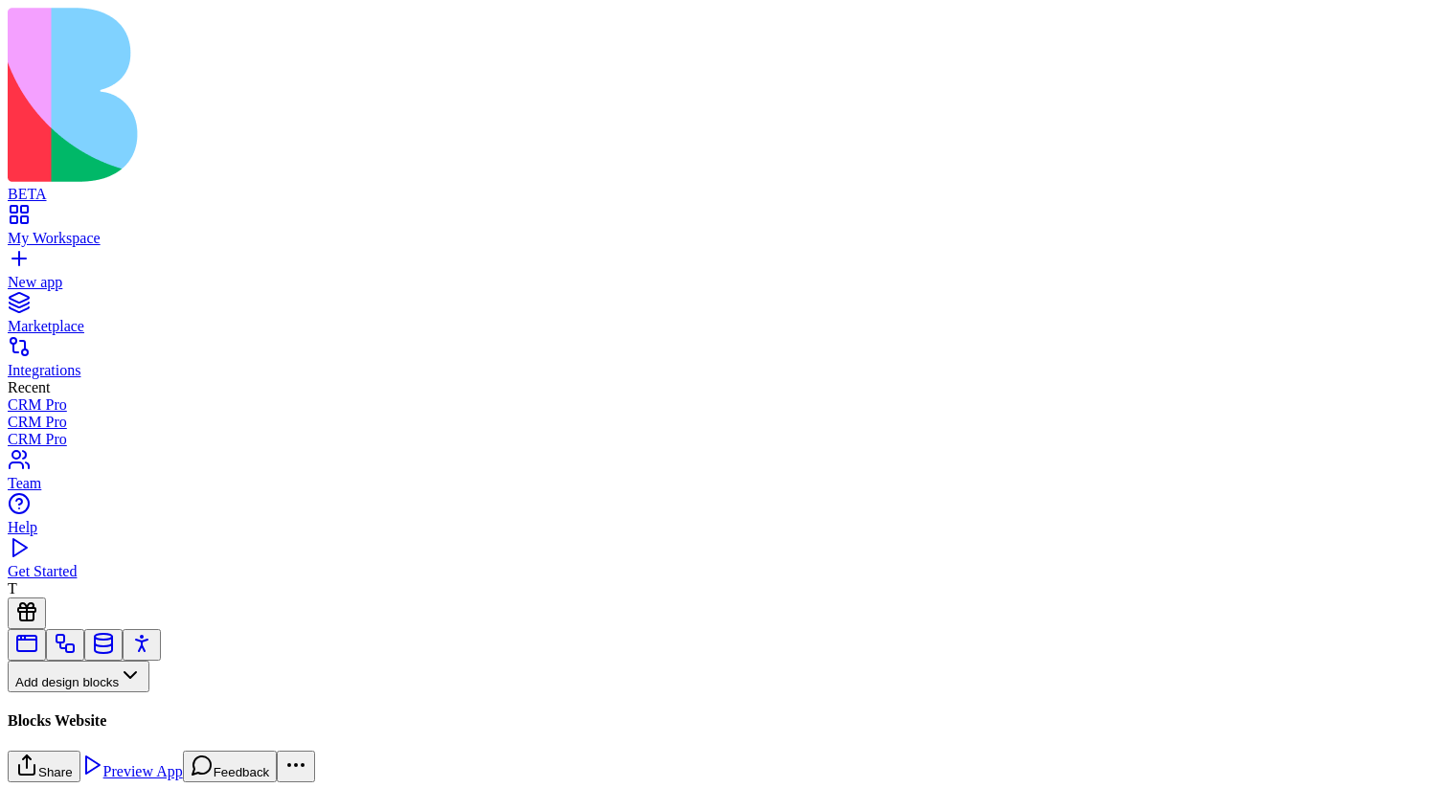
scroll to position [104, 0]
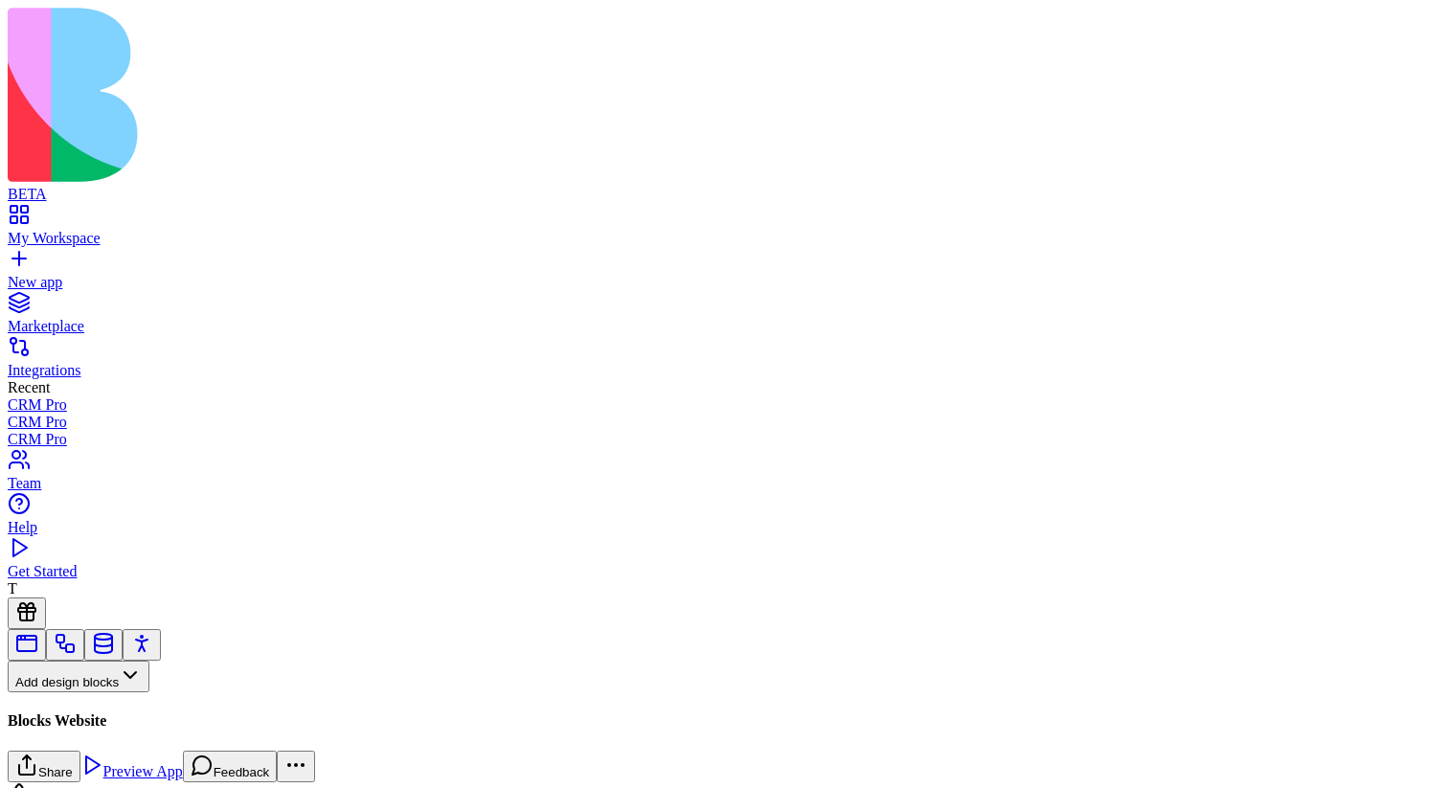
click at [82, 692] on button "Pages" at bounding box center [45, 708] width 75 height 32
click at [147, 564] on div "Websites" at bounding box center [106, 557] width 101 height 27
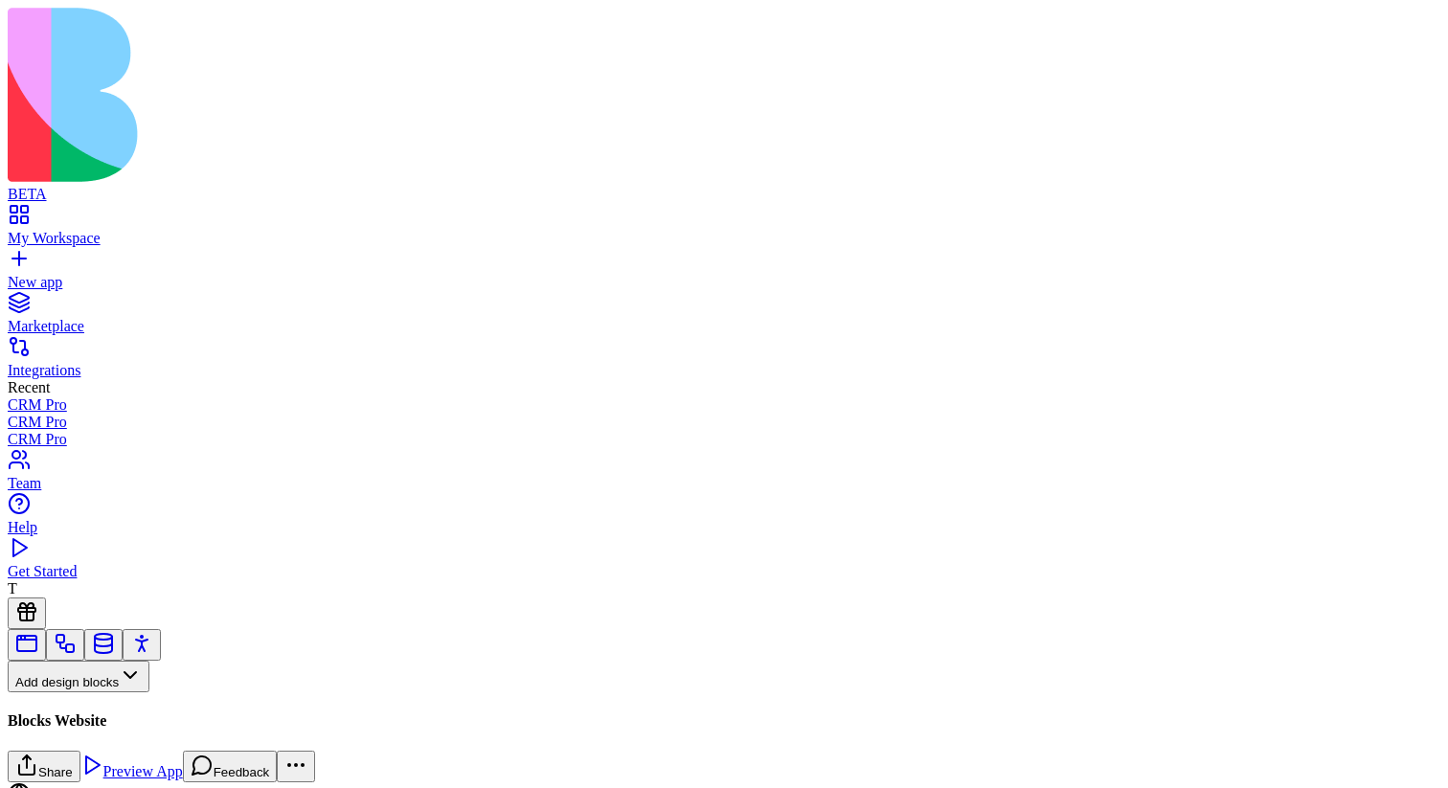
scroll to position [197, 0]
click at [82, 692] on button "Pages" at bounding box center [45, 708] width 75 height 32
click at [156, 571] on div "Websites" at bounding box center [106, 557] width 101 height 27
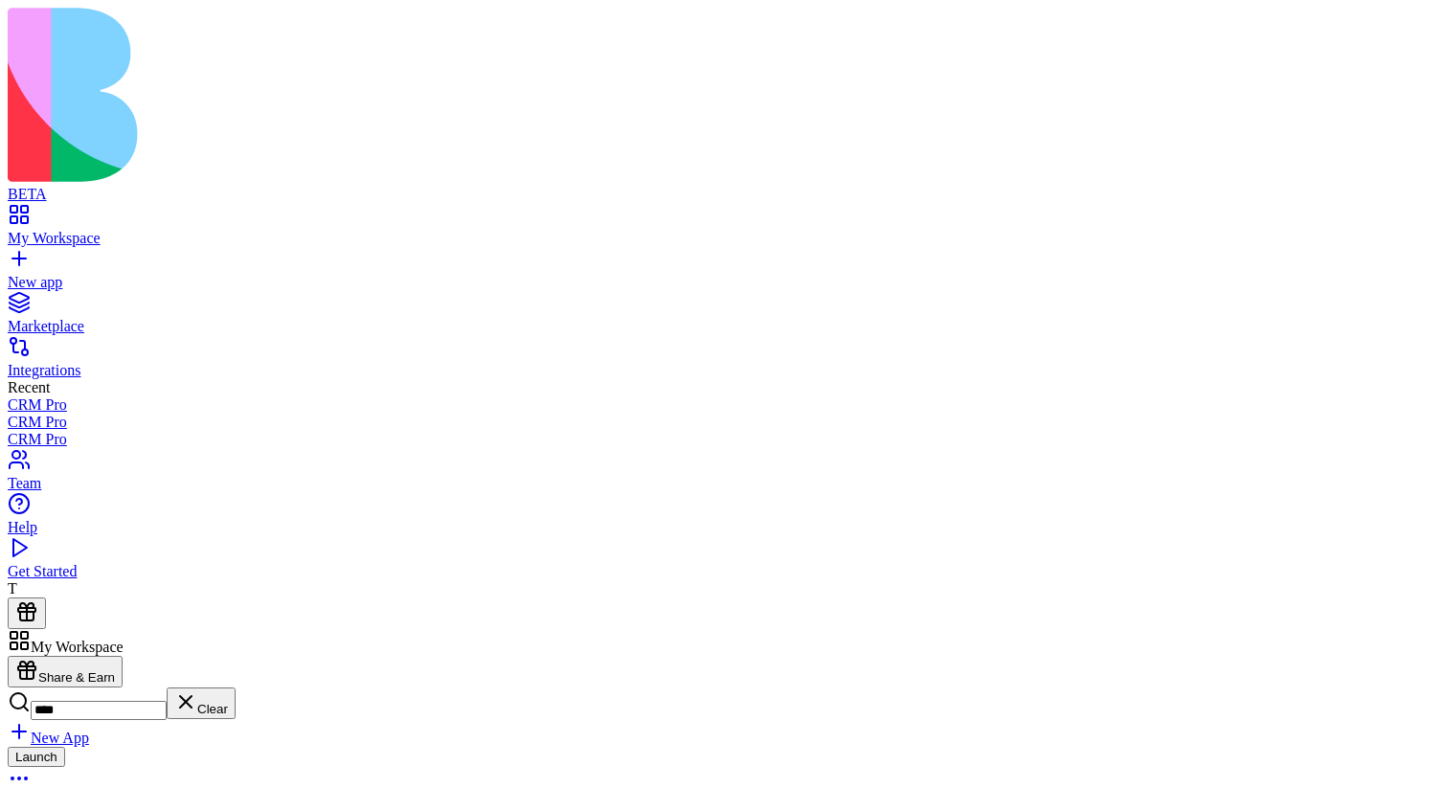
type input "****"
click at [474, 747] on div "Launch" at bounding box center [724, 770] width 1433 height 47
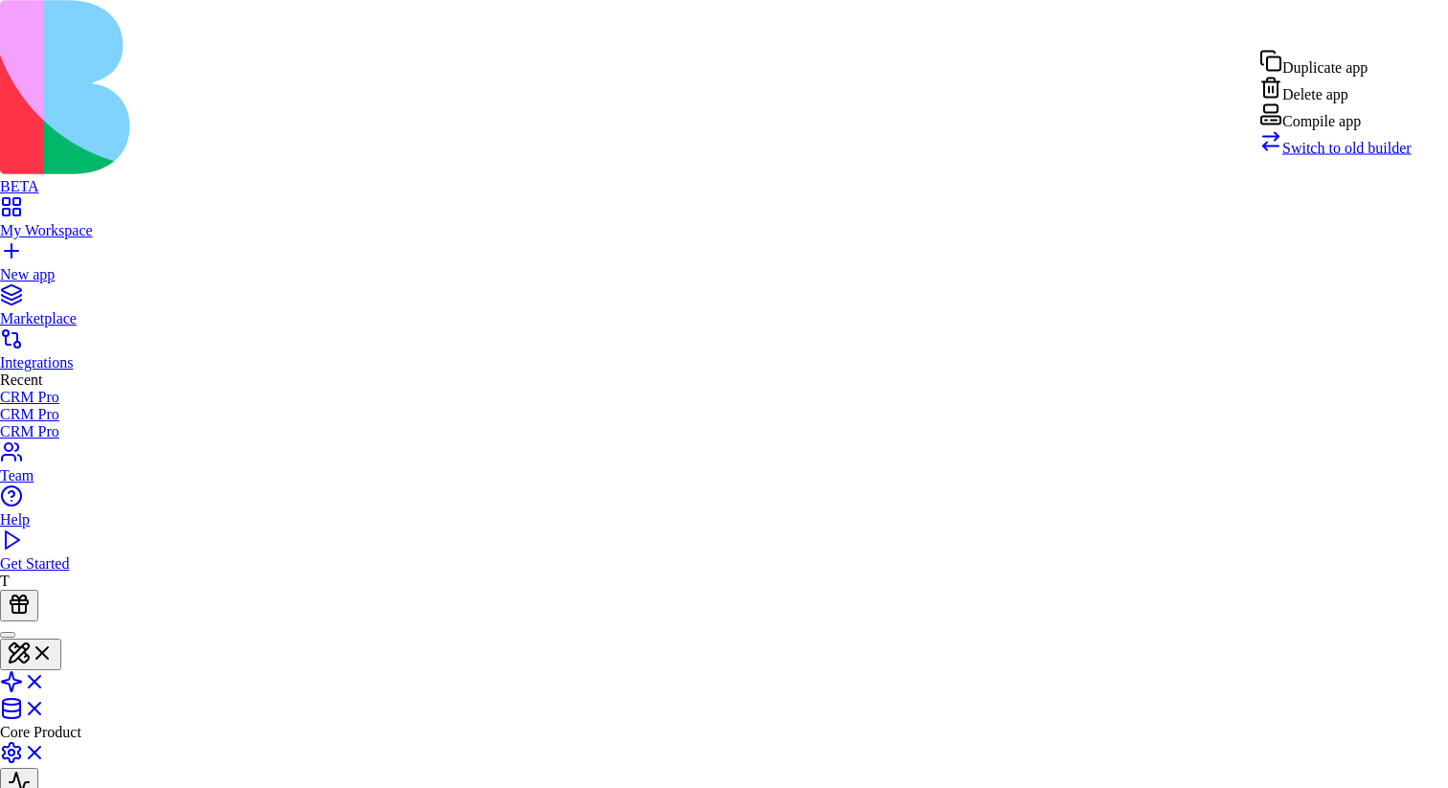
click at [1333, 156] on span "Switch to old builder" at bounding box center [1346, 148] width 129 height 16
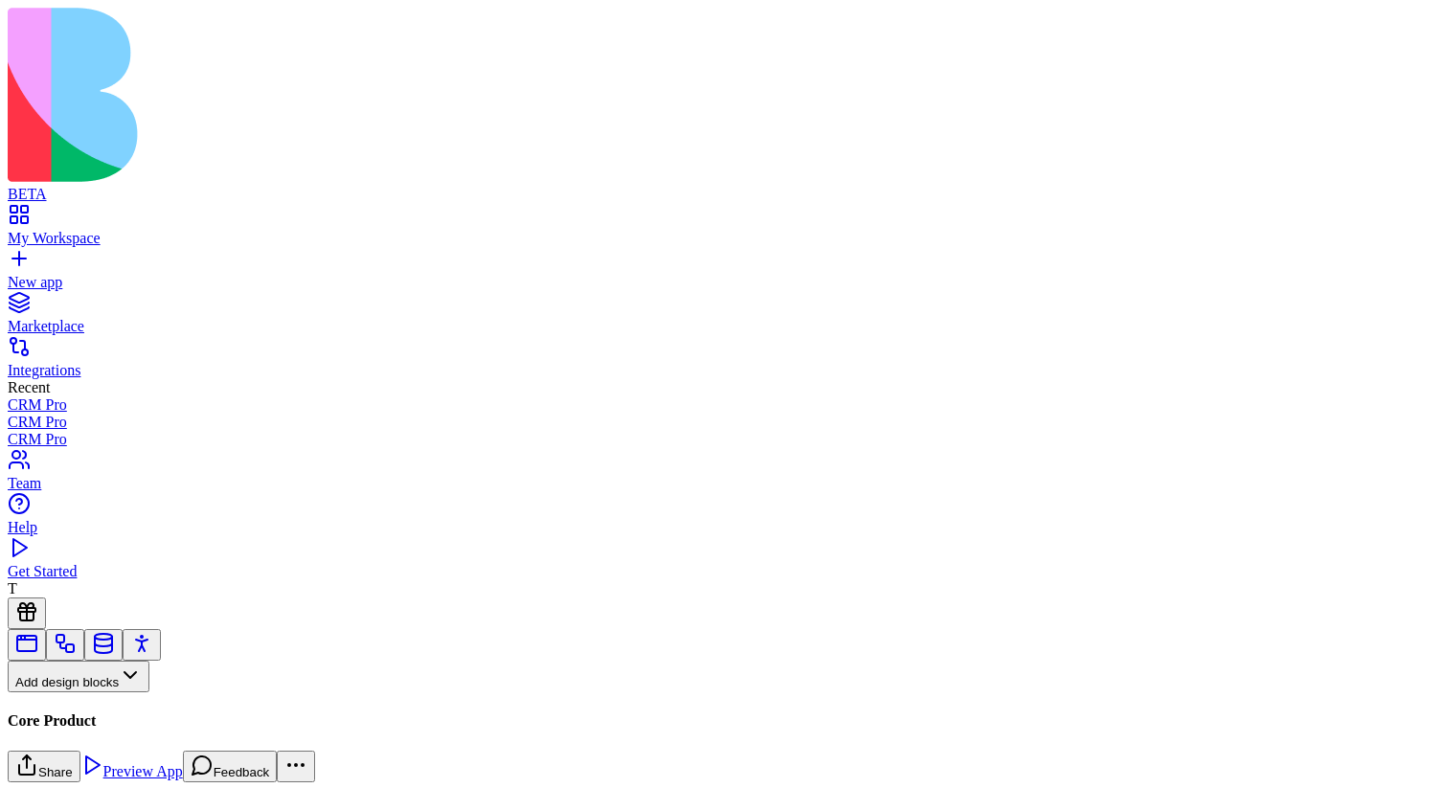
click at [82, 692] on button "Pages" at bounding box center [45, 708] width 75 height 32
click at [156, 568] on div "Websites" at bounding box center [106, 557] width 101 height 27
click at [99, 692] on button "Websites" at bounding box center [53, 708] width 91 height 32
click at [156, 532] on div "Components" at bounding box center [106, 530] width 101 height 27
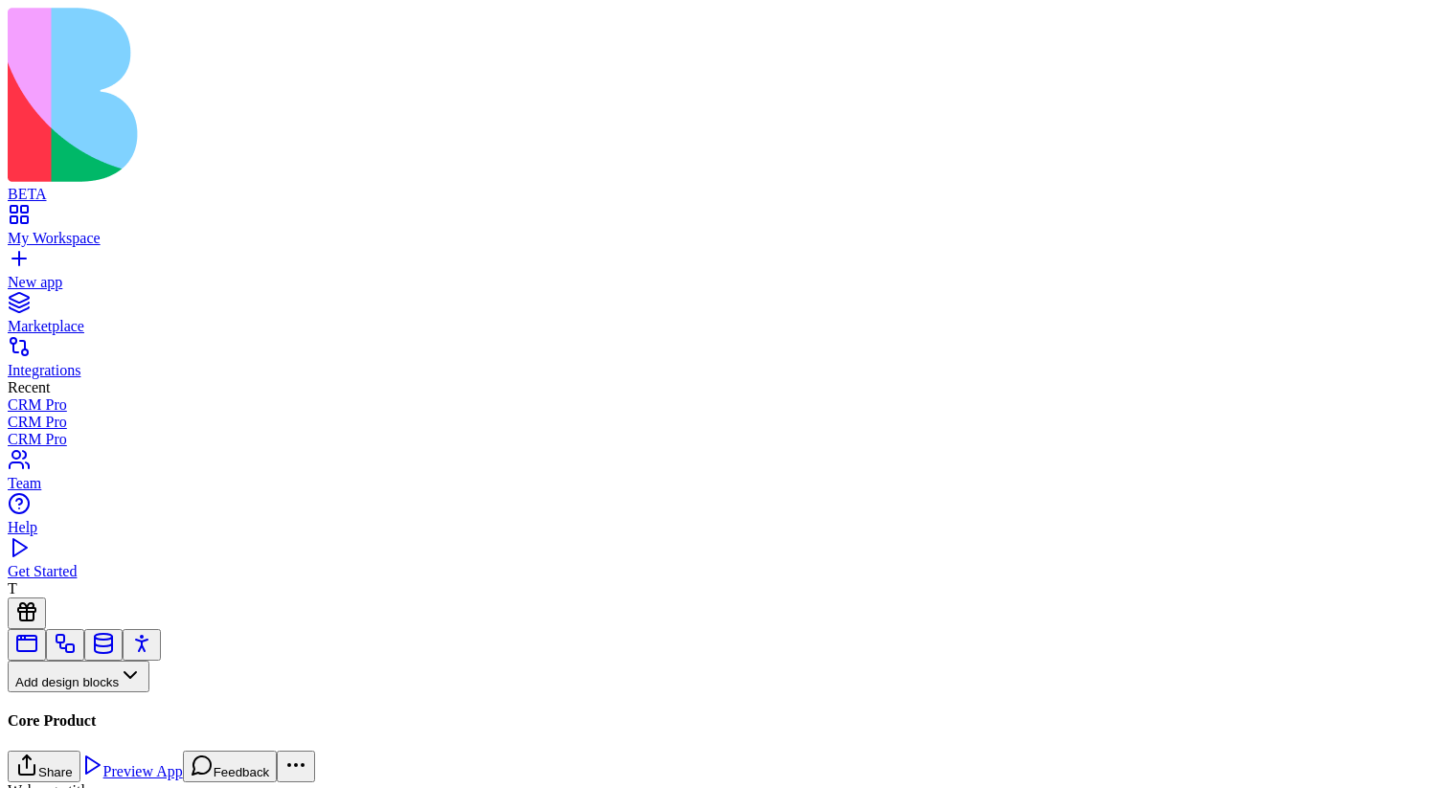
click at [82, 692] on button "Pages" at bounding box center [45, 708] width 75 height 32
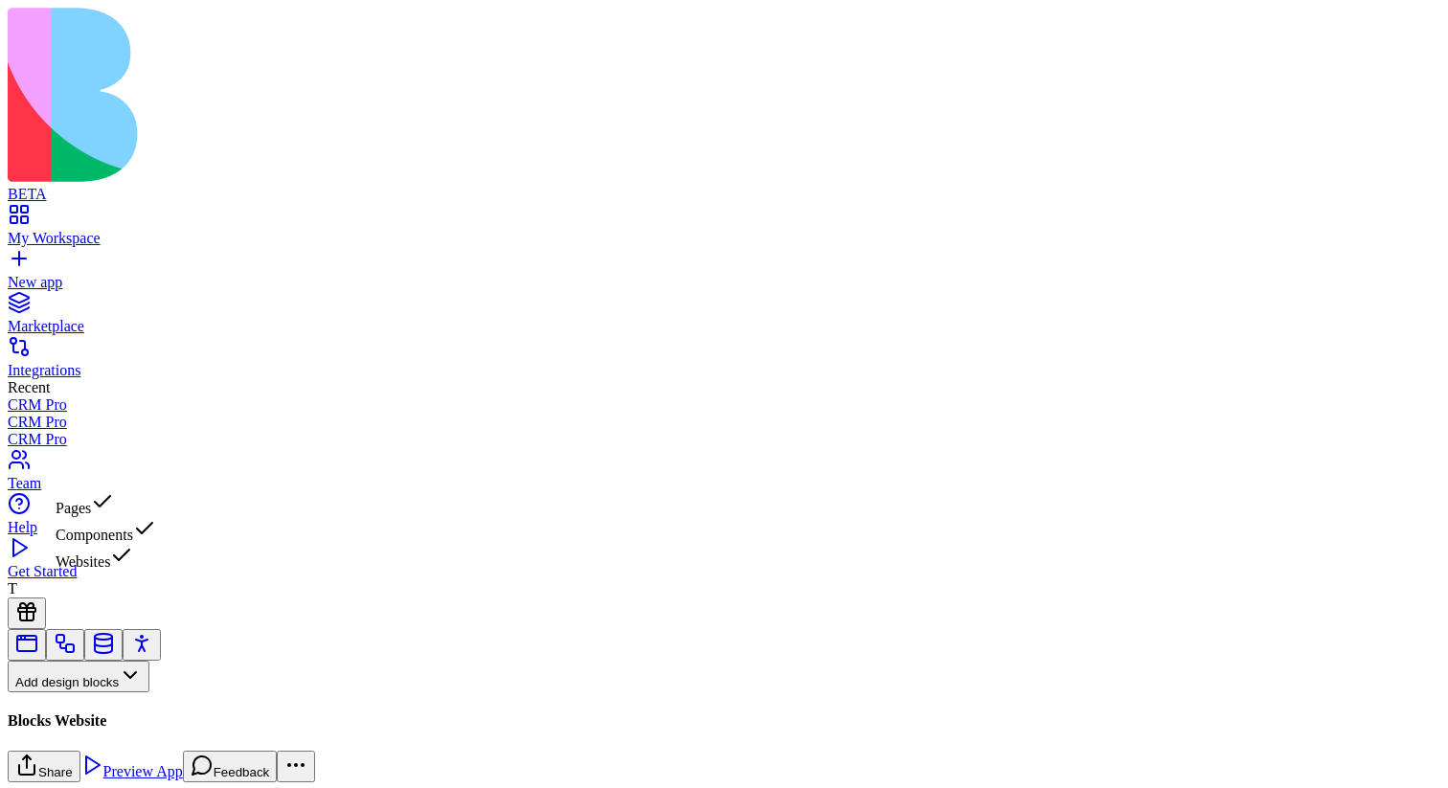
click at [156, 571] on div "Websites" at bounding box center [106, 557] width 101 height 27
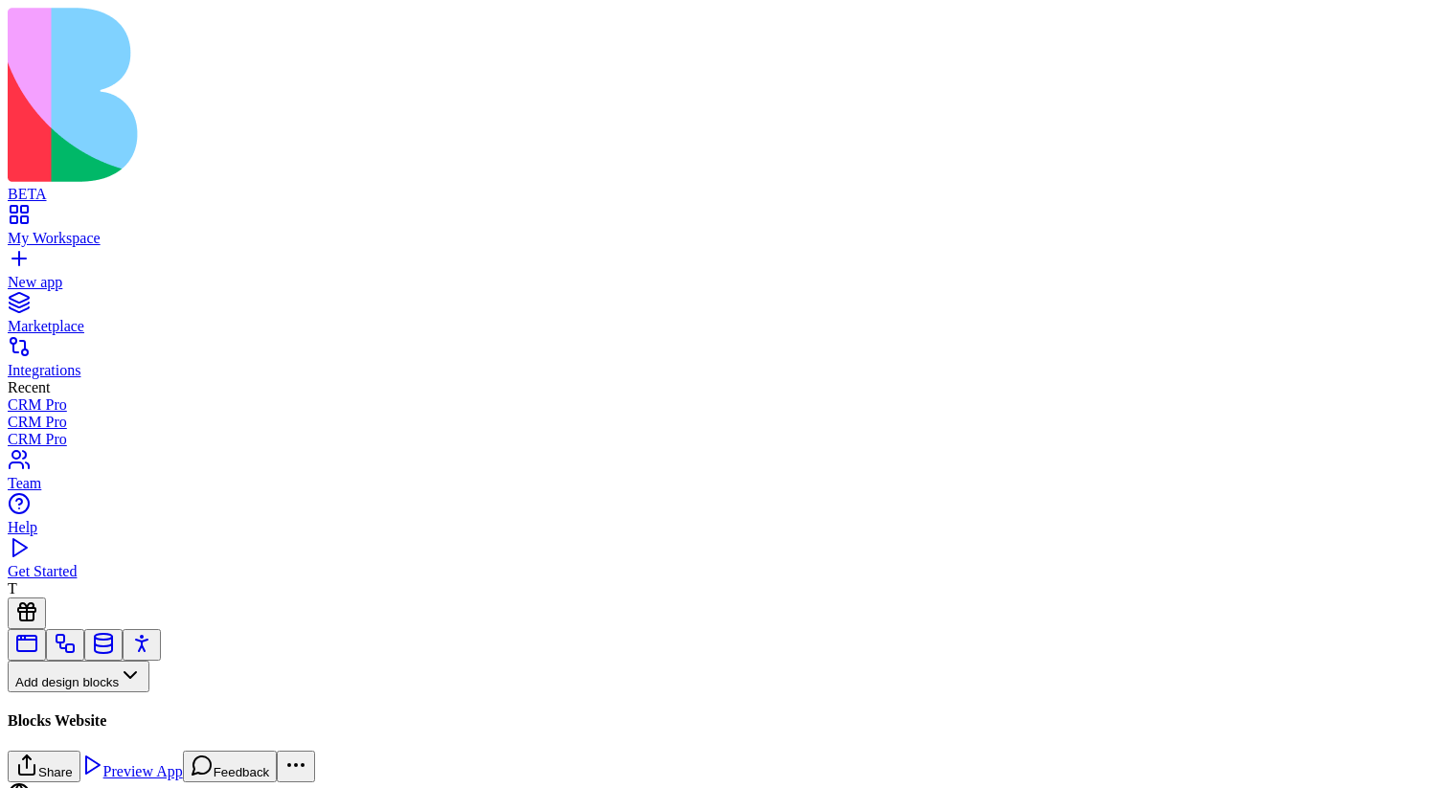
scroll to position [259, 0]
